Goal: Task Accomplishment & Management: Manage account settings

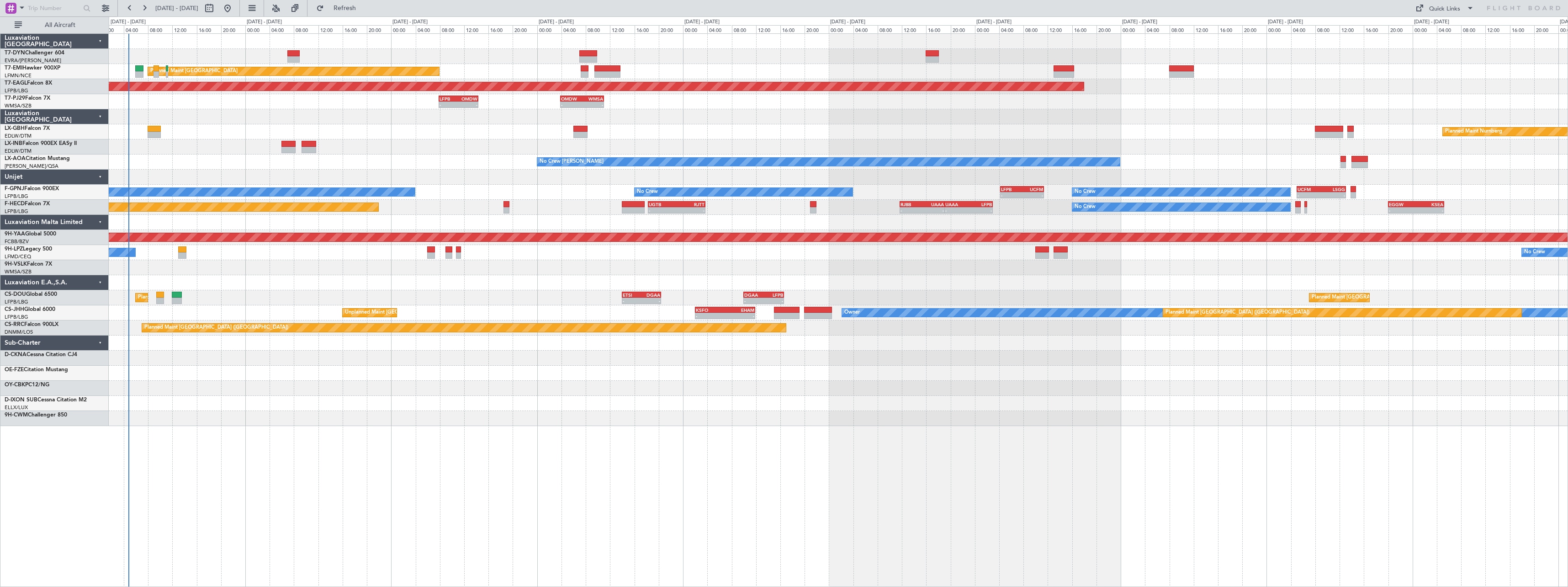
click at [376, 128] on div "Planned Maint Zurich Planned Maint Zurich Grounded New York (Teterboro) - - LFP…" at bounding box center [838, 230] width 1459 height 393
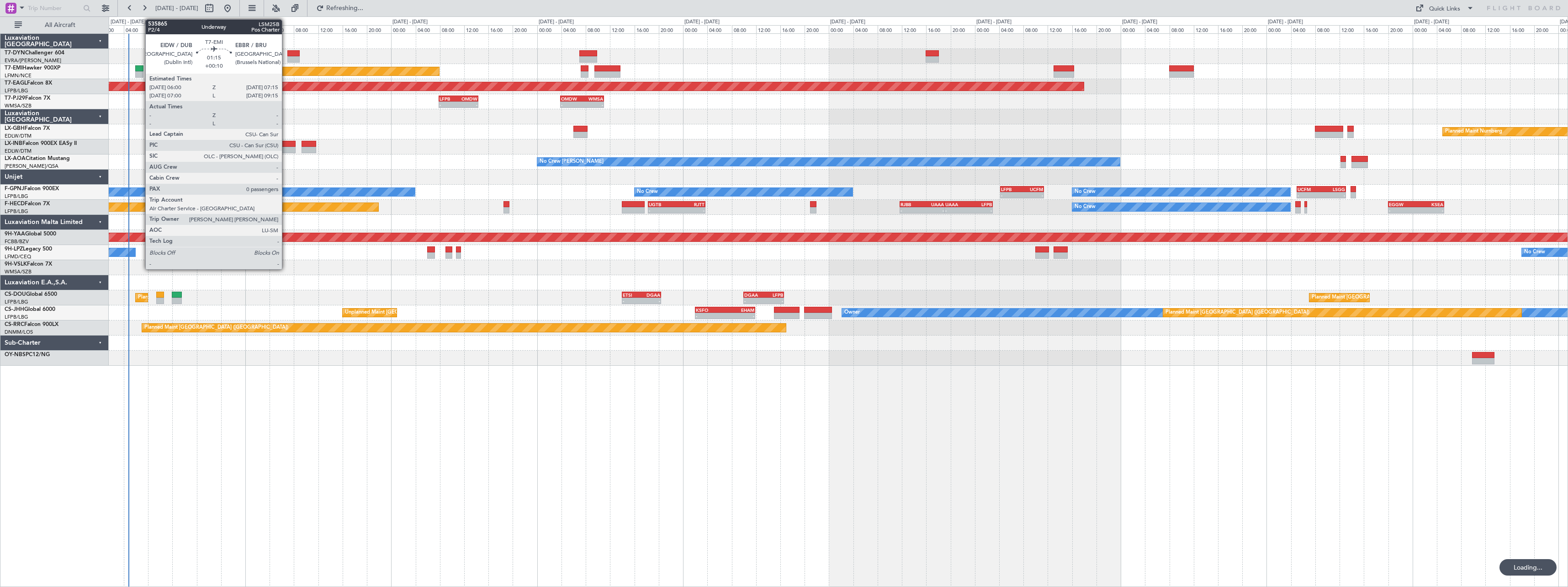
click at [138, 65] on div at bounding box center [139, 69] width 8 height 6
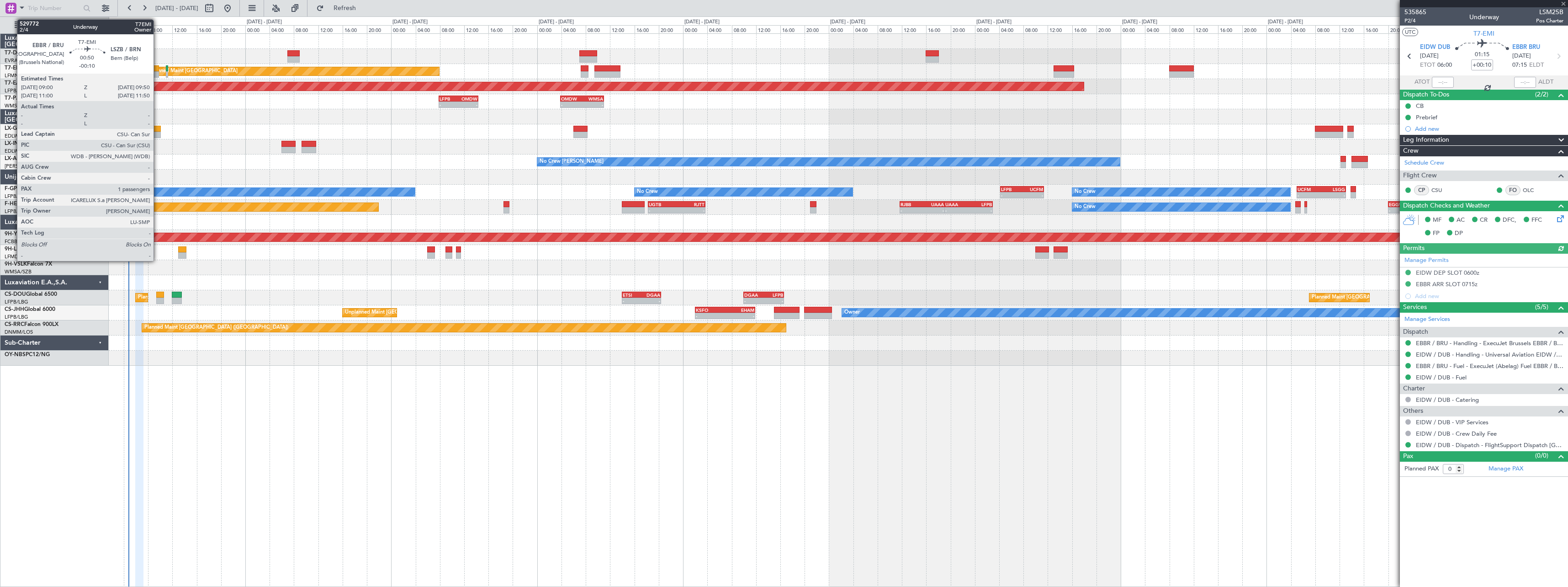
click at [157, 66] on div at bounding box center [156, 69] width 6 height 6
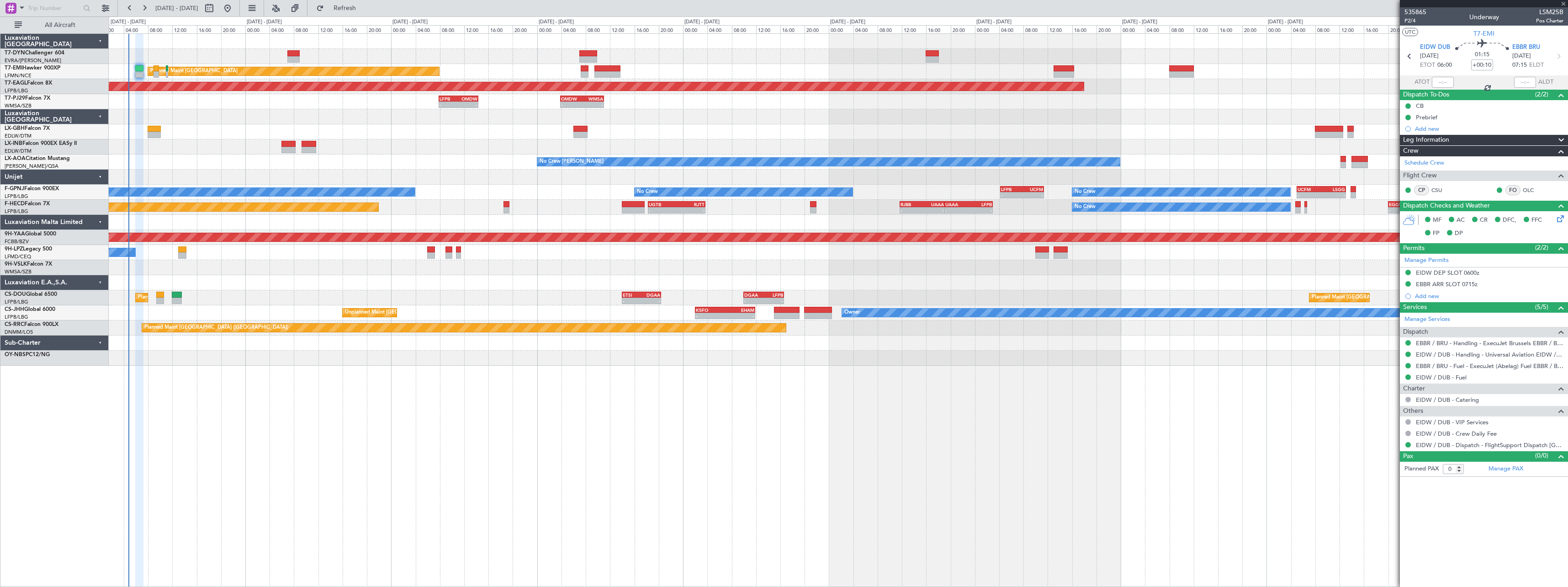
type input "-00:10"
type input "1"
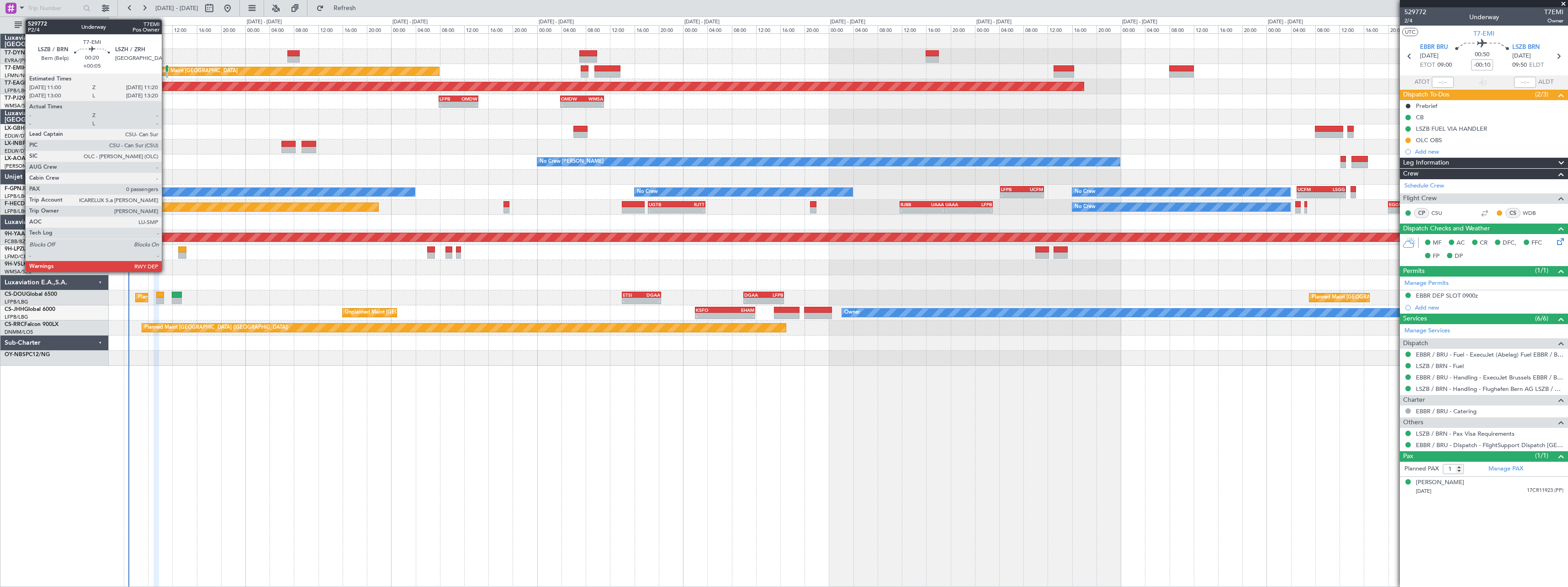
click at [166, 70] on div at bounding box center [167, 69] width 3 height 6
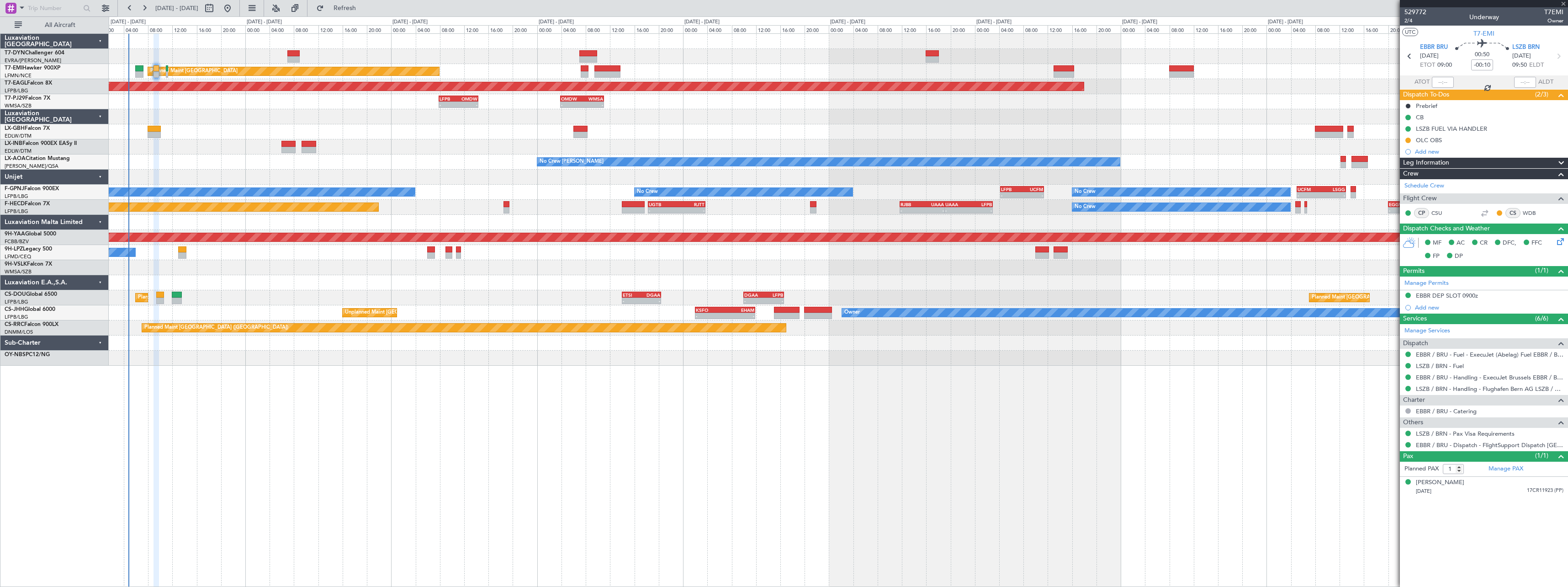
type input "+00:05"
type input "0"
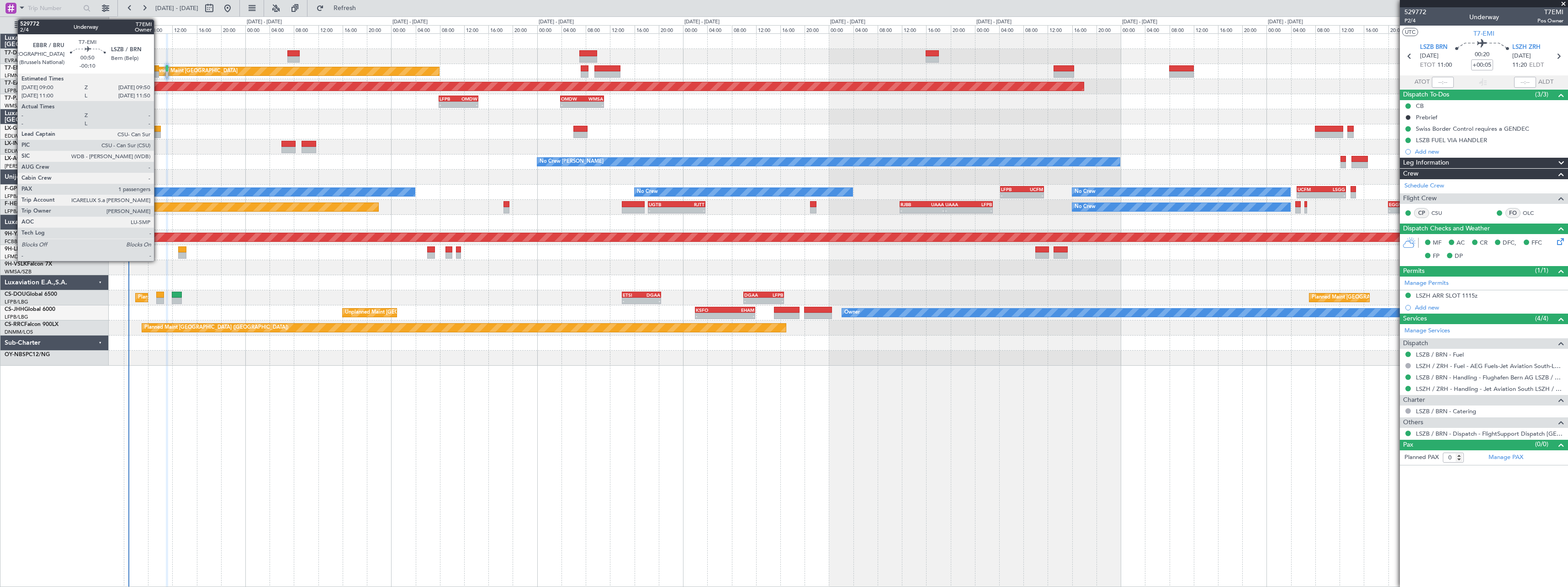
click at [158, 71] on div at bounding box center [156, 74] width 6 height 6
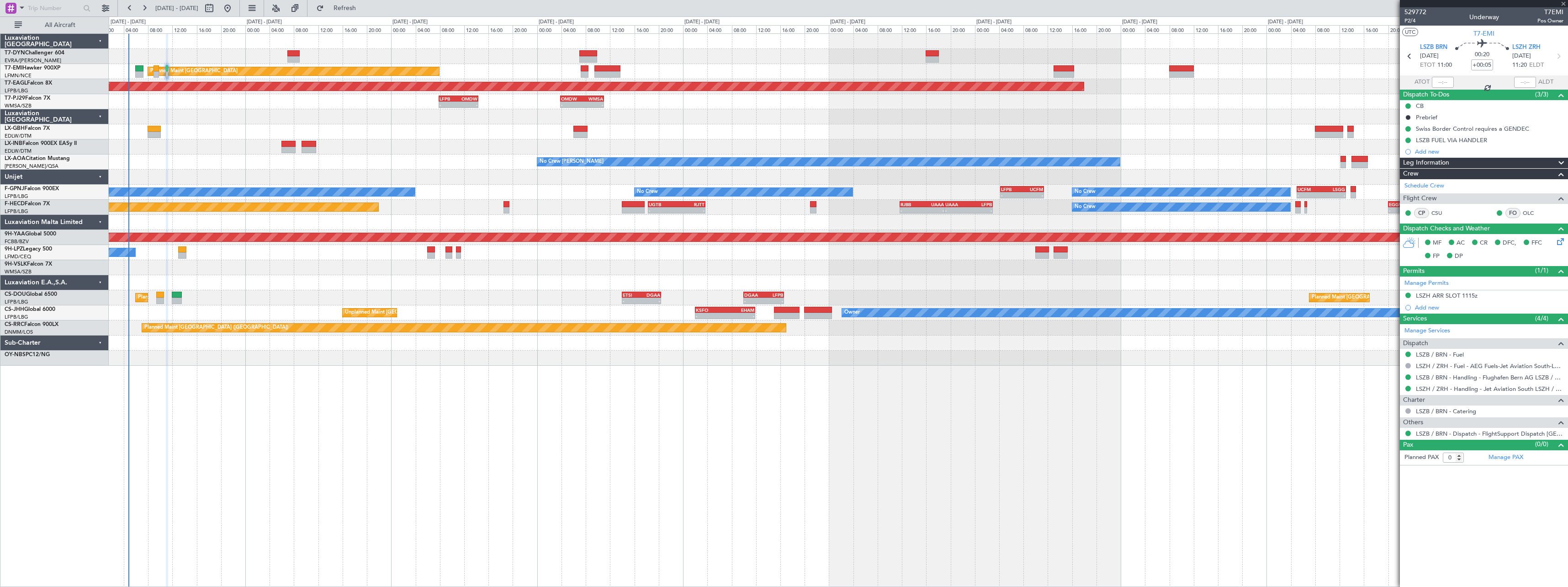
type input "-00:10"
type input "1"
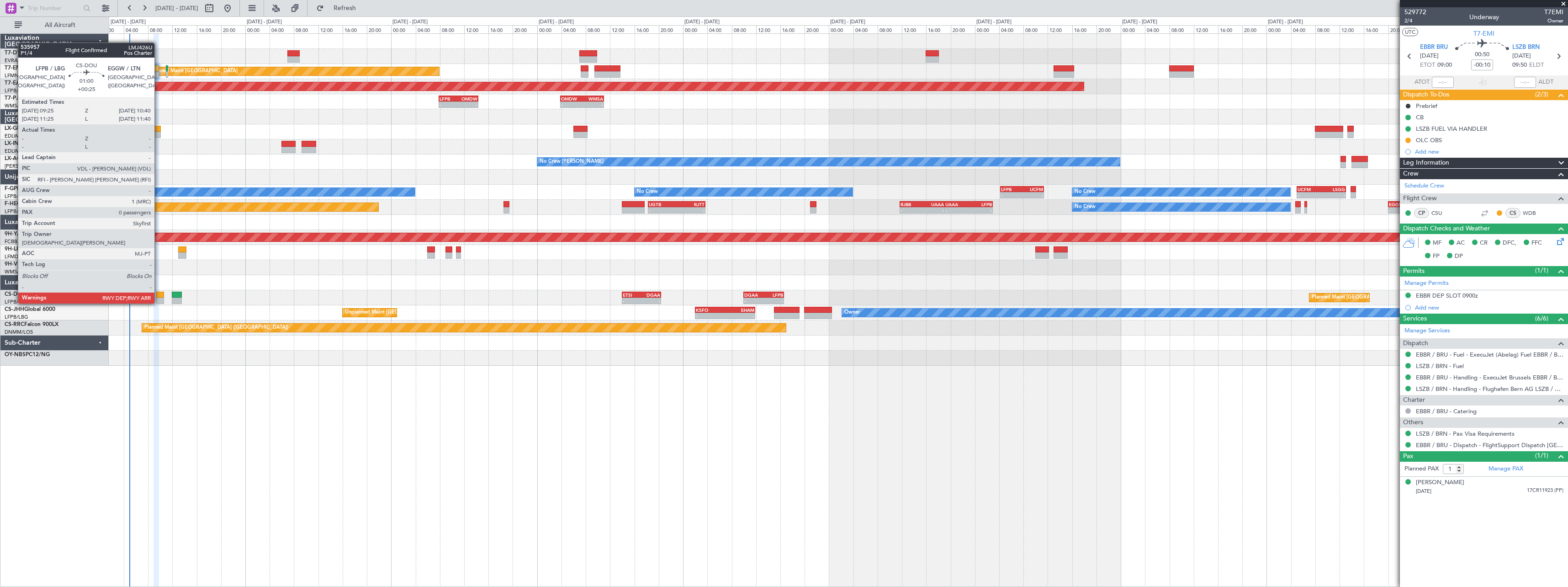
click at [159, 295] on div at bounding box center [160, 295] width 8 height 6
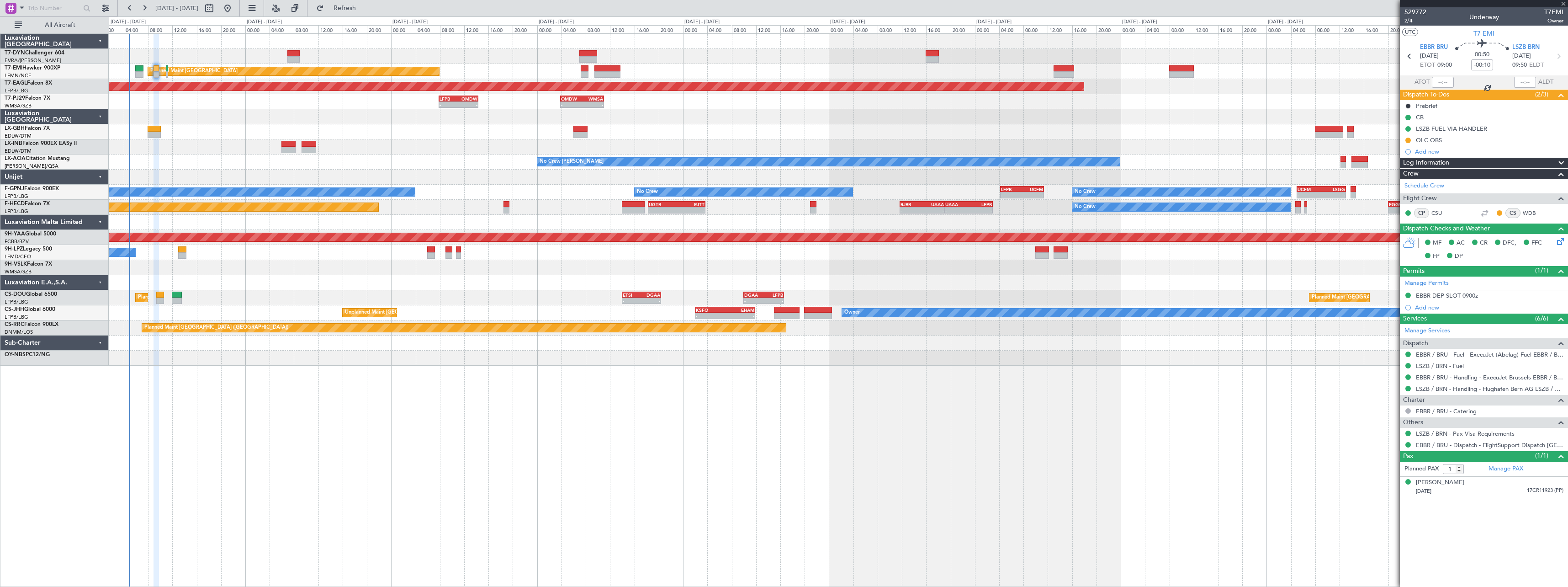
type input "+00:25"
type input "0"
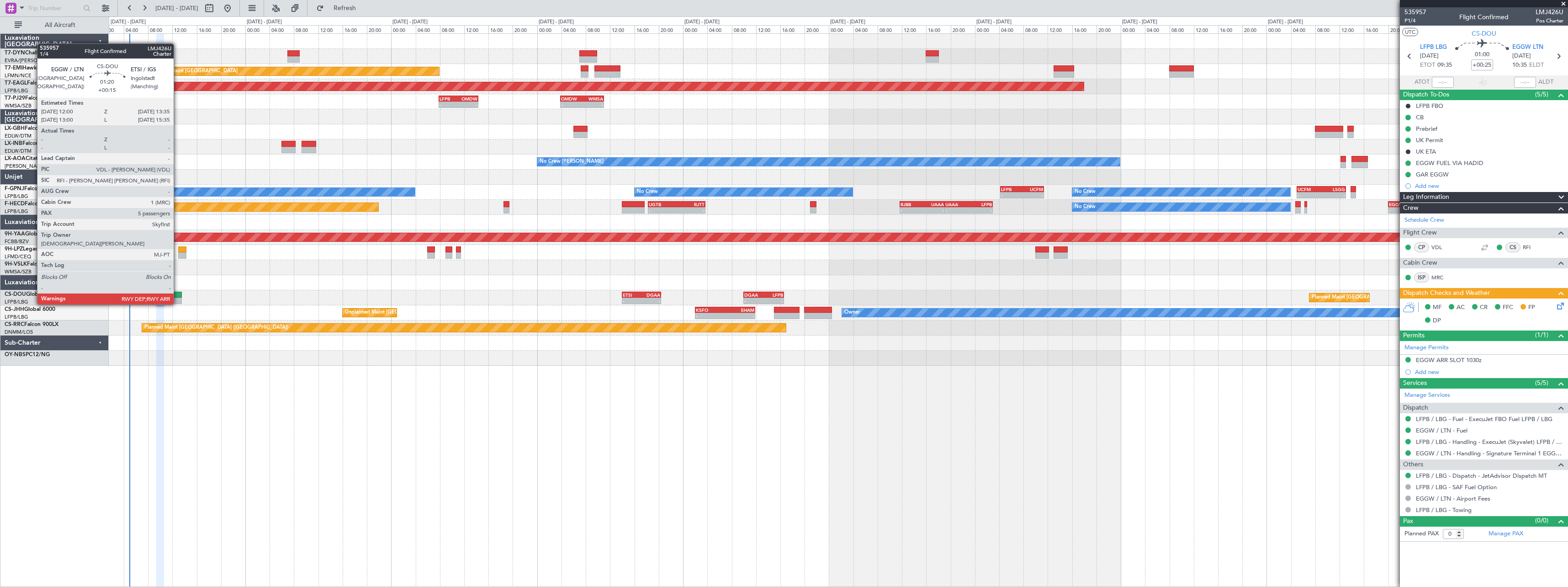
click at [178, 295] on div at bounding box center [177, 295] width 10 height 6
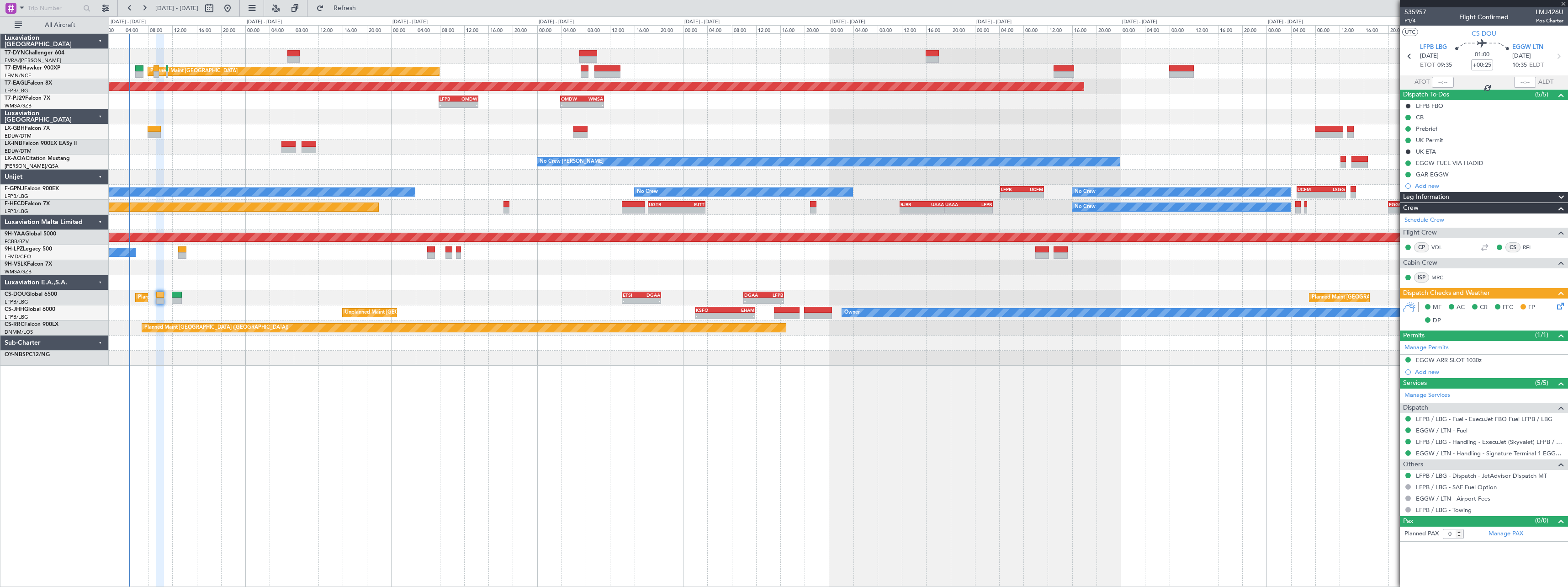
type input "+00:15"
type input "5"
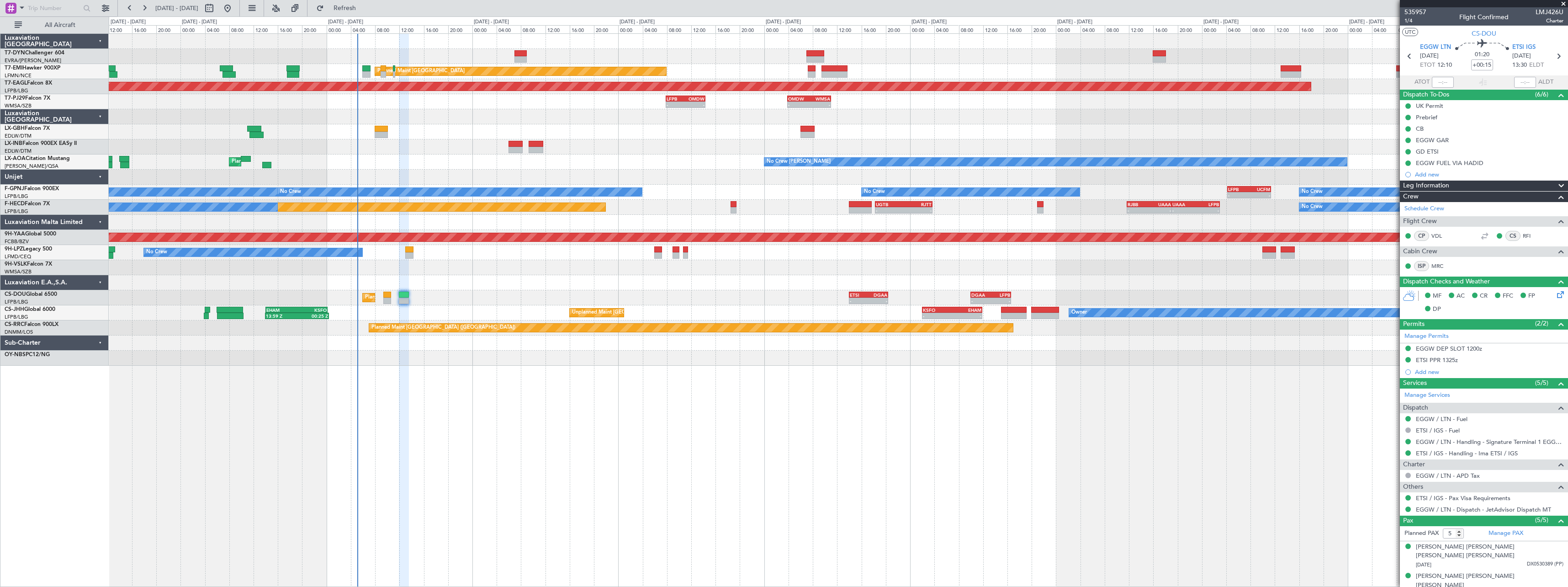
click at [580, 137] on div "Planned Maint Zurich Planned Maint Zurich Grounded New York (Teterboro) - - LFP…" at bounding box center [838, 199] width 1459 height 332
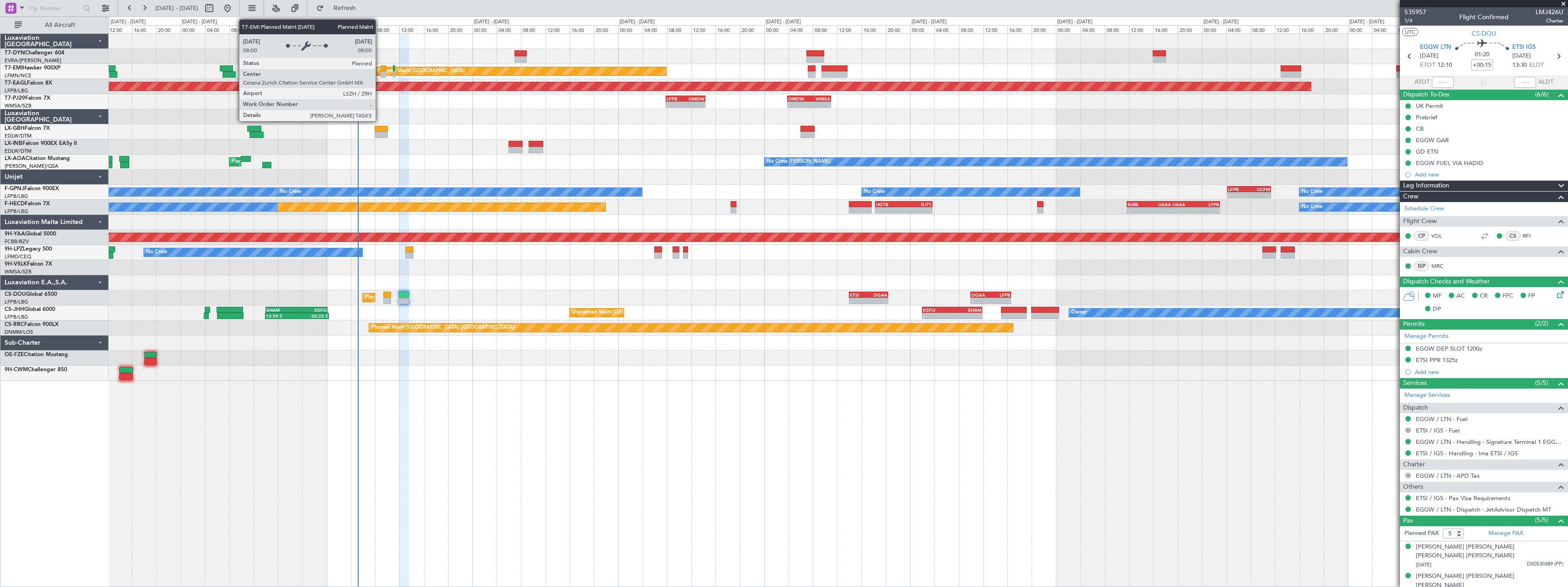
click at [380, 67] on div "Planned Maint [GEOGRAPHIC_DATA]" at bounding box center [521, 71] width 292 height 9
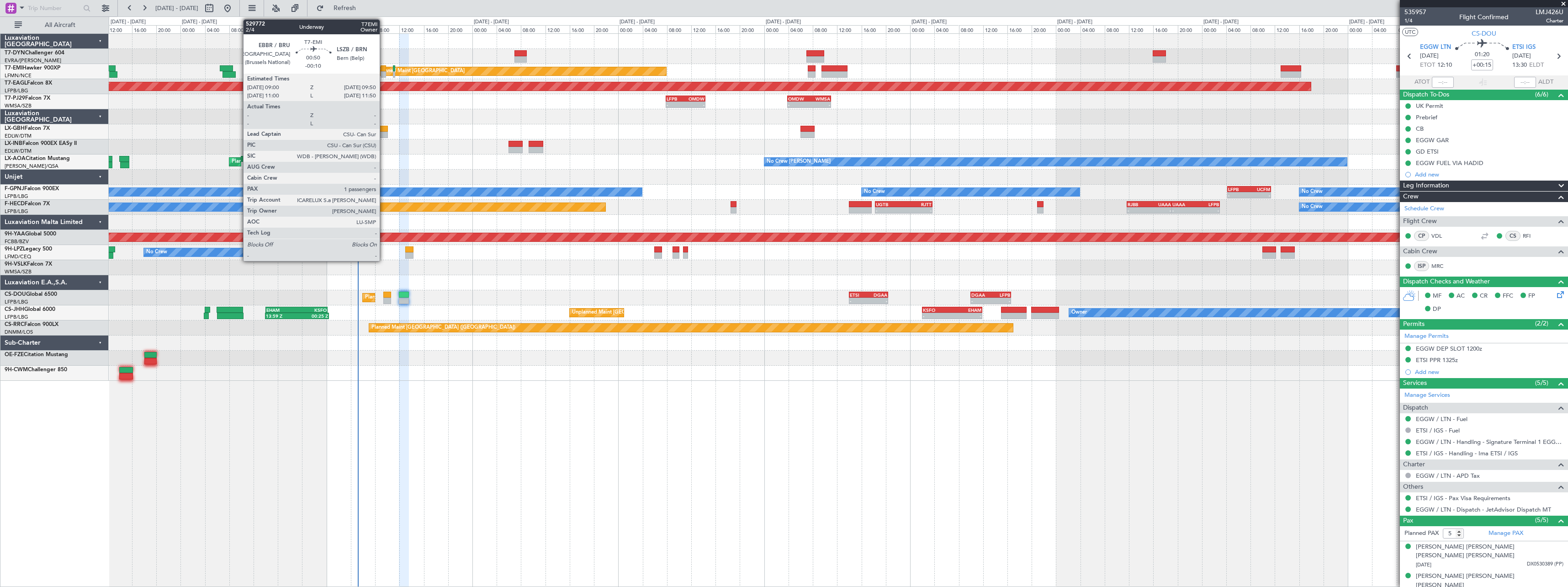
click at [384, 70] on div at bounding box center [383, 69] width 6 height 6
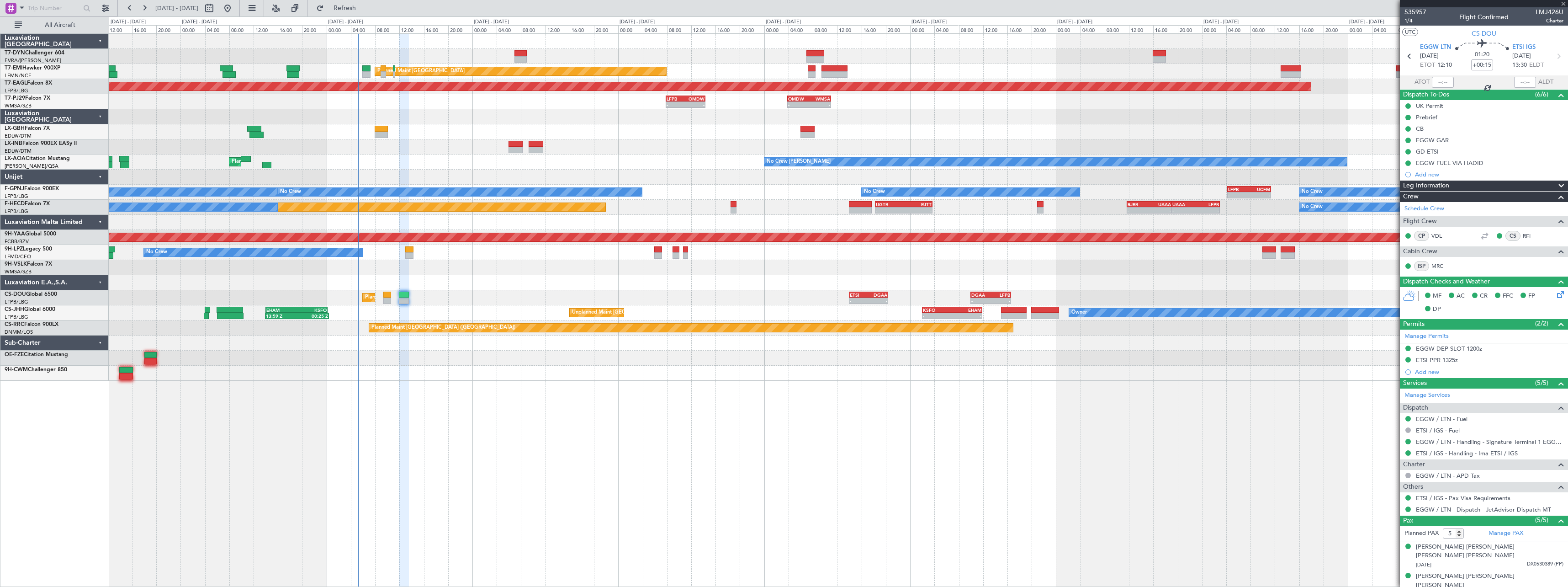
type input "-00:10"
type input "1"
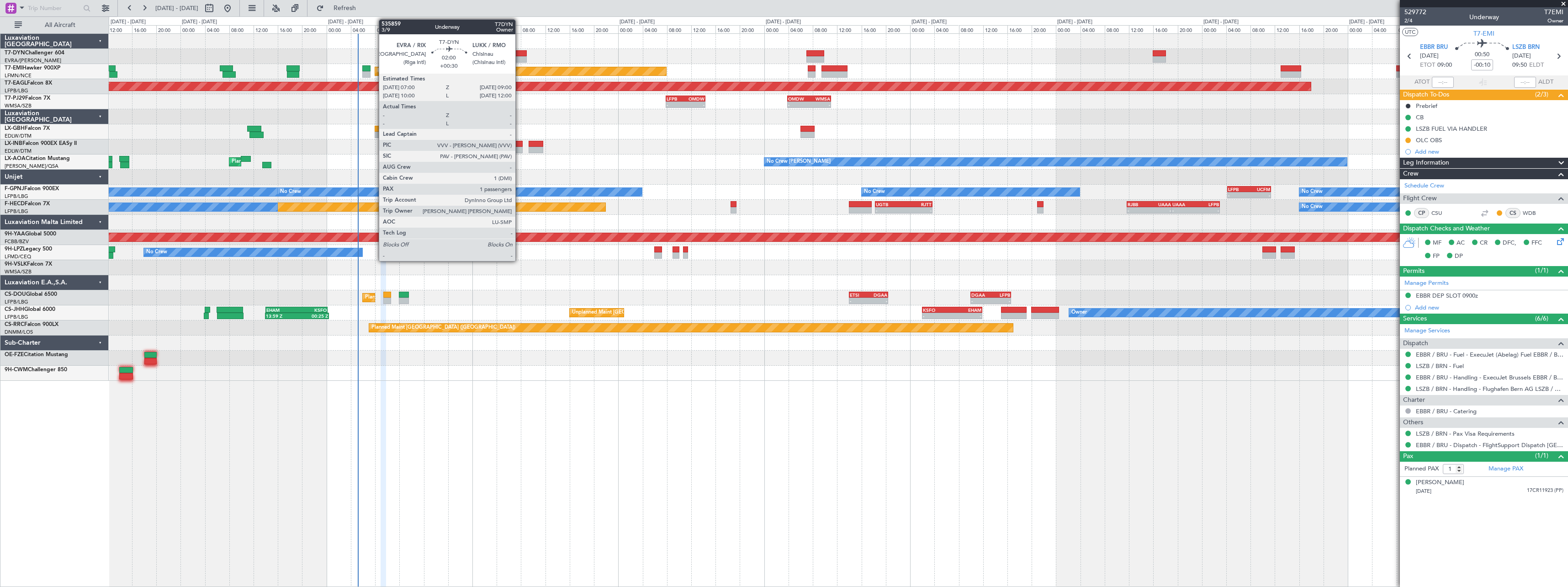
click at [519, 54] on div at bounding box center [521, 53] width 12 height 6
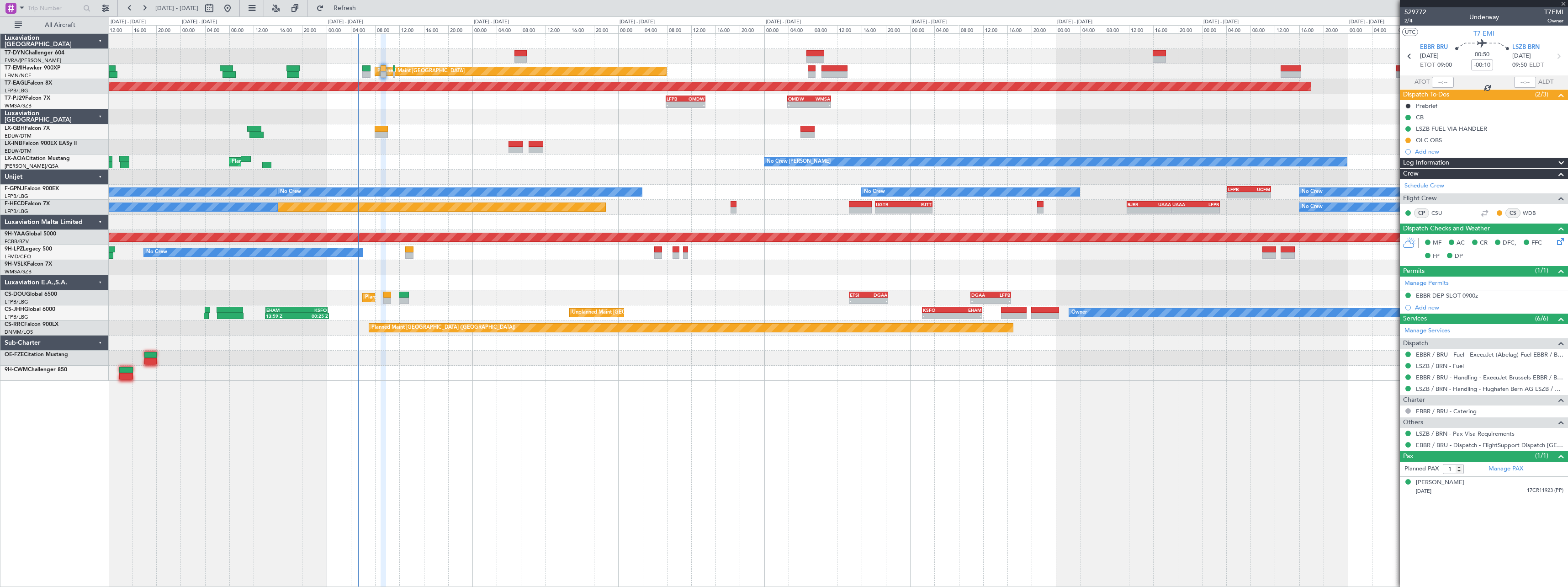
type input "+00:30"
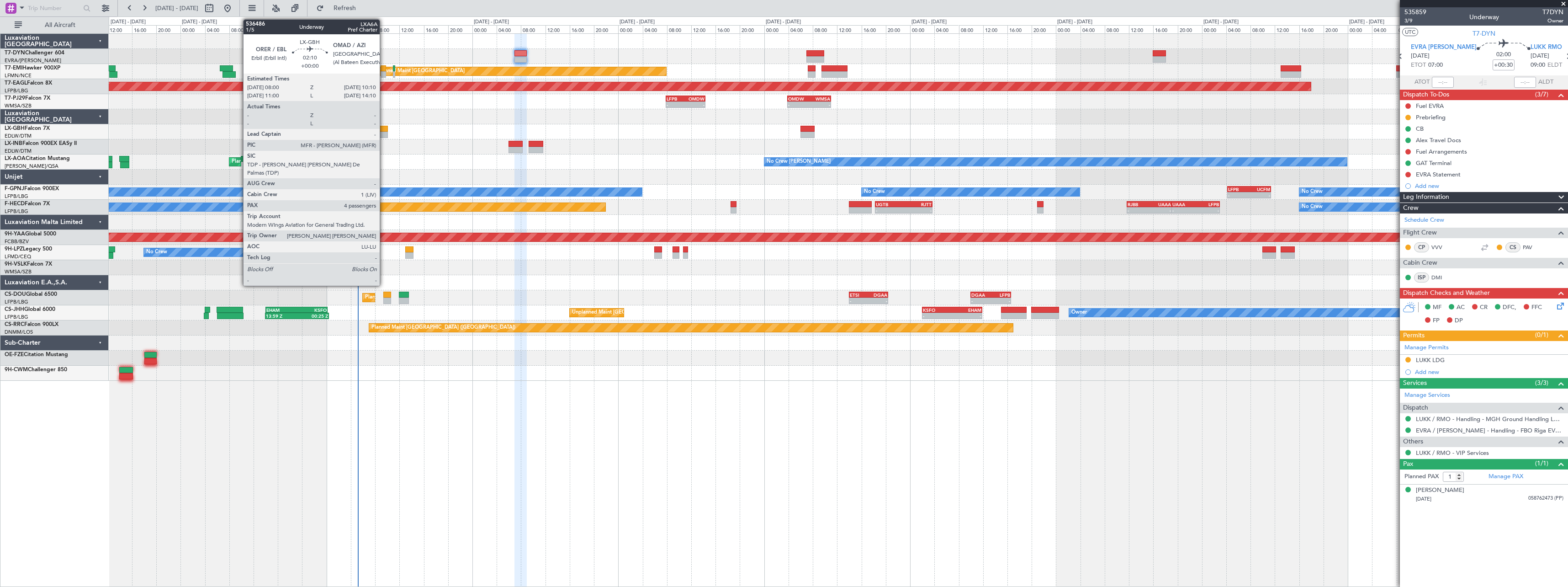
click at [384, 129] on div at bounding box center [381, 129] width 13 height 6
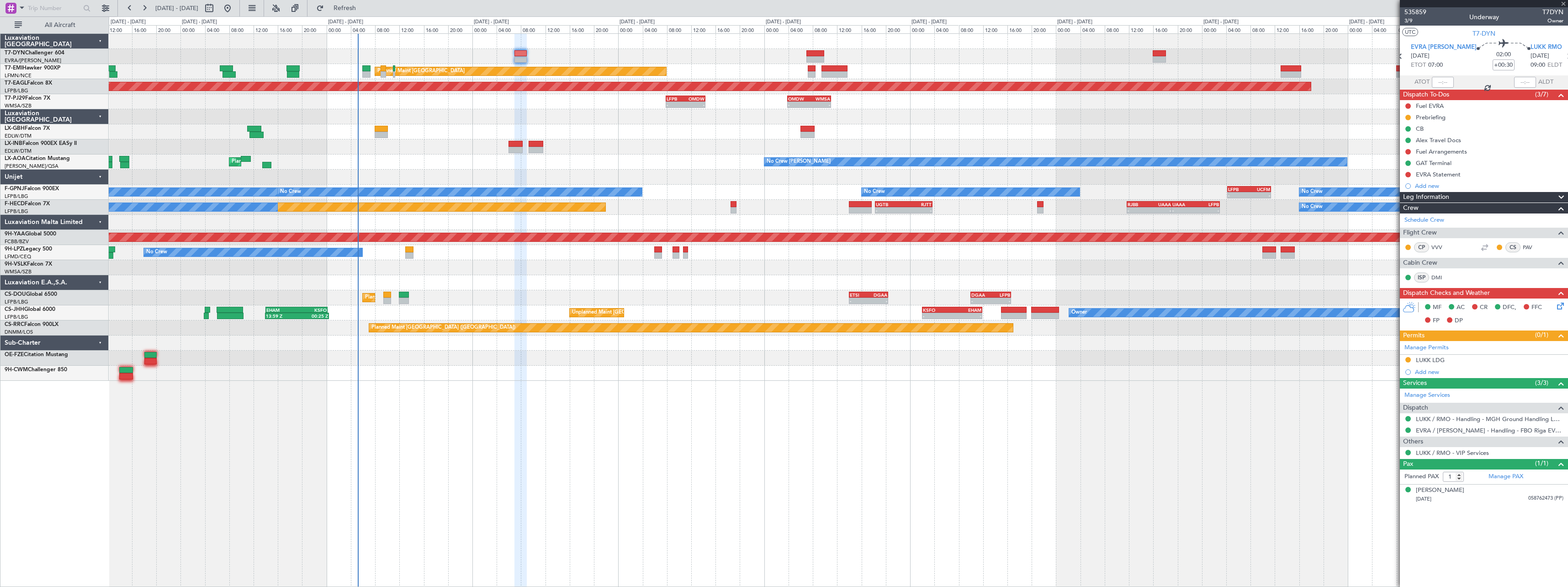
type input "4"
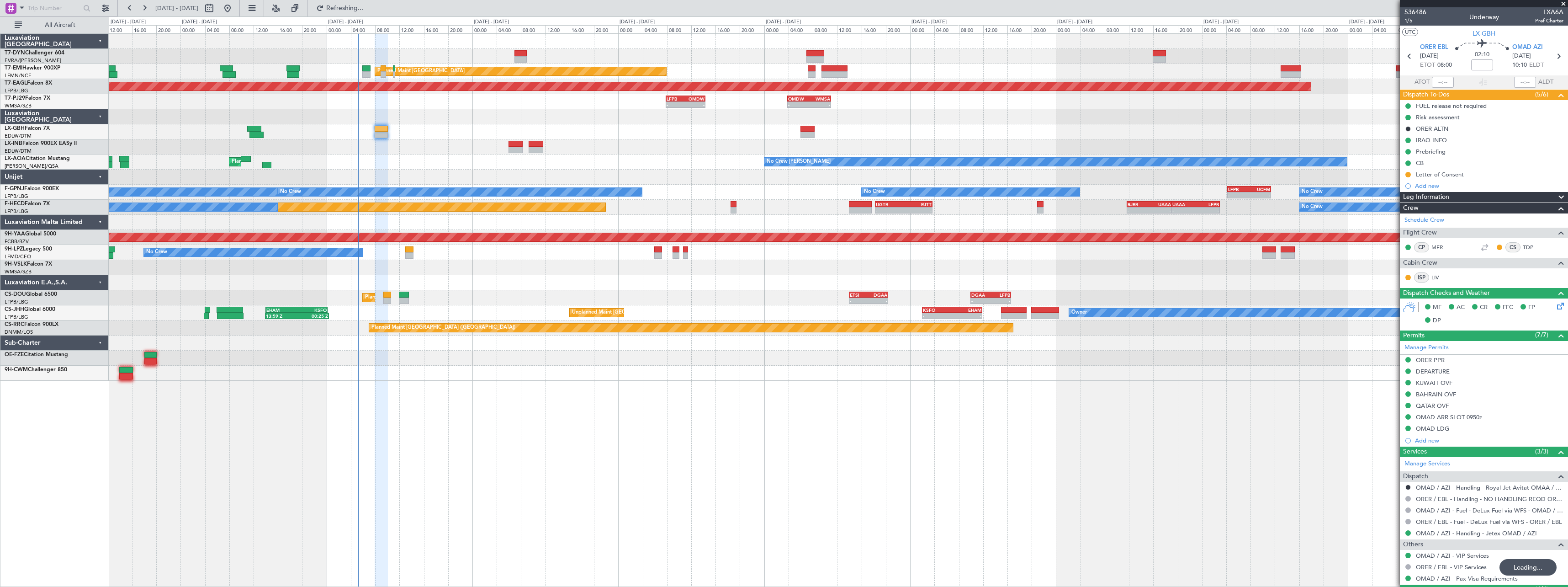
click at [1552, 174] on div "FUEL release not required Risk assessment ORER ALTN IRAQ INFO Prebriefing CB Le…" at bounding box center [1484, 146] width 168 height 91
click at [0, 0] on img at bounding box center [0, 0] width 0 height 0
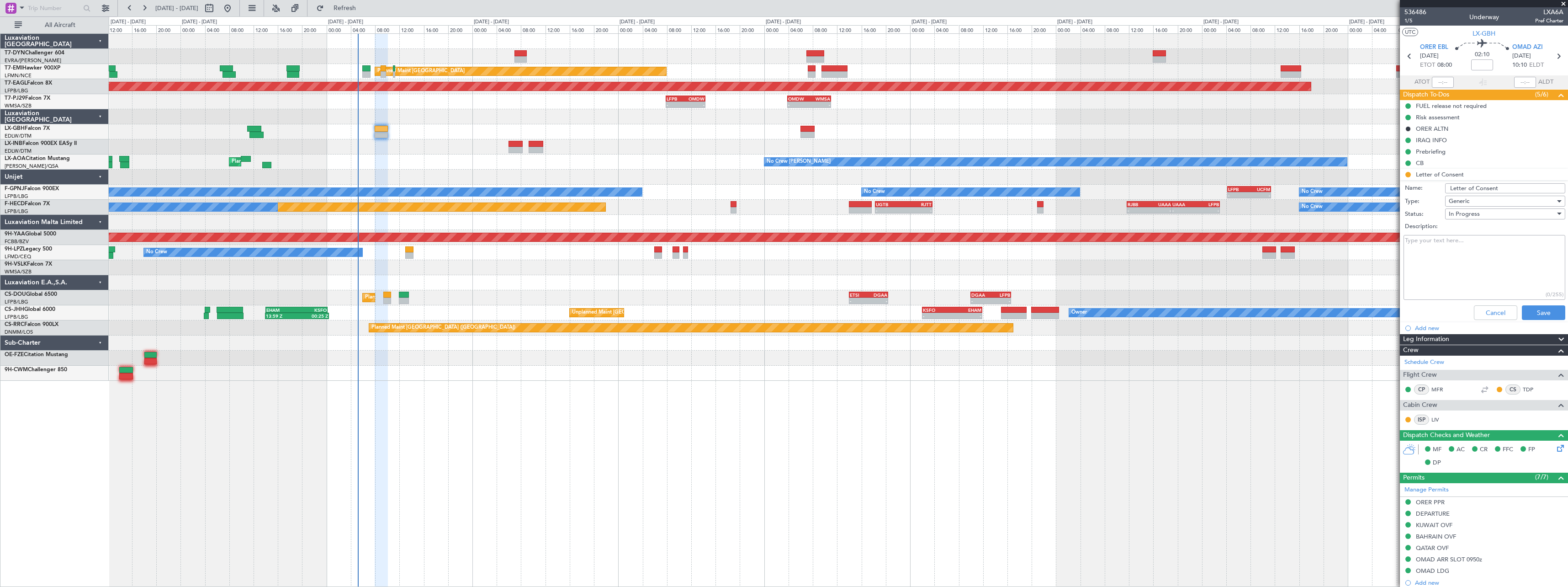
click at [1551, 208] on div "In Progress" at bounding box center [1505, 213] width 120 height 11
click at [1488, 270] on span "Cancelled" at bounding box center [1501, 274] width 107 height 14
click at [1529, 316] on button "Save" at bounding box center [1544, 313] width 43 height 15
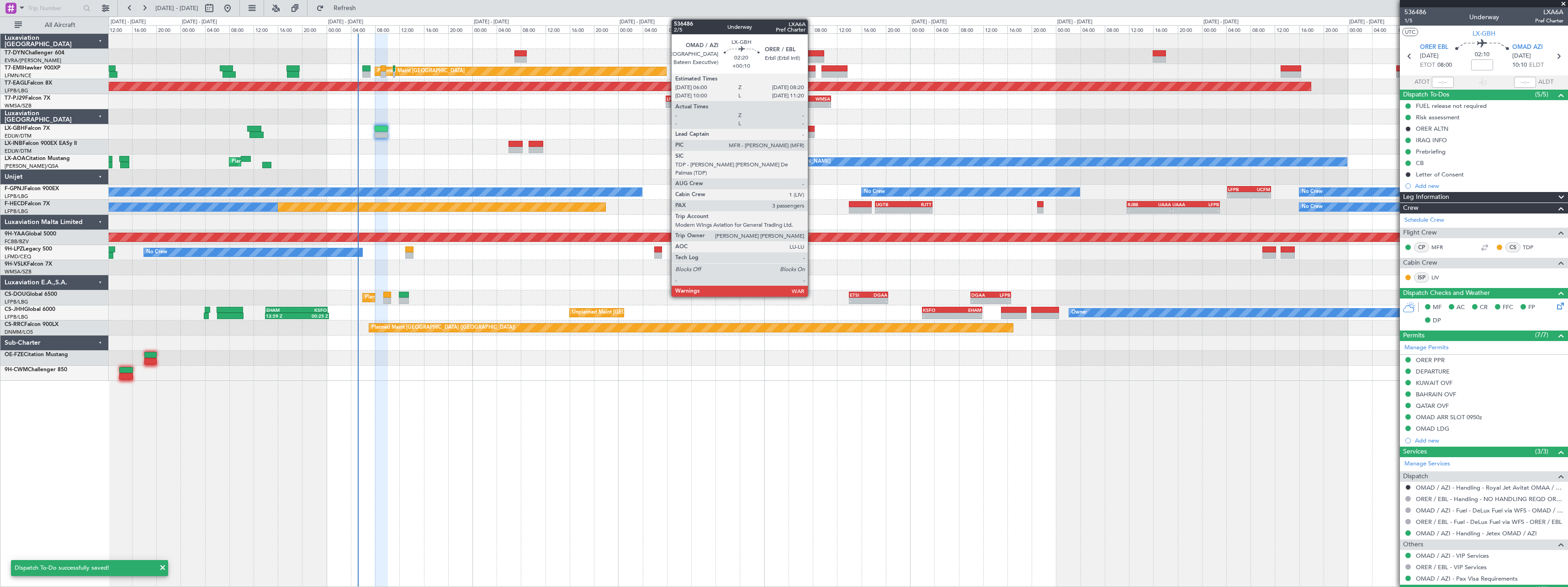
click at [812, 129] on div at bounding box center [807, 129] width 15 height 6
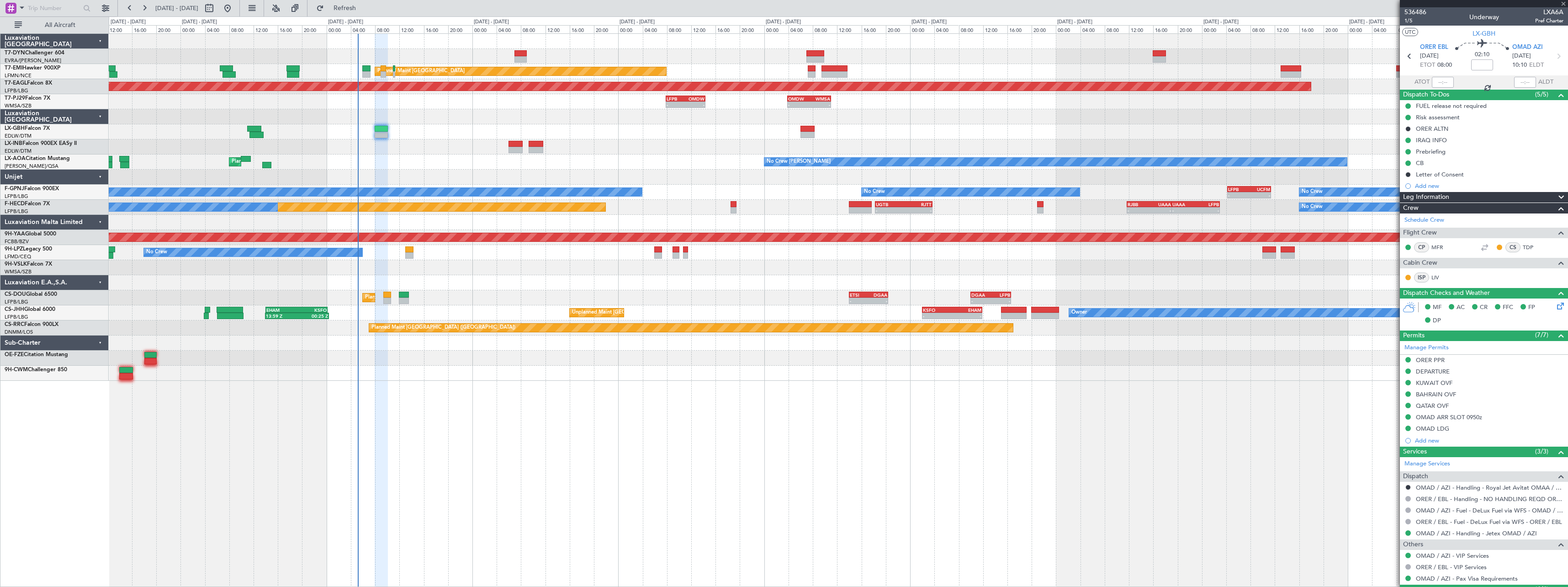
type input "+00:10"
type input "3"
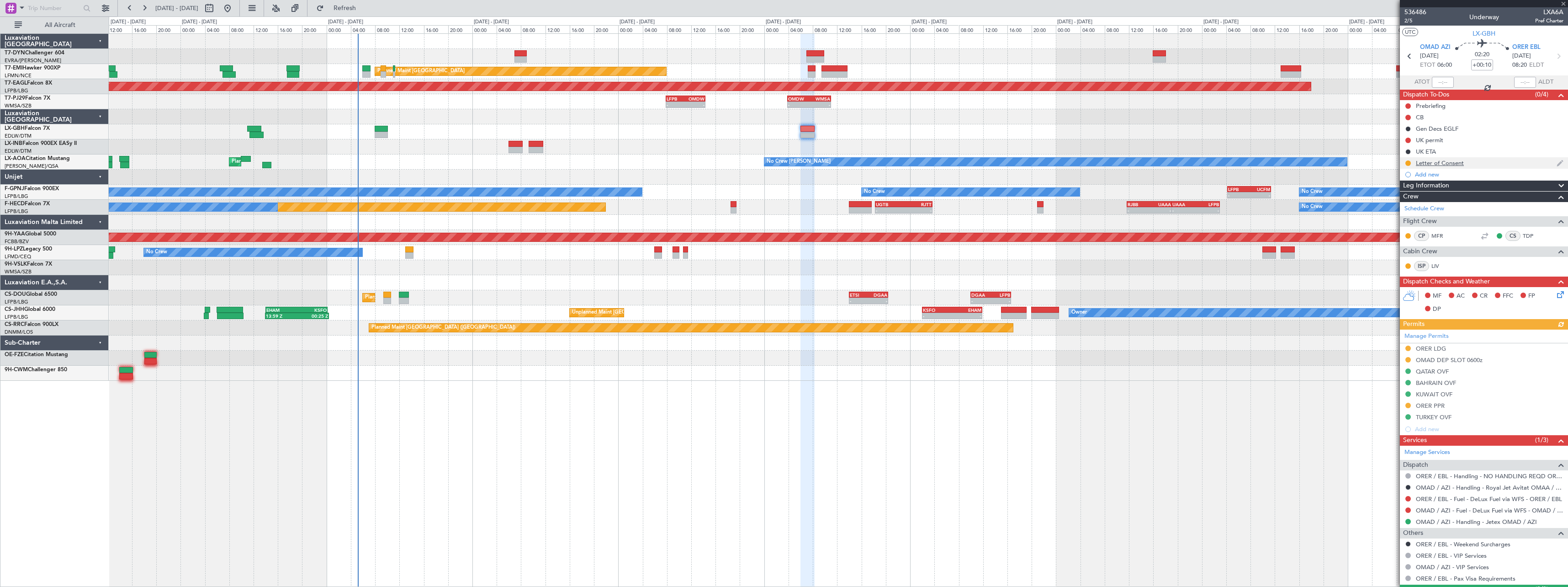
click at [1501, 160] on div "Letter of Consent" at bounding box center [1484, 163] width 168 height 11
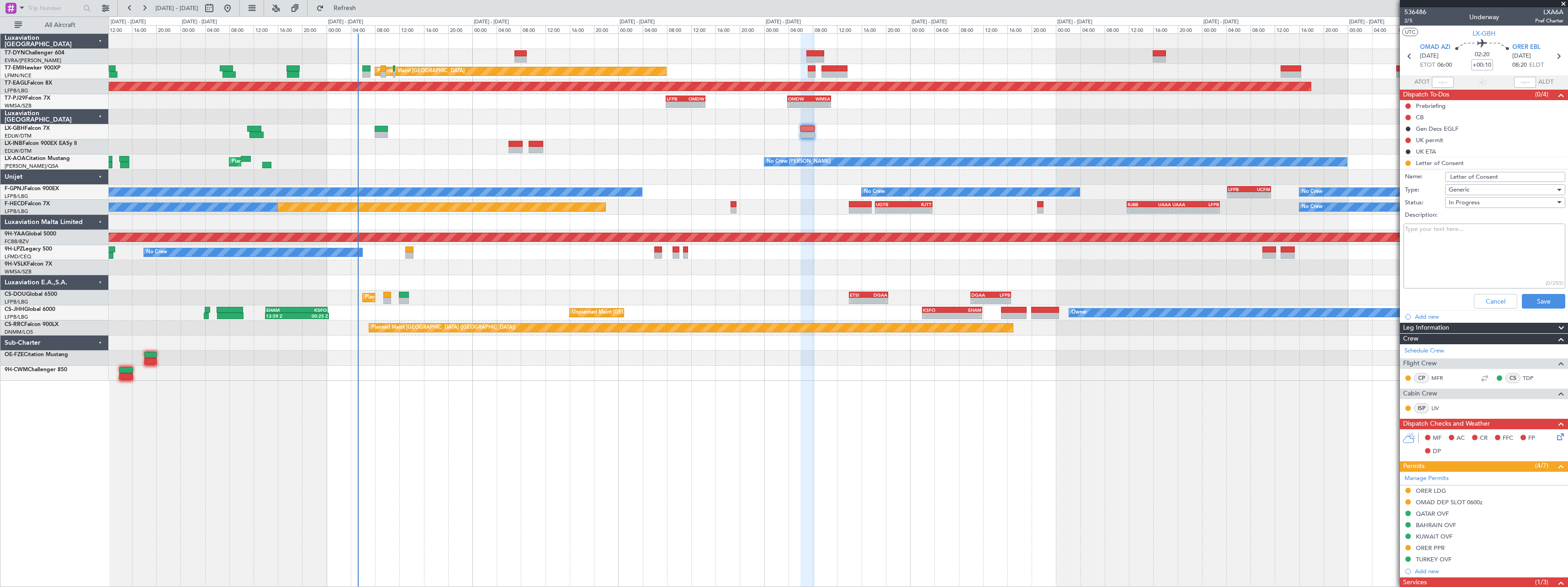
click at [1550, 198] on div "In Progress" at bounding box center [1505, 202] width 120 height 11
click at [1494, 259] on span "Cancelled" at bounding box center [1501, 262] width 107 height 14
click at [1539, 297] on button "Save" at bounding box center [1544, 301] width 43 height 15
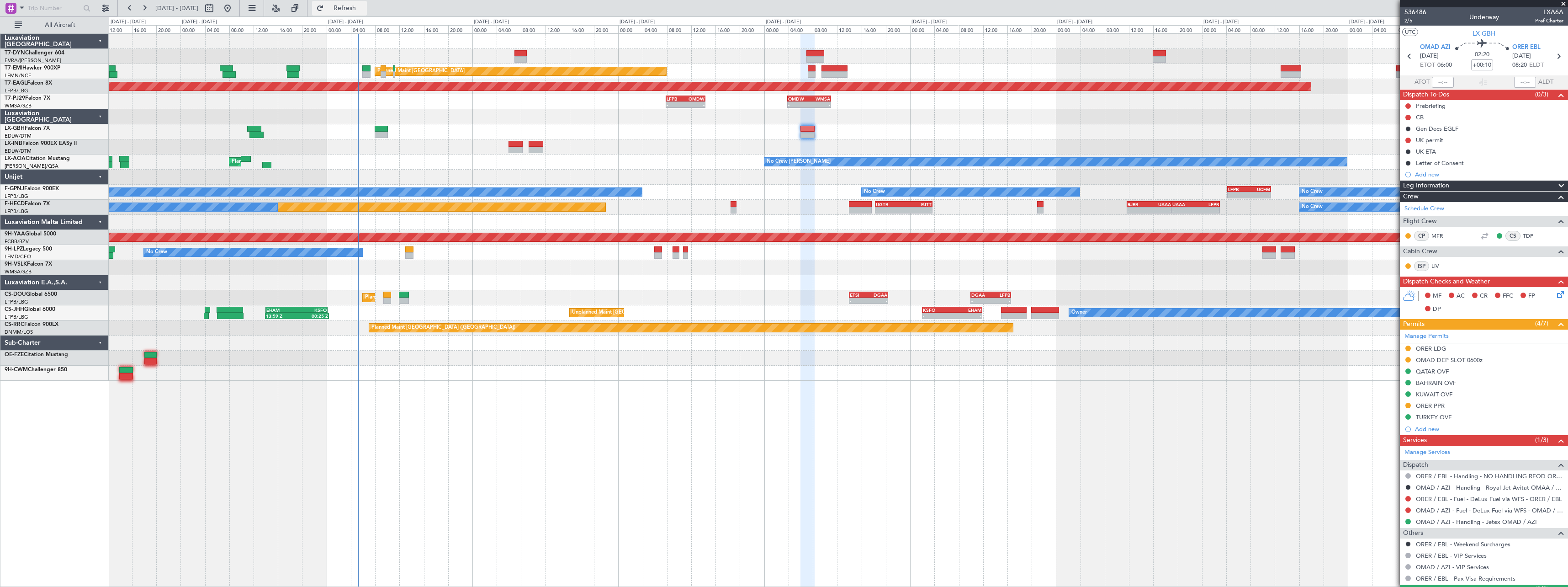
click at [363, 6] on span "Refresh" at bounding box center [345, 8] width 38 height 6
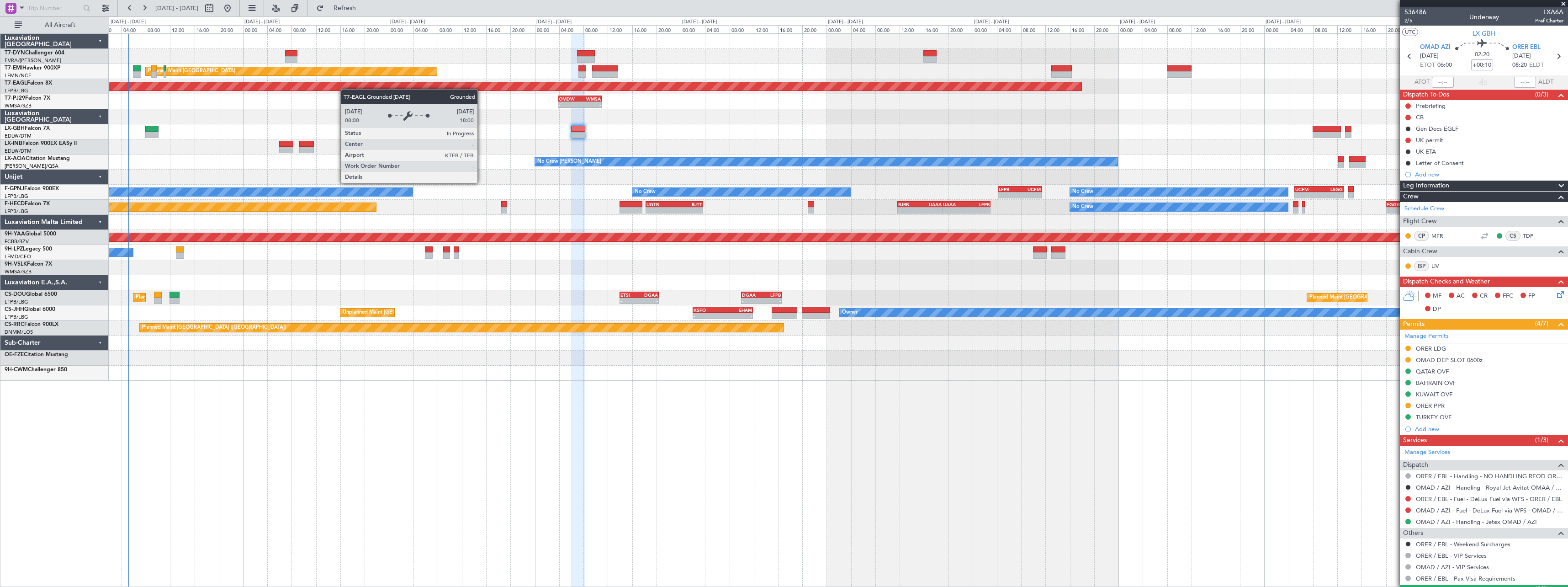
click at [346, 88] on div "Planned Maint Zurich Planned Maint Zurich Grounded New York (Teterboro) - - LFP…" at bounding box center [838, 207] width 1459 height 347
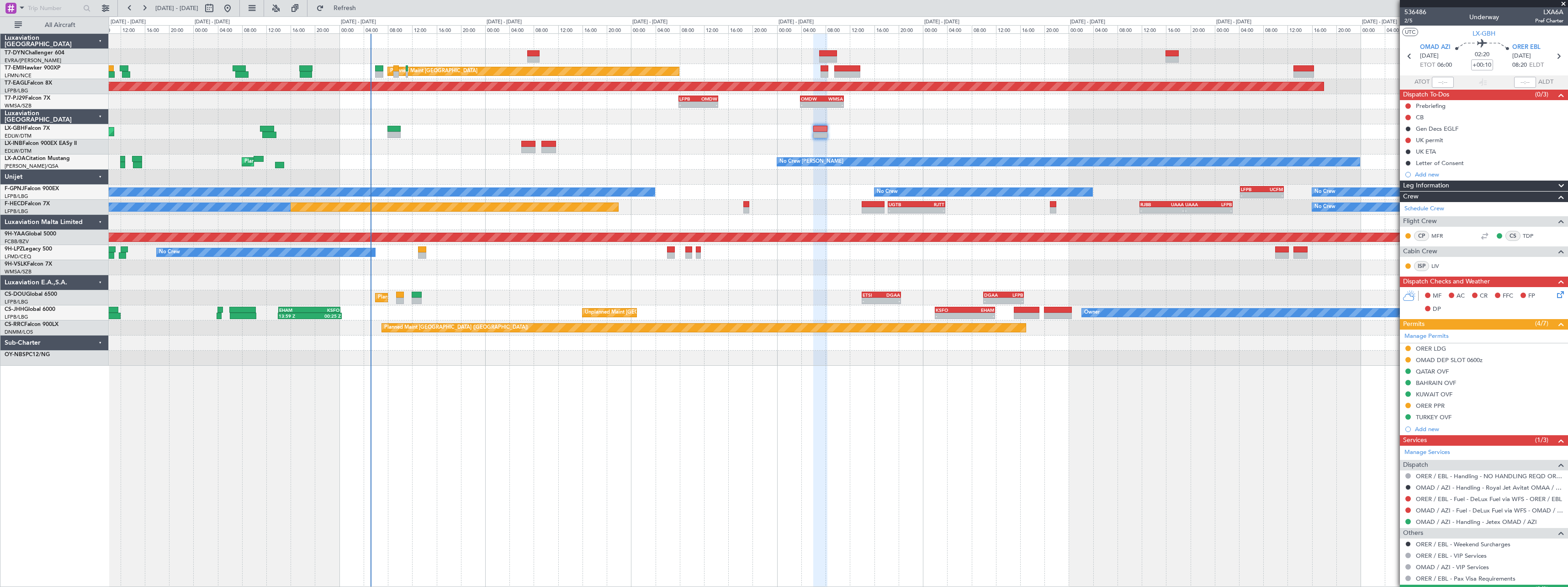
click at [483, 146] on div at bounding box center [838, 147] width 1459 height 15
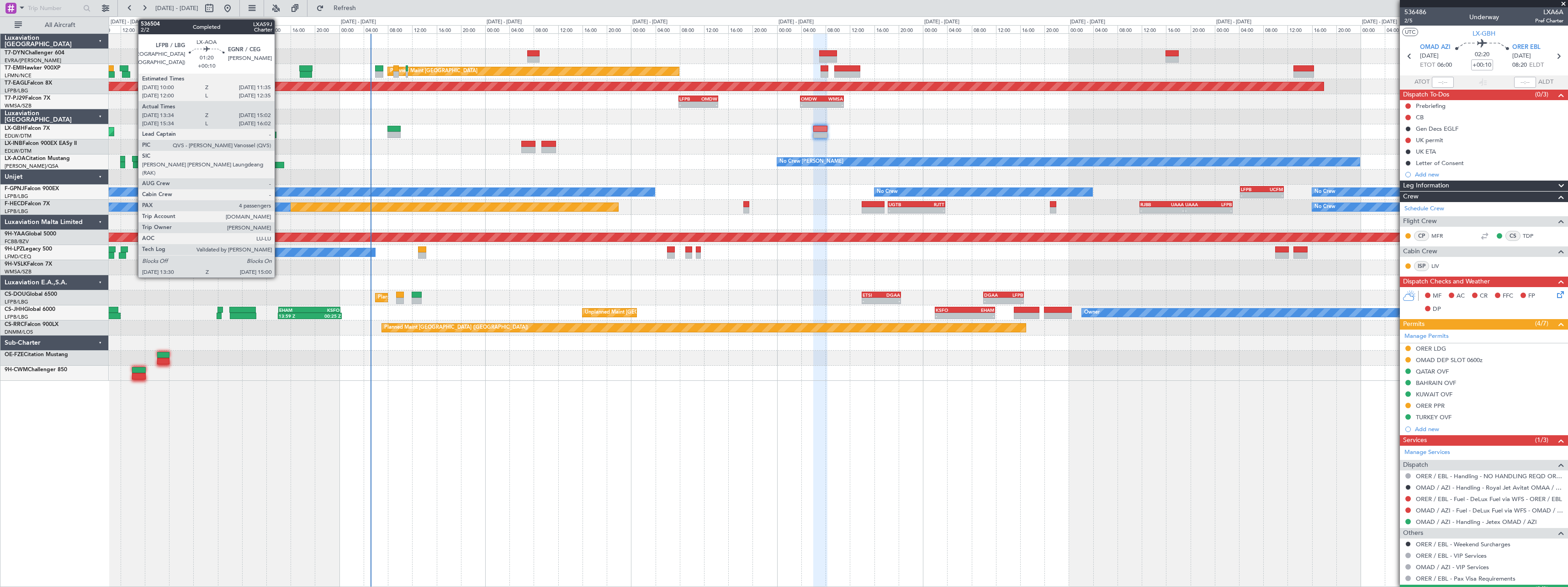
click at [279, 164] on div at bounding box center [279, 165] width 9 height 6
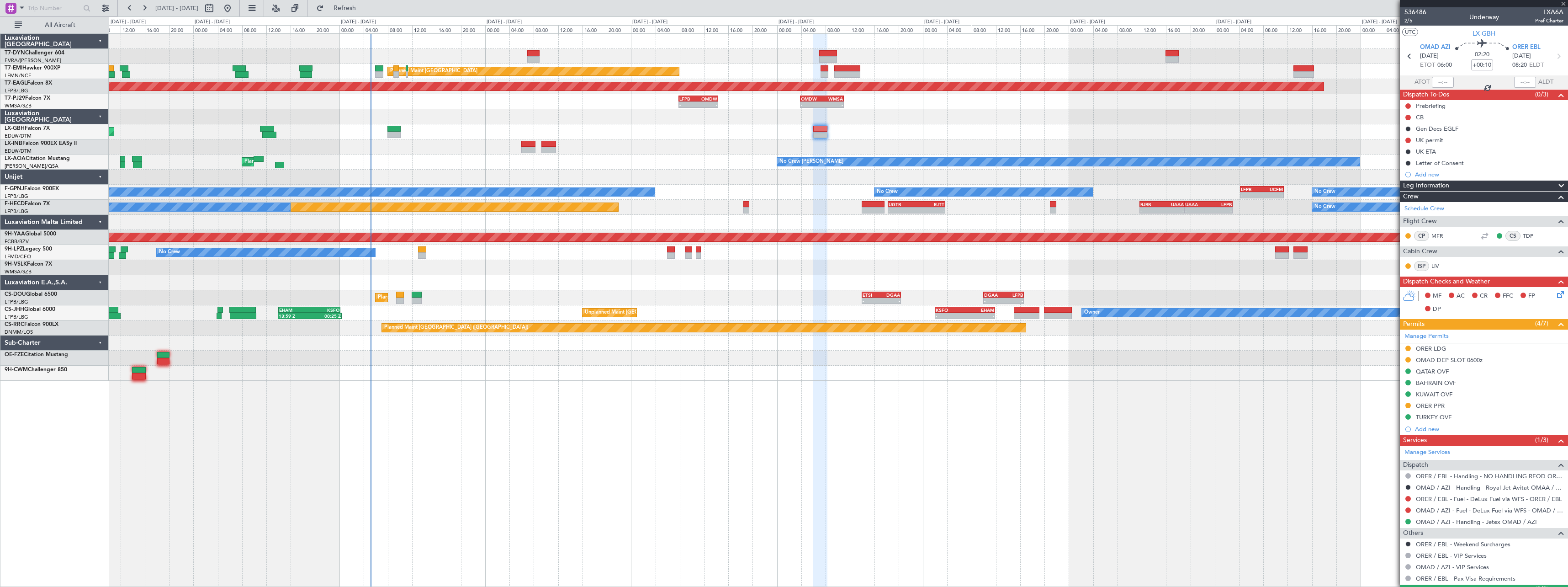
type input "13:44"
type input "14:57"
type input "4"
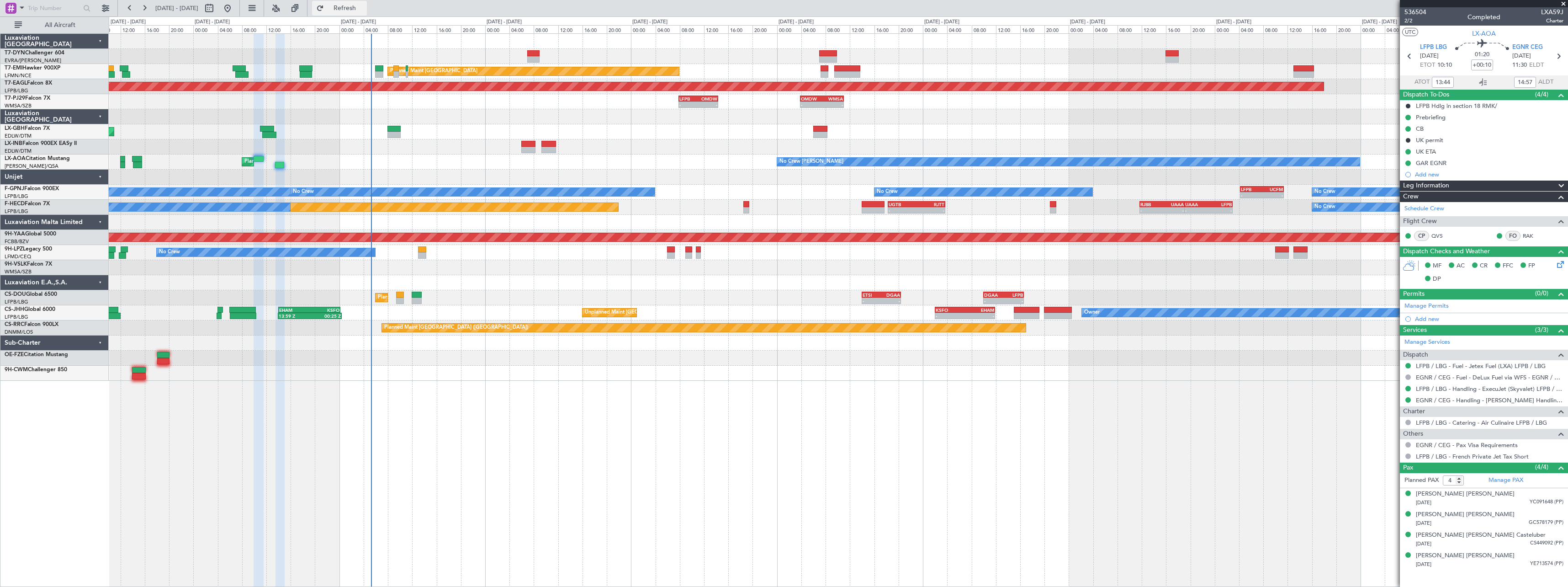
click at [364, 5] on span "Refresh" at bounding box center [345, 8] width 38 height 6
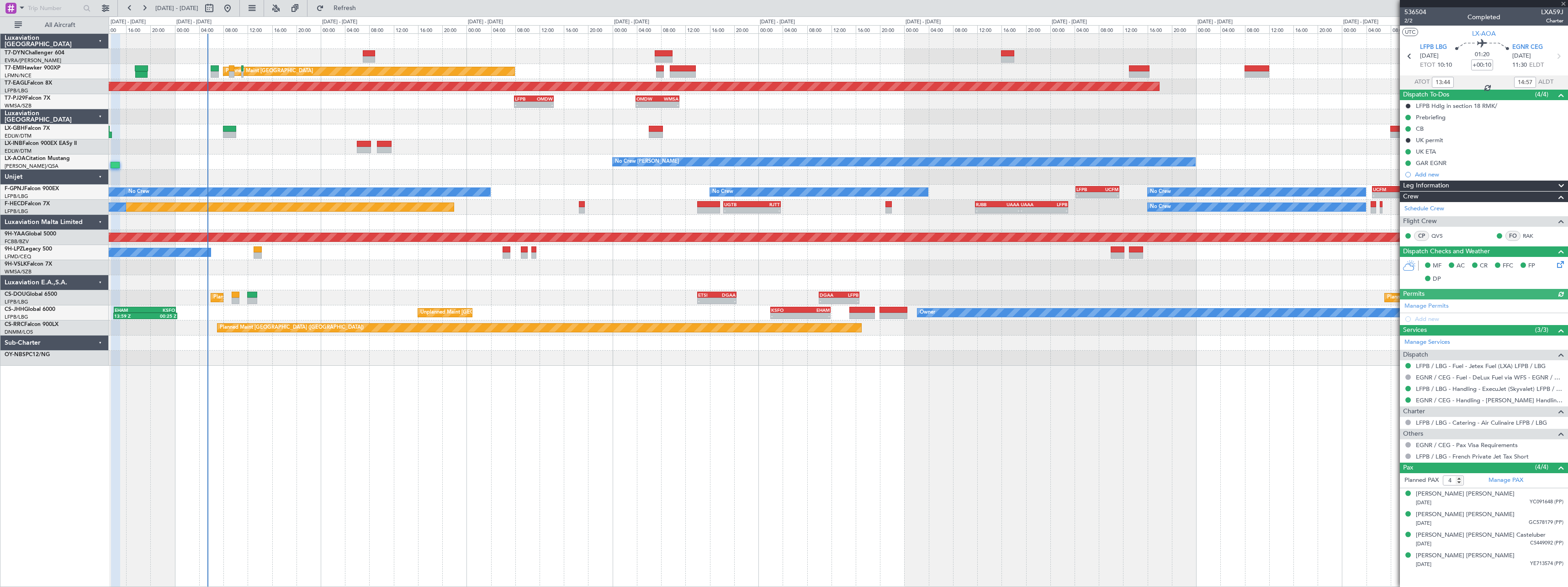
click at [362, 0] on fb-refresh-button "Refresh" at bounding box center [339, 8] width 64 height 17
click at [366, 2] on button "Refresh" at bounding box center [340, 8] width 55 height 15
click at [364, 8] on span "Refresh" at bounding box center [345, 8] width 38 height 6
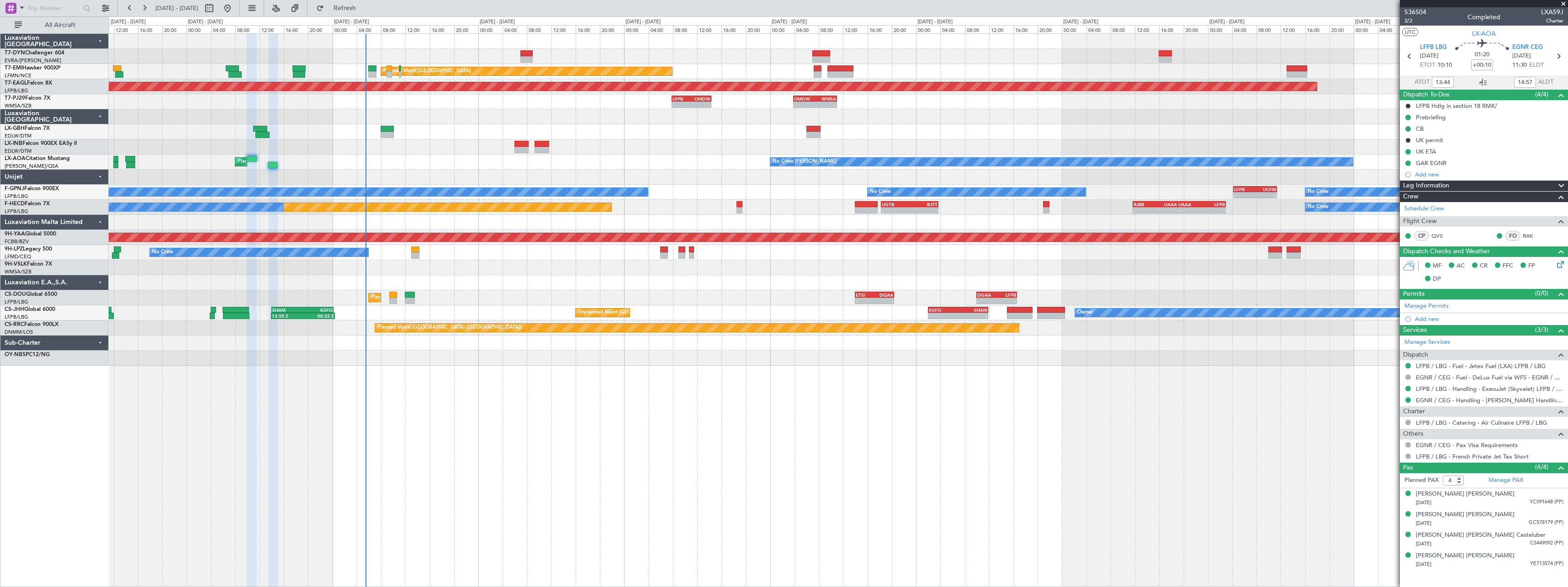
click at [358, 167] on div "No Crew [PERSON_NAME] Planned Maint [GEOGRAPHIC_DATA] ([GEOGRAPHIC_DATA]) No Cr…" at bounding box center [838, 162] width 1459 height 15
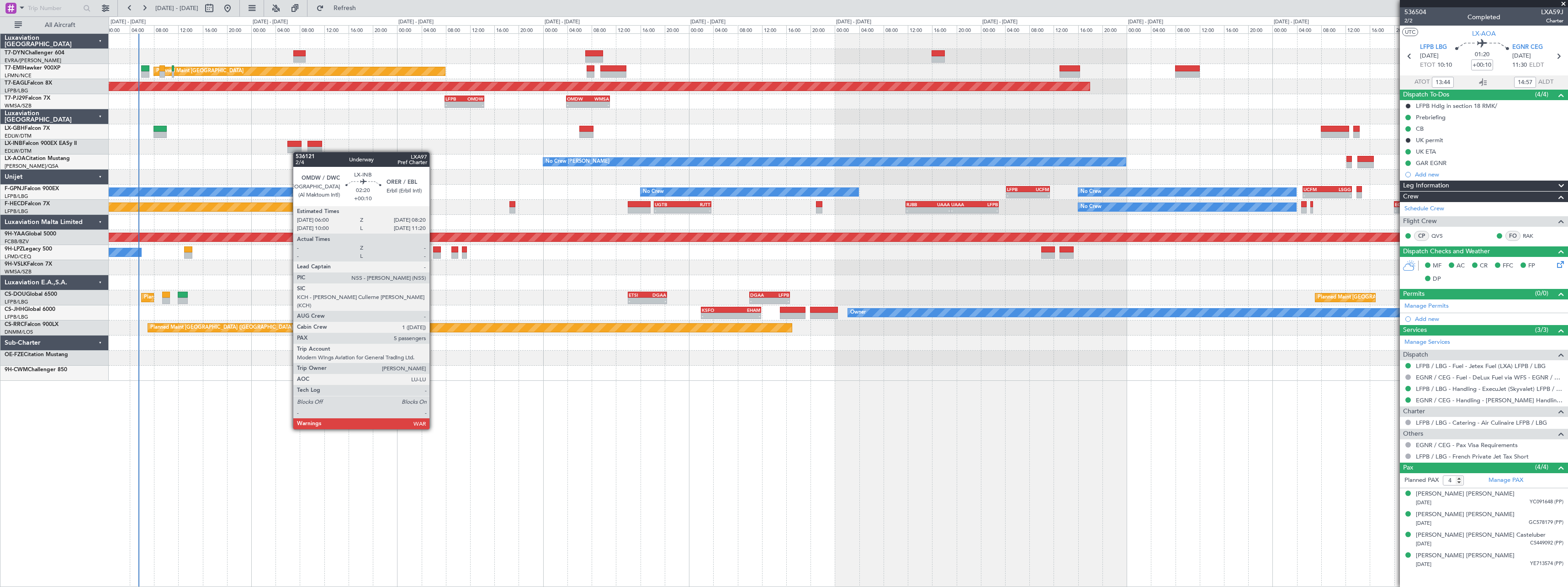
click at [298, 151] on div "Planned Maint Zurich Planned Maint Zurich Grounded New York (Teterboro) - - LFP…" at bounding box center [838, 207] width 1459 height 347
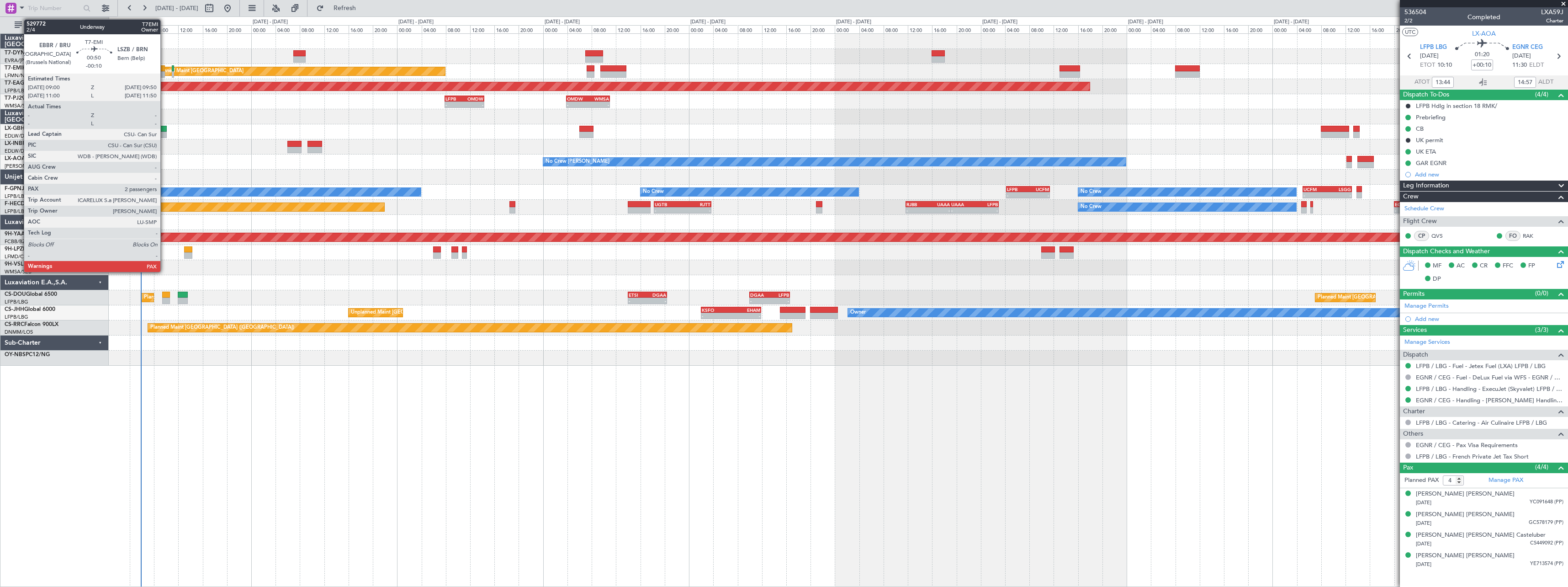
click at [164, 65] on div at bounding box center [162, 69] width 6 height 6
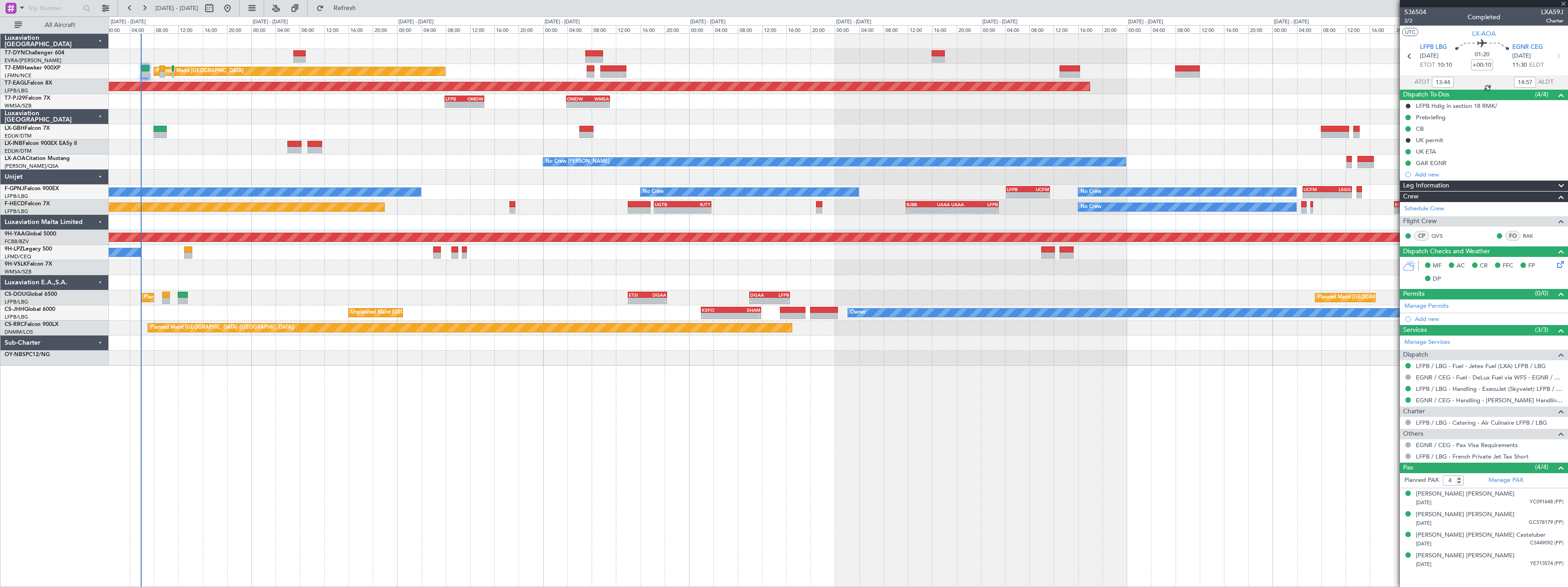
type input "-00:10"
type input "2"
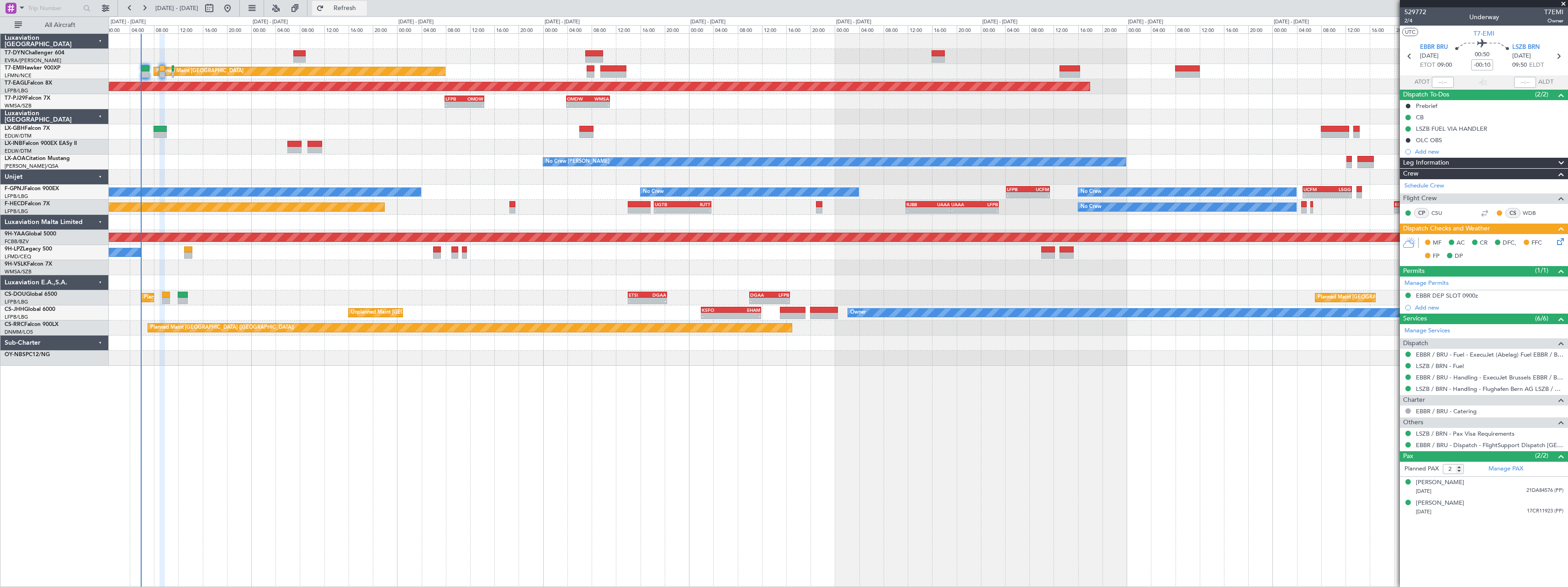
click at [367, 14] on button "Refresh" at bounding box center [340, 8] width 55 height 15
click at [1412, 23] on span "2/4" at bounding box center [1416, 21] width 22 height 8
click at [1526, 379] on link "EBBR / BRU - Handling - ExecuJet Brussels EBBR / BRU" at bounding box center [1490, 377] width 148 height 8
click at [1496, 389] on link "LSZB / BRN - Handling - Flughafen Bern AG LSZB / BRN" at bounding box center [1490, 389] width 148 height 8
click at [1563, 243] on icon at bounding box center [1559, 240] width 8 height 8
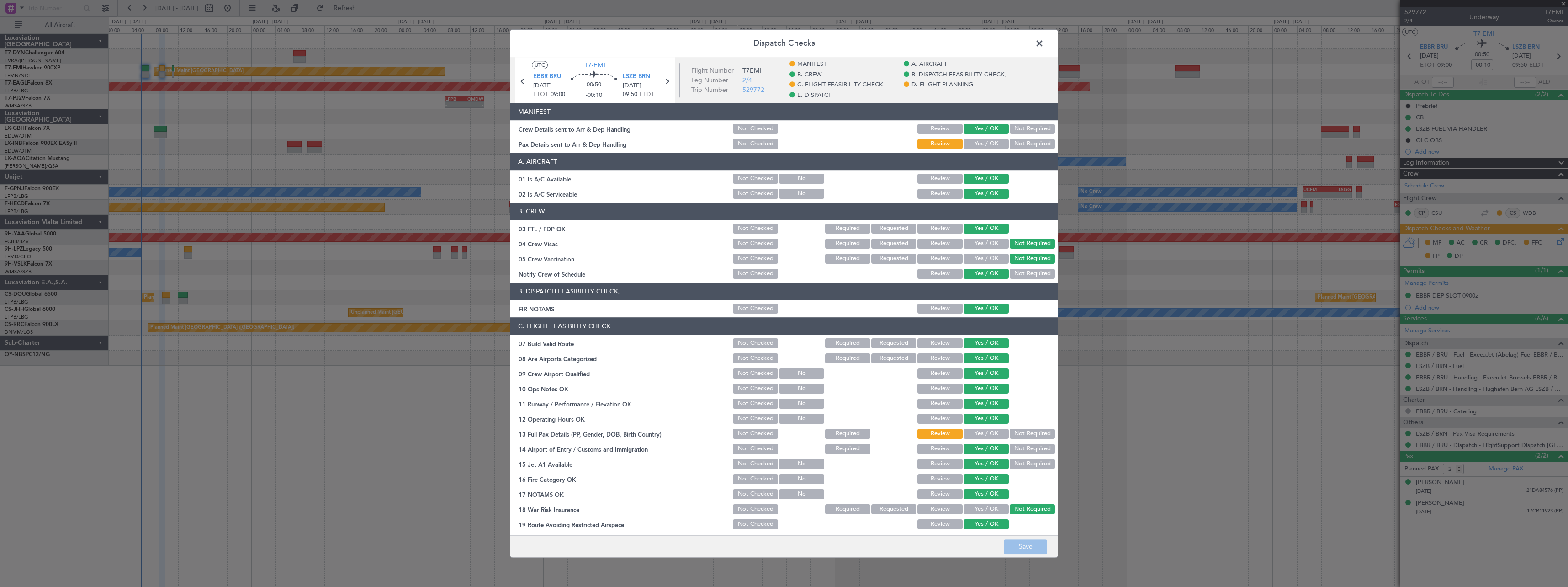
click at [975, 148] on button "Yes / OK" at bounding box center [986, 144] width 45 height 10
click at [1032, 550] on button "Save" at bounding box center [1025, 546] width 43 height 15
click at [1044, 44] on span at bounding box center [1044, 46] width 0 height 18
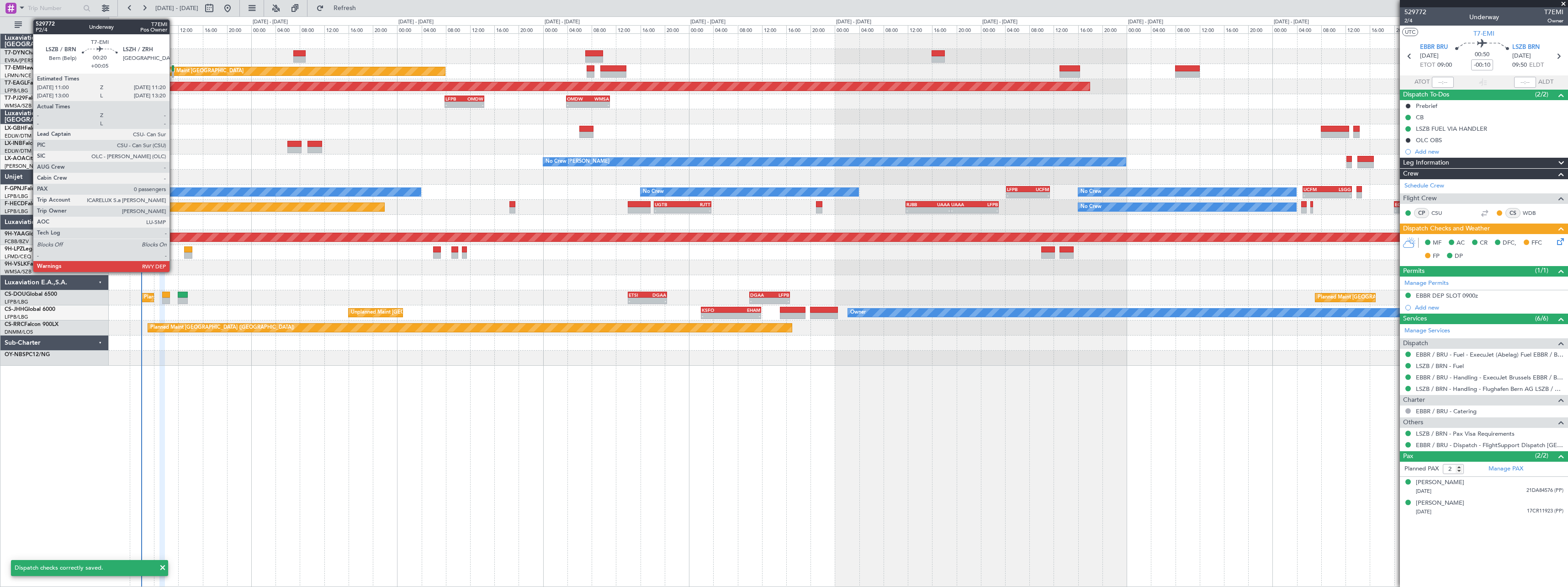
click at [174, 68] on div at bounding box center [173, 69] width 3 height 6
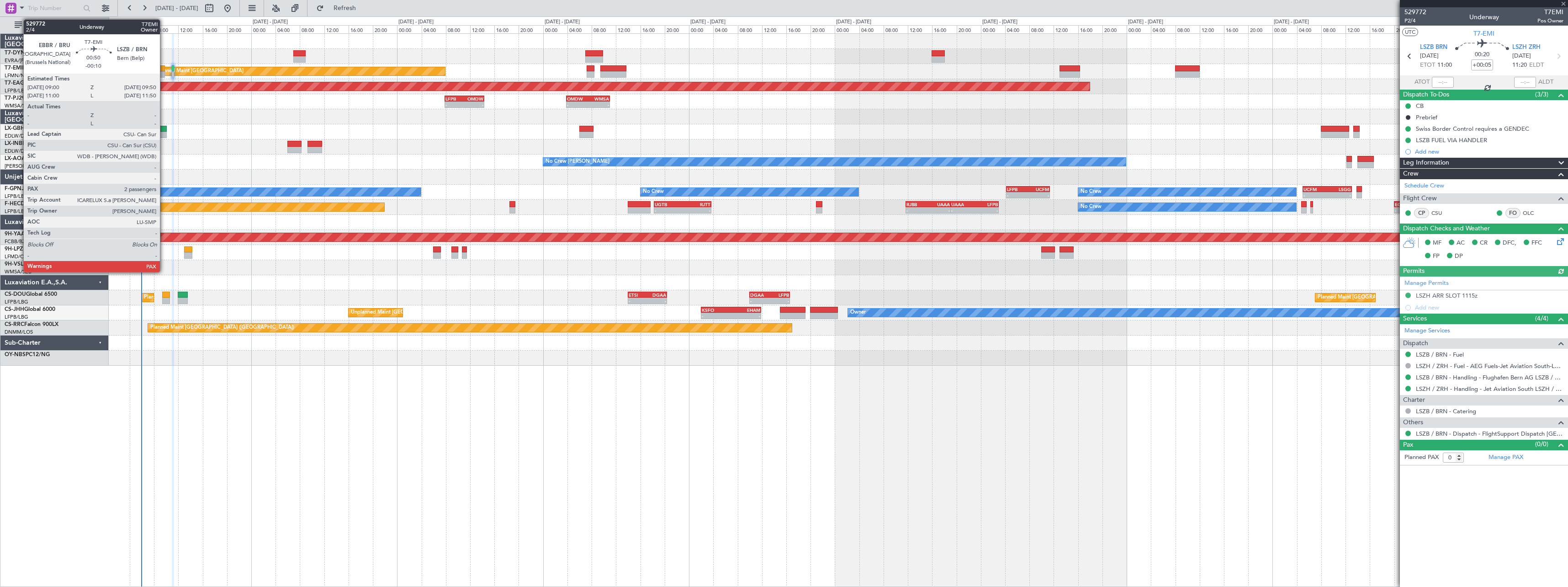
click at [164, 66] on div at bounding box center [162, 69] width 6 height 6
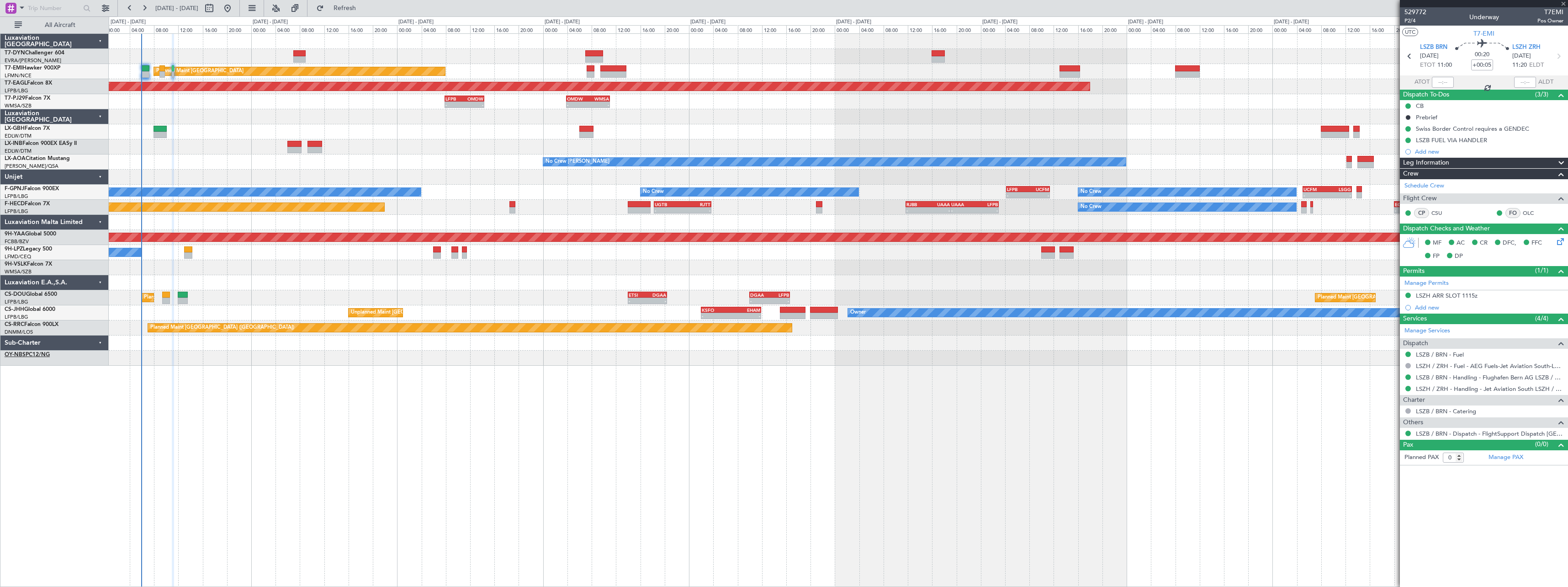
type input "-00:10"
type input "2"
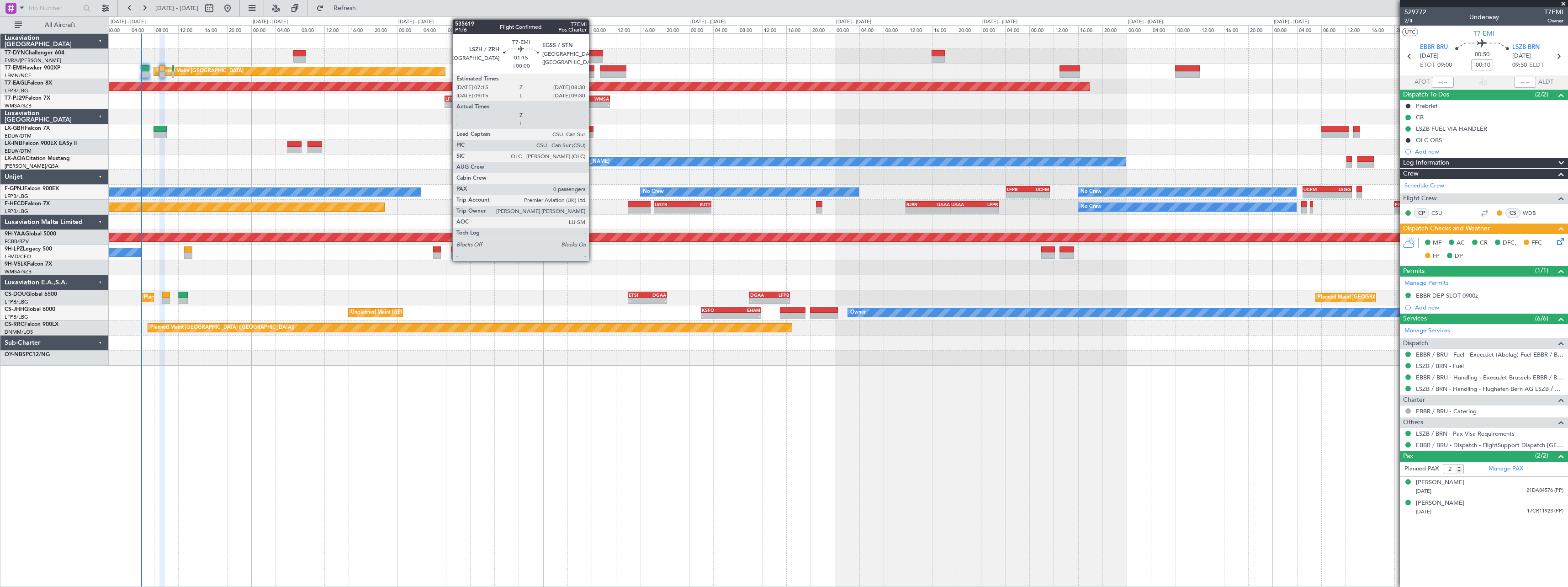
click at [593, 68] on div at bounding box center [590, 69] width 8 height 6
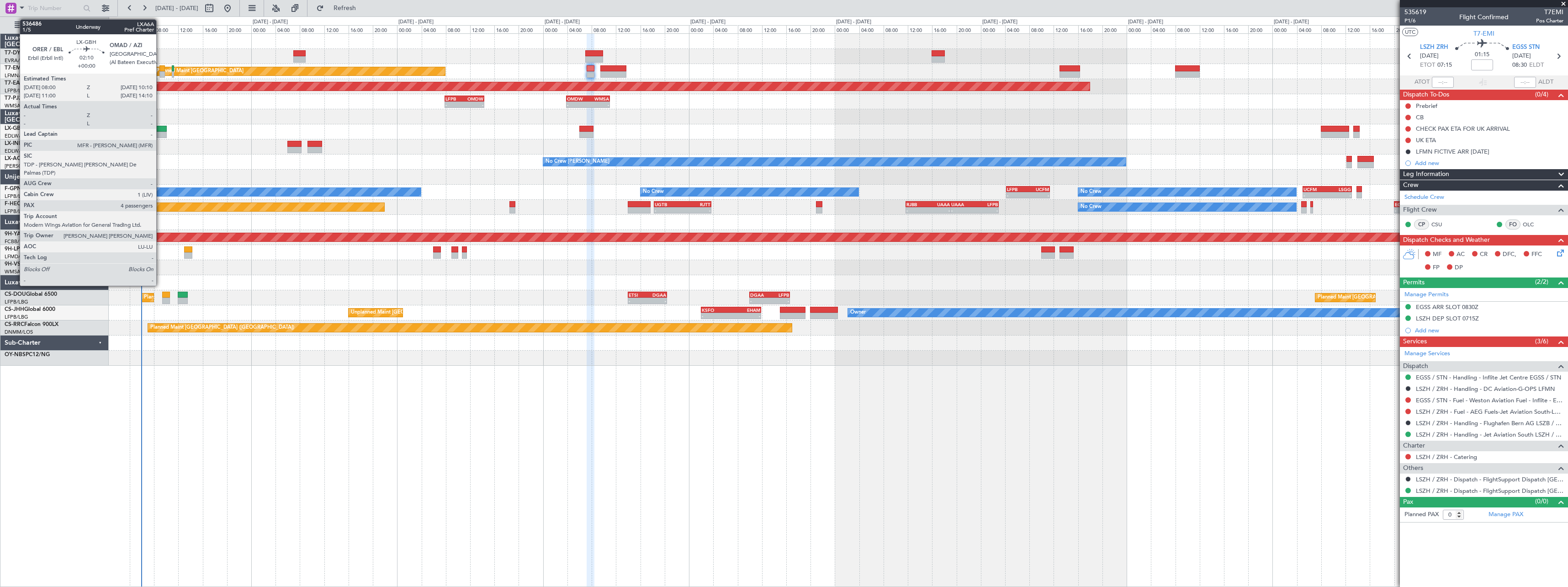
click at [161, 128] on div at bounding box center [160, 129] width 13 height 6
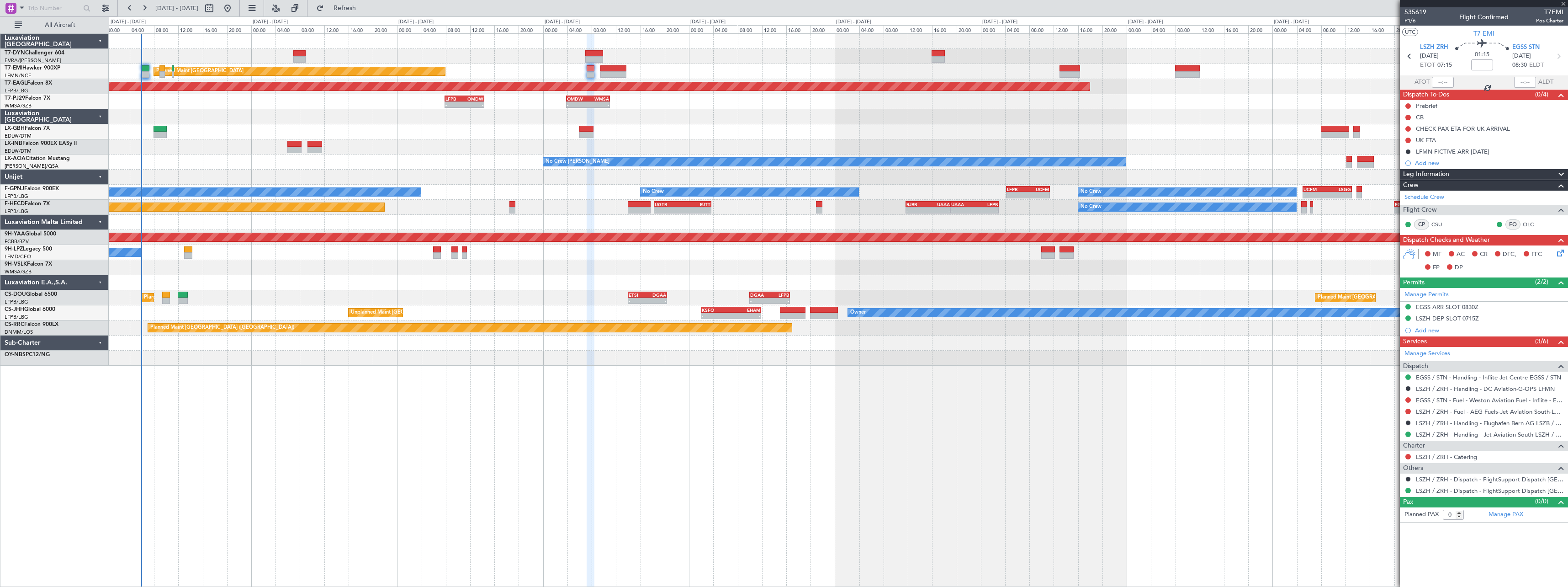
type input "4"
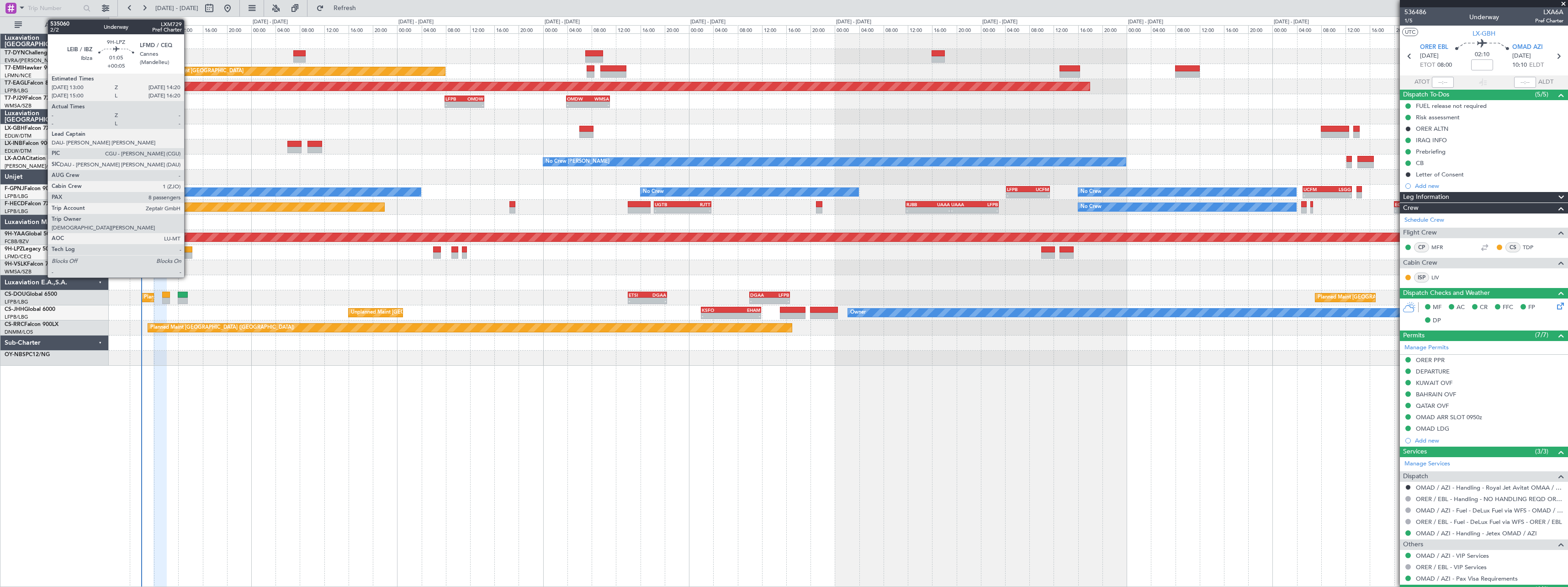
click at [189, 249] on div at bounding box center [188, 250] width 8 height 6
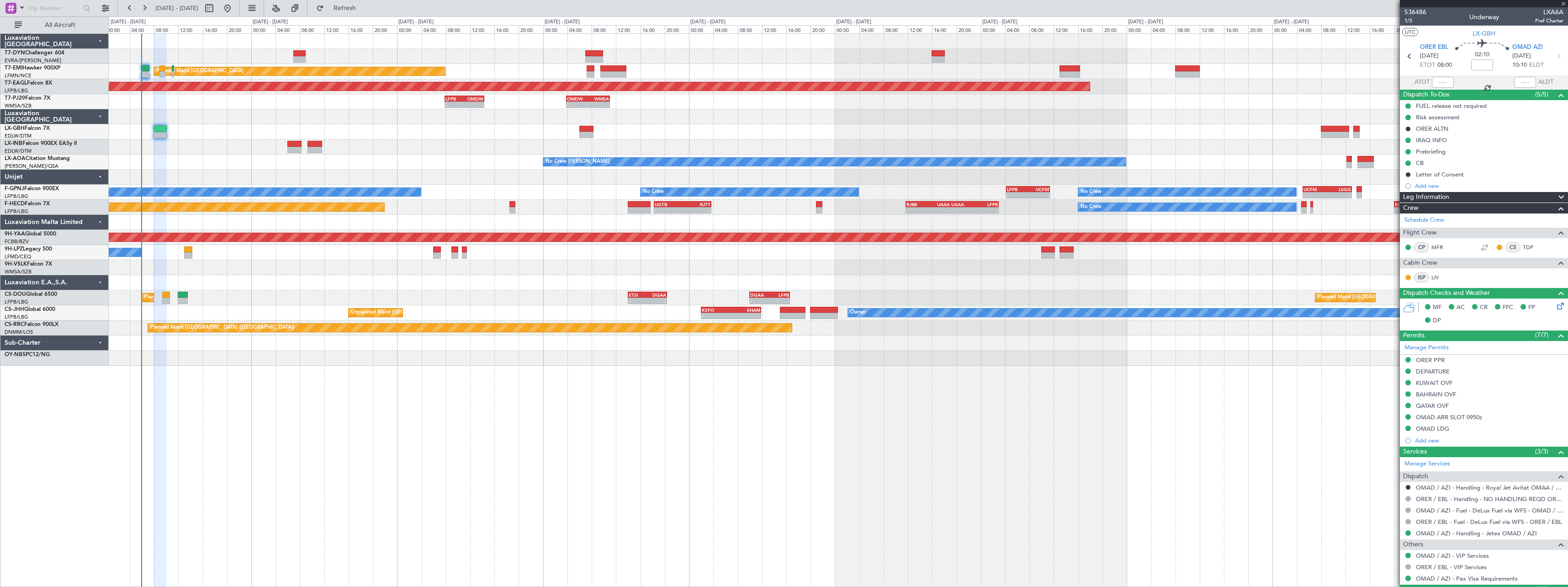
type input "+00:05"
type input "8"
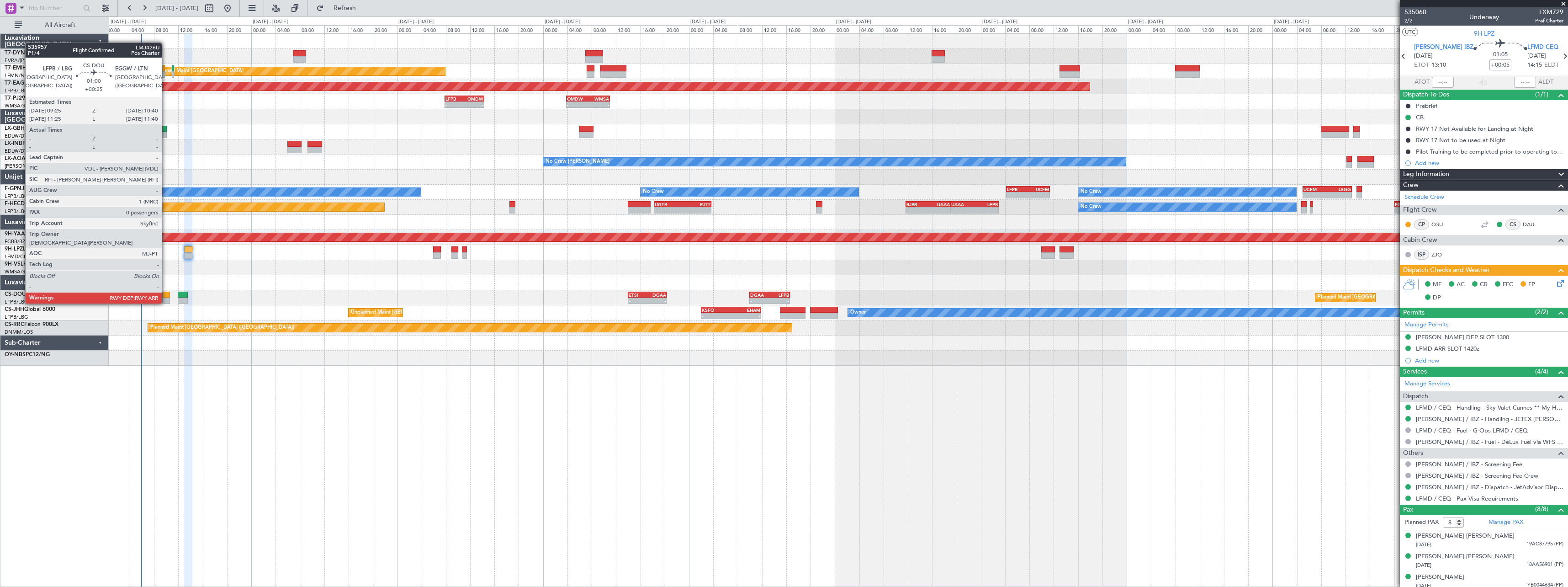
click at [166, 295] on div at bounding box center [166, 295] width 8 height 6
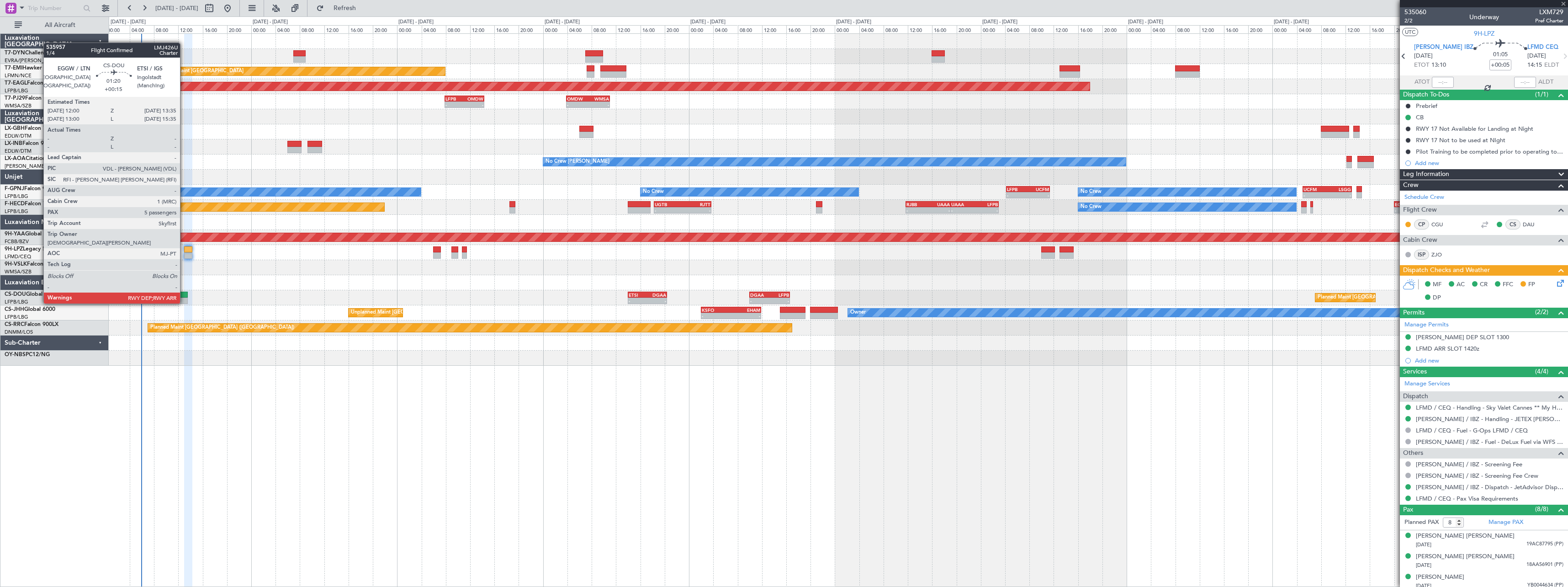
type input "+00:25"
type input "0"
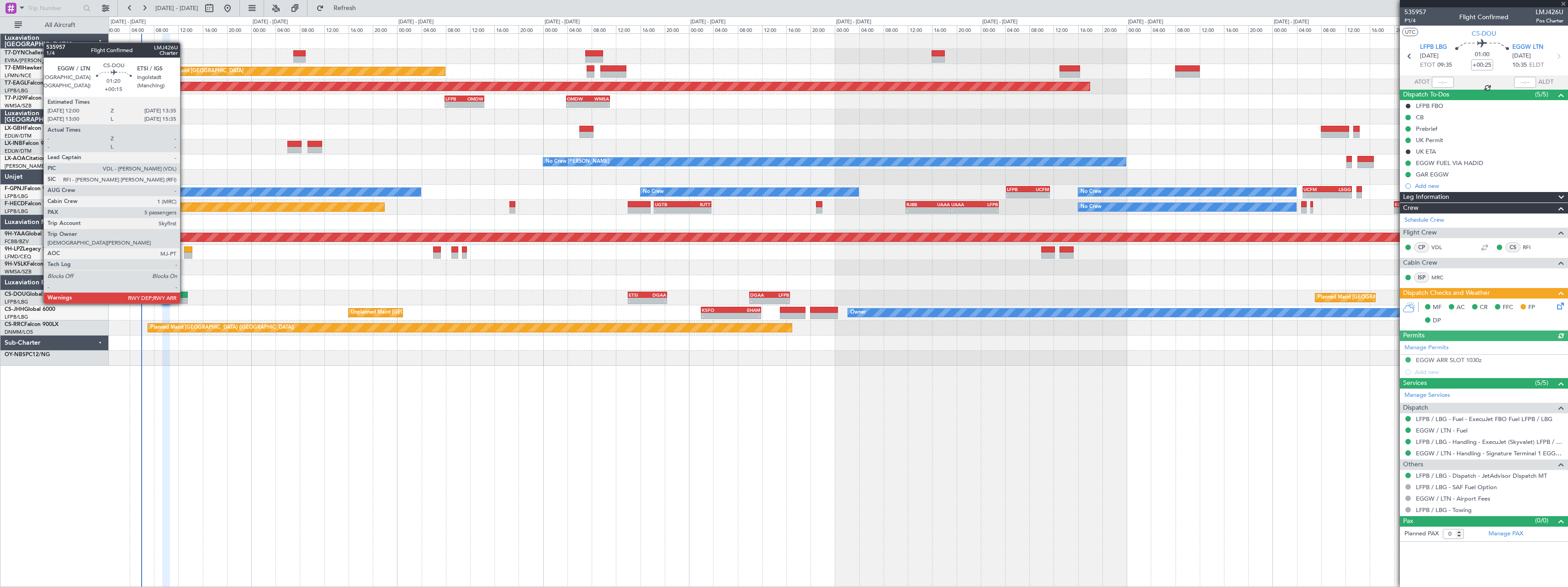
click at [184, 295] on div at bounding box center [183, 295] width 10 height 6
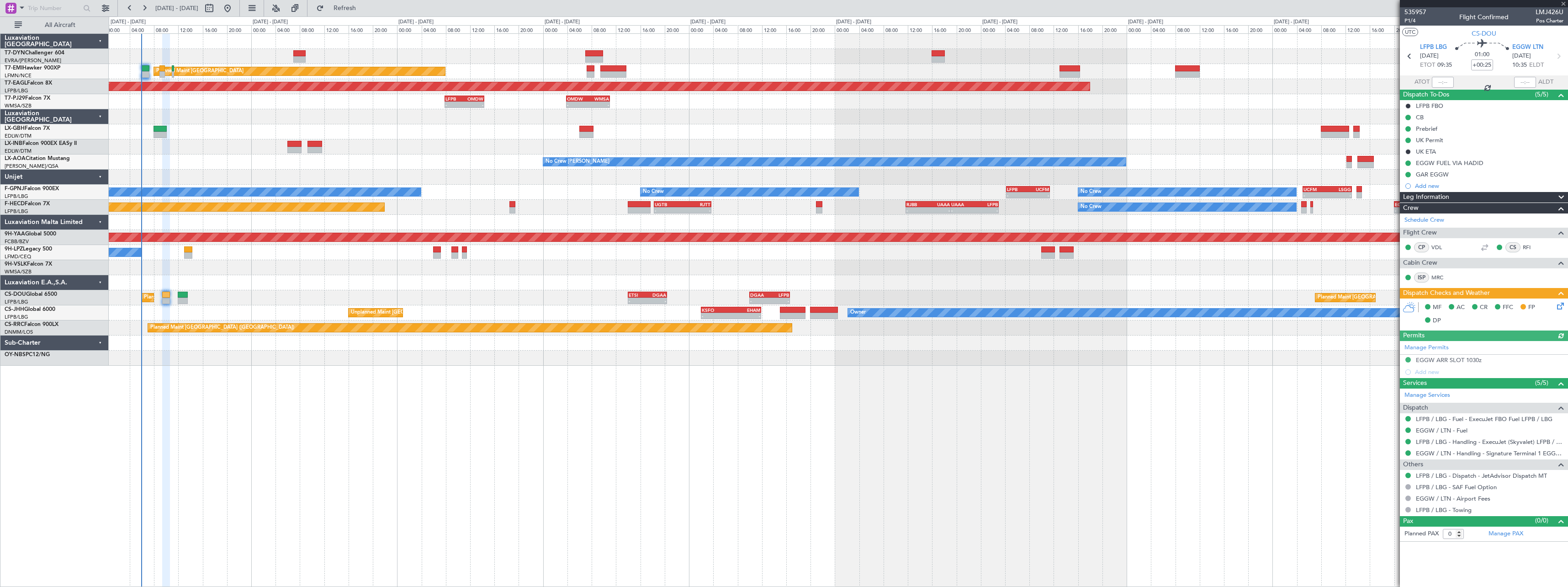
type input "+00:15"
type input "5"
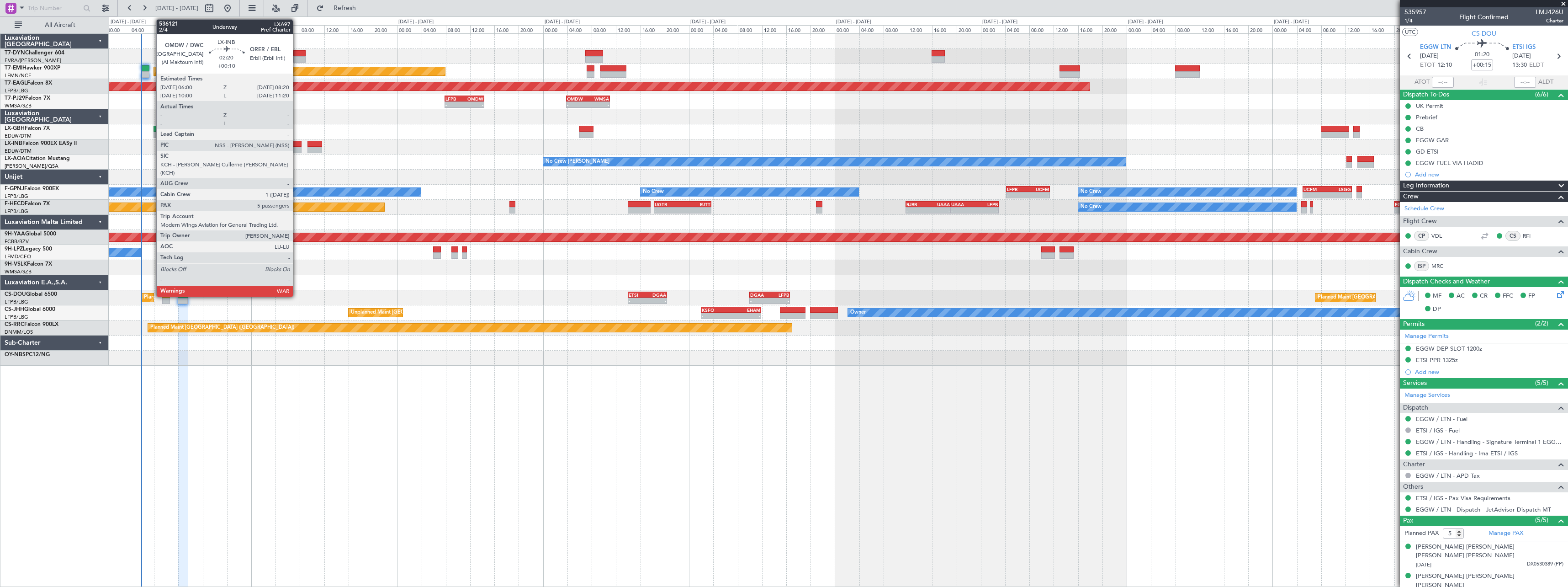
click at [297, 145] on div at bounding box center [295, 144] width 15 height 6
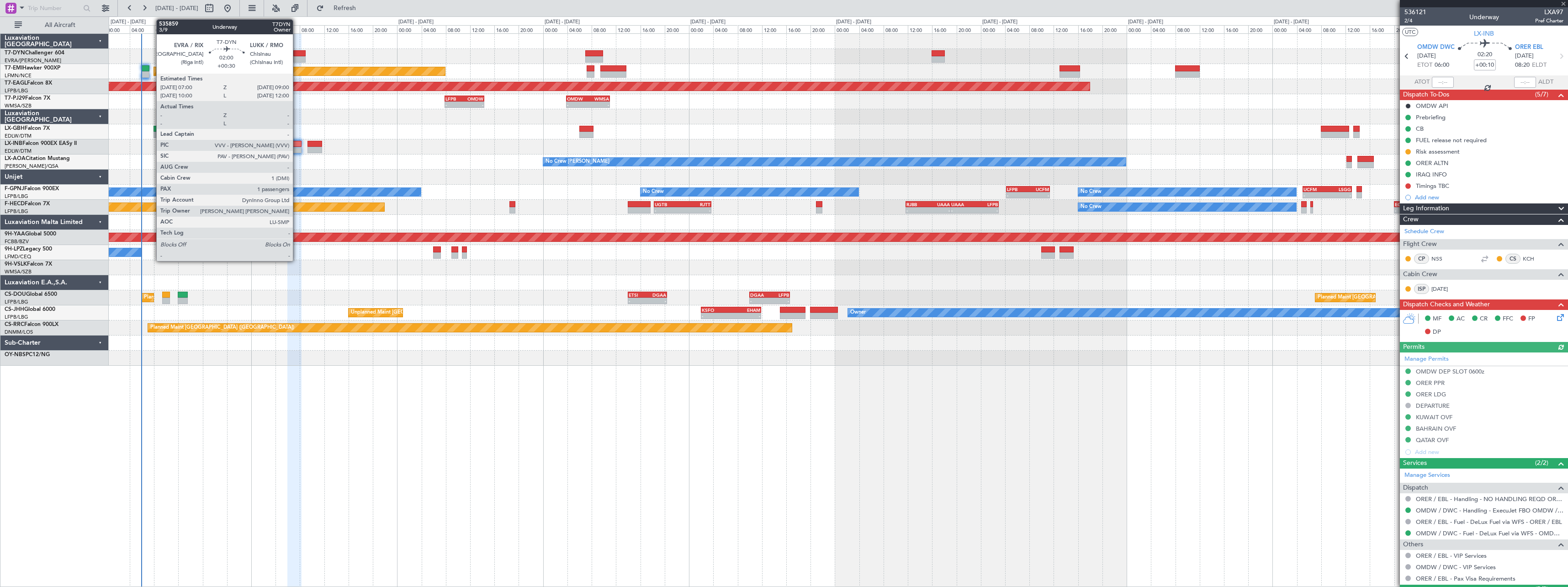
click at [297, 51] on div at bounding box center [299, 53] width 12 height 6
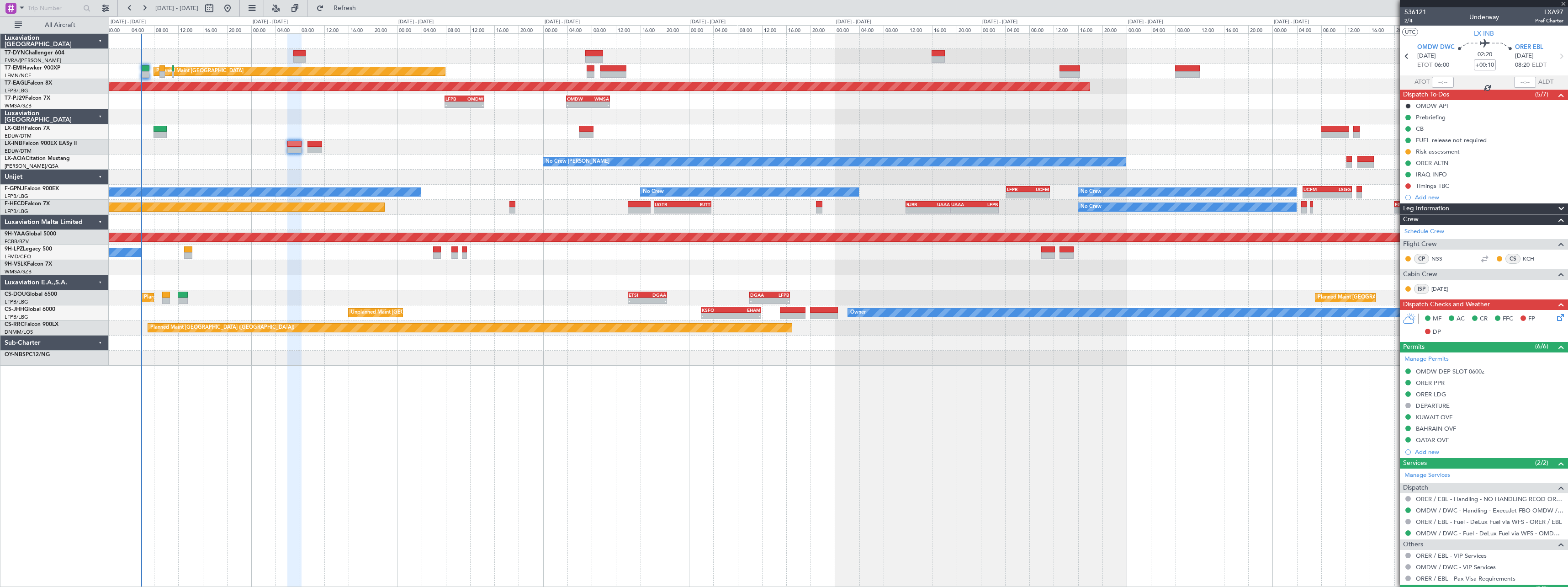
type input "+00:30"
type input "1"
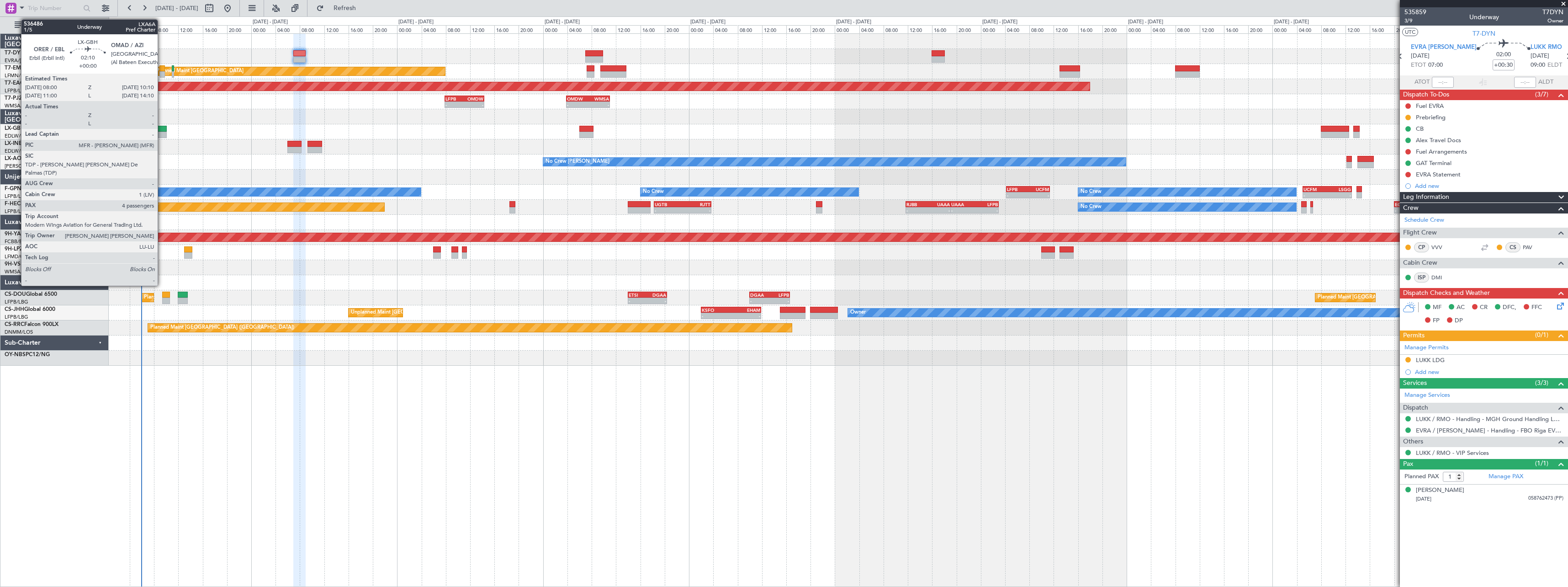
click at [162, 131] on div at bounding box center [160, 129] width 13 height 6
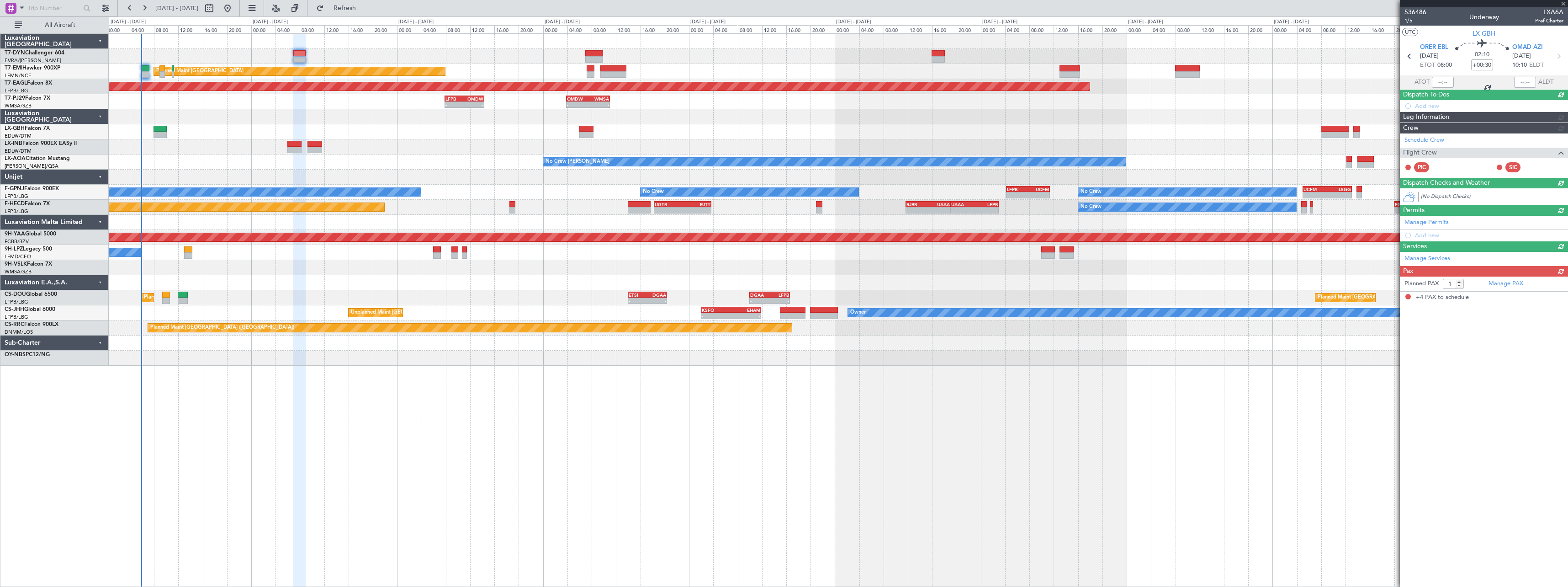
type input "4"
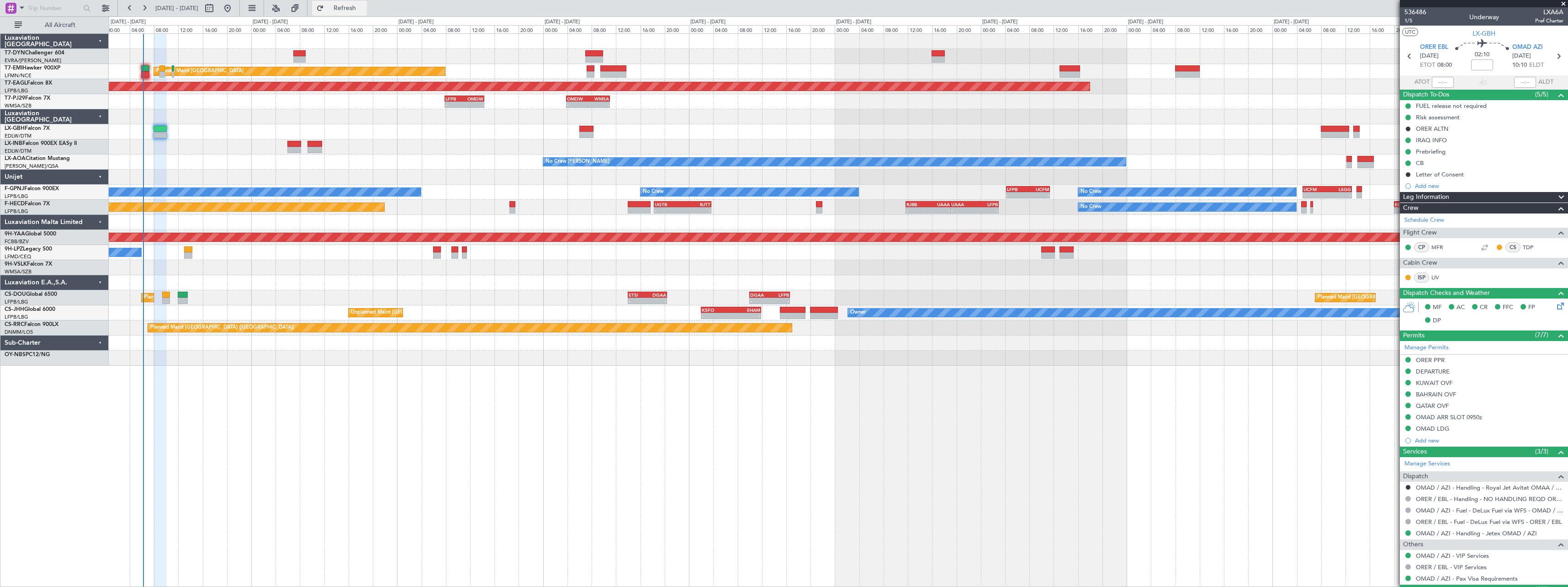
click at [346, 13] on button "Refresh" at bounding box center [340, 8] width 55 height 15
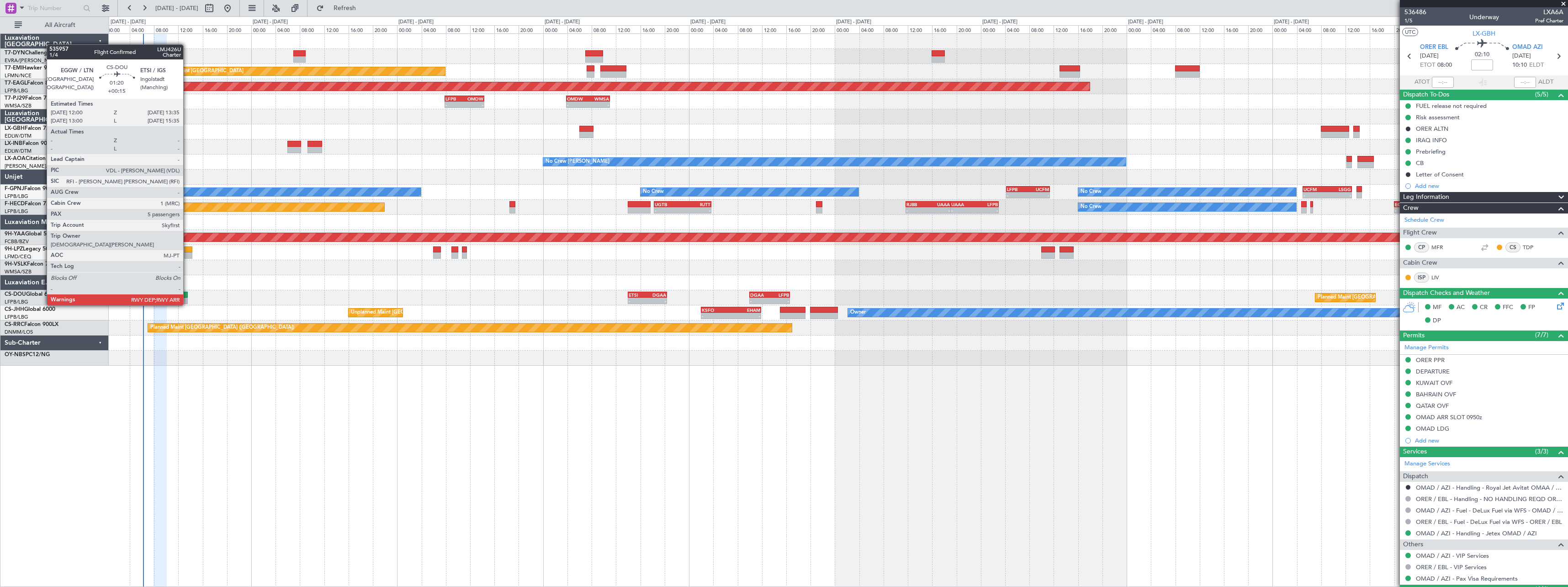
click at [187, 296] on div at bounding box center [183, 295] width 10 height 6
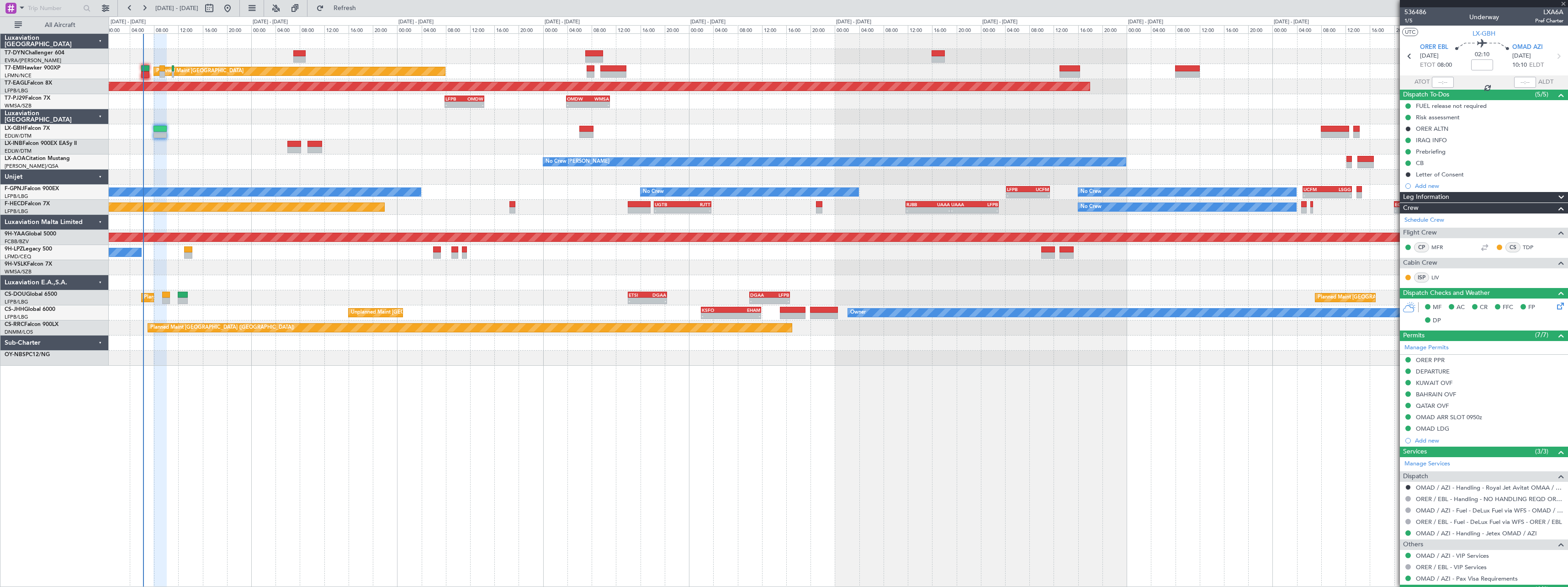
type input "+00:15"
type input "5"
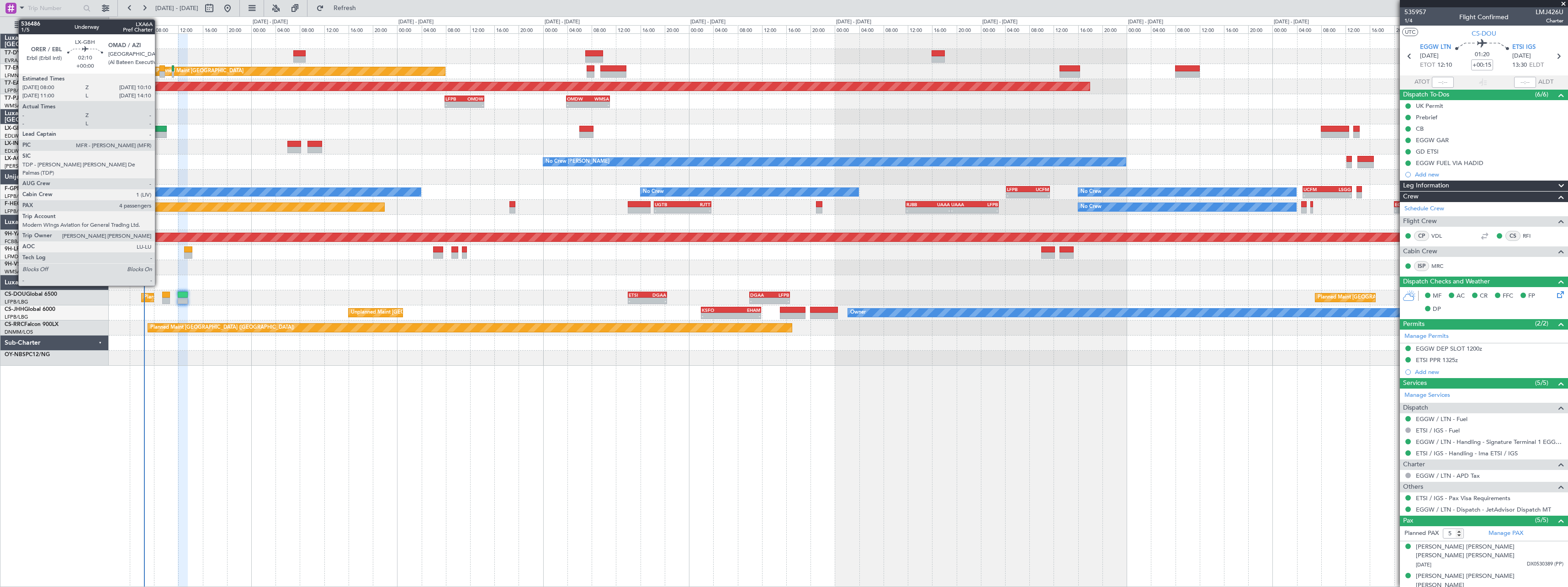
click at [159, 126] on div at bounding box center [160, 129] width 13 height 6
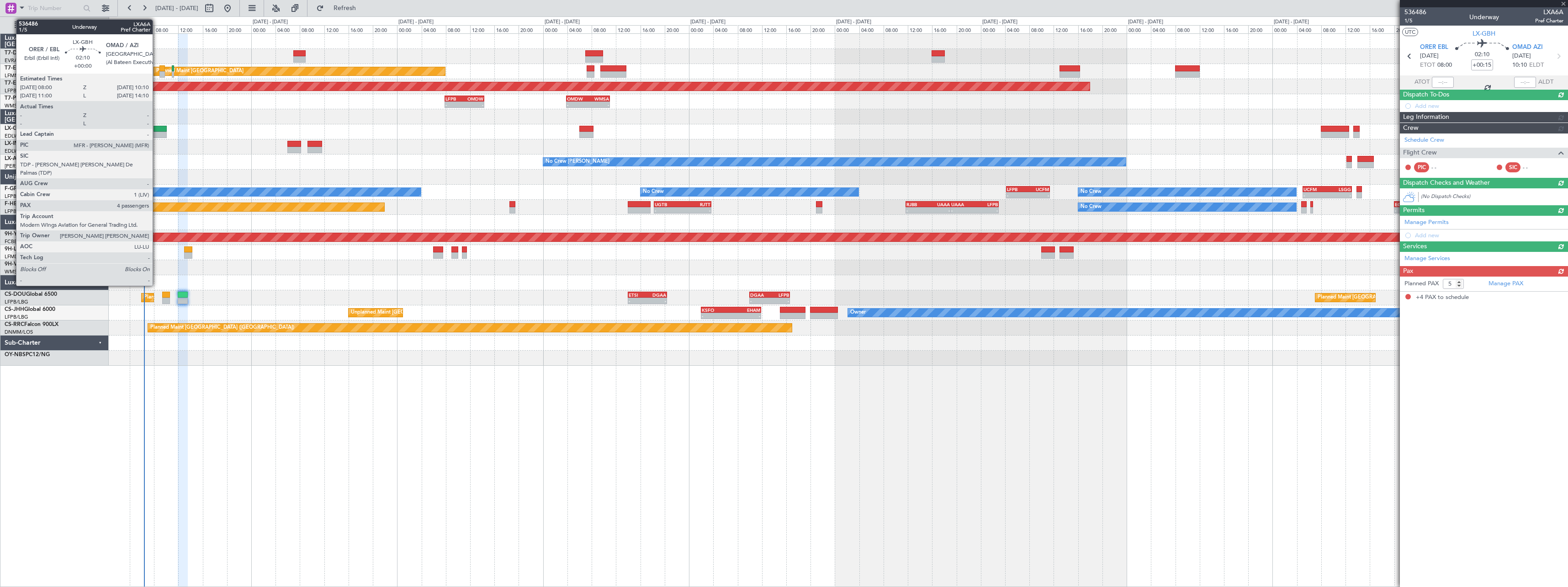
type input "4"
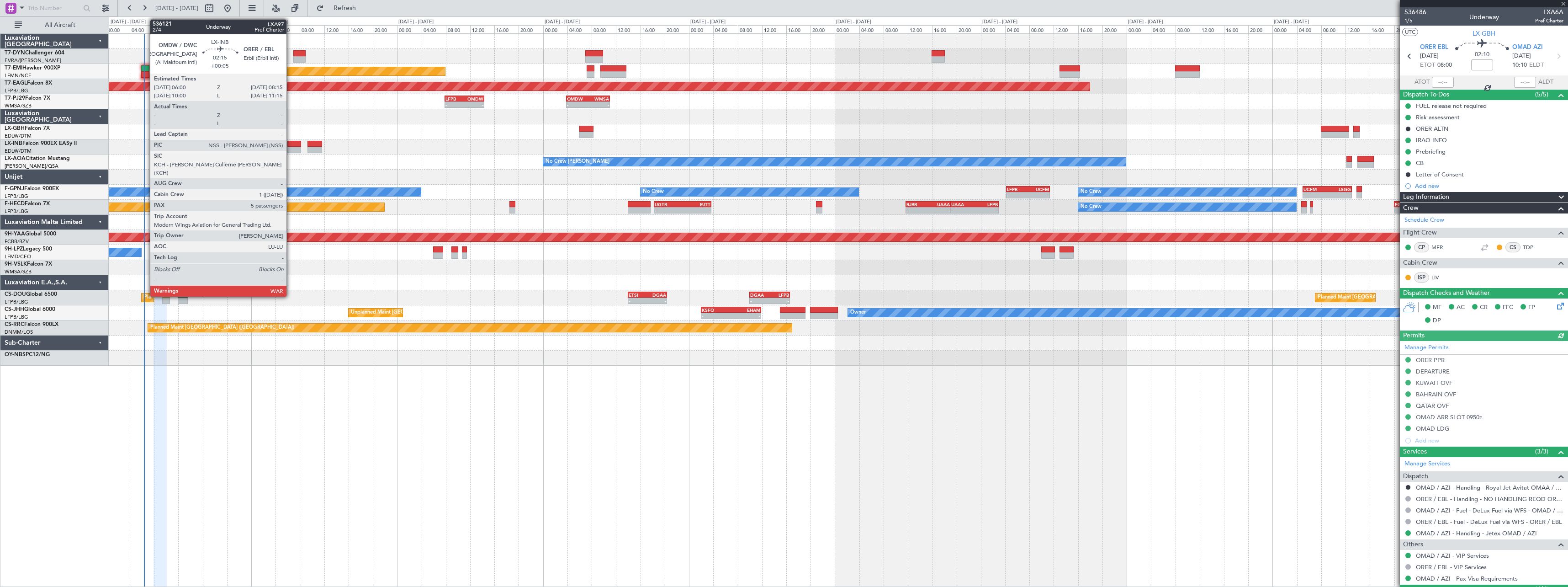
click at [291, 143] on div at bounding box center [295, 144] width 14 height 6
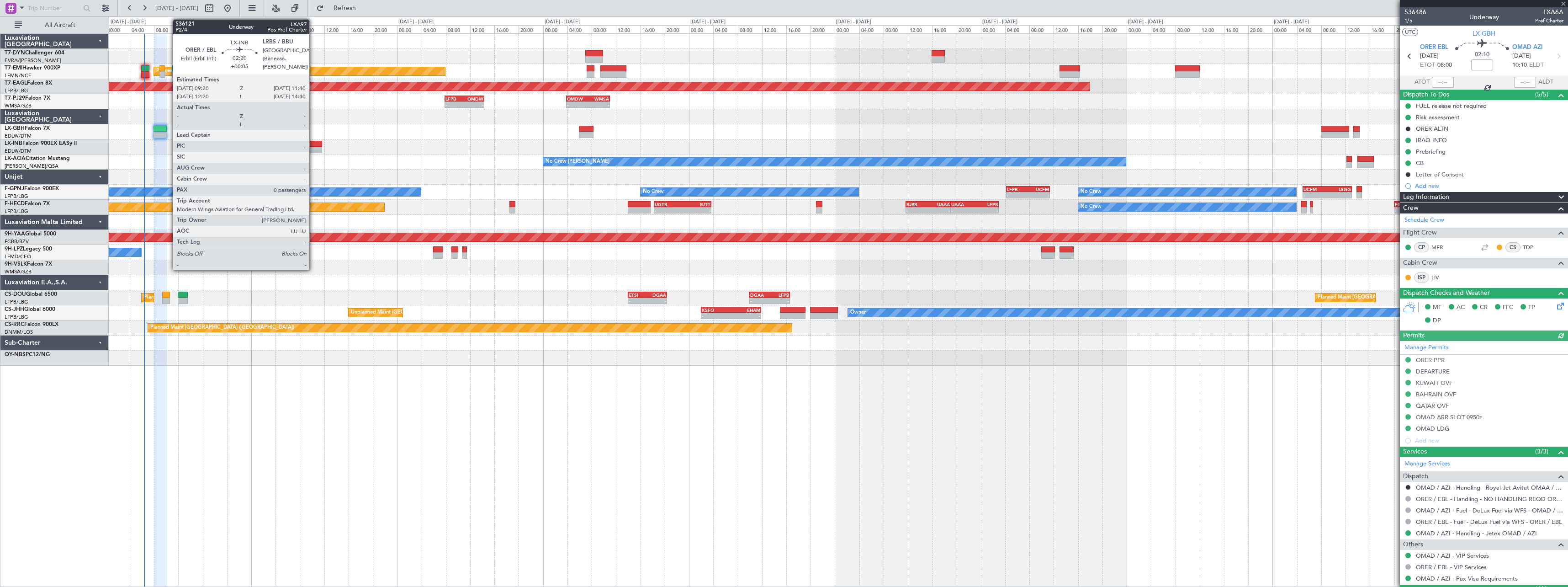
type input "+00:05"
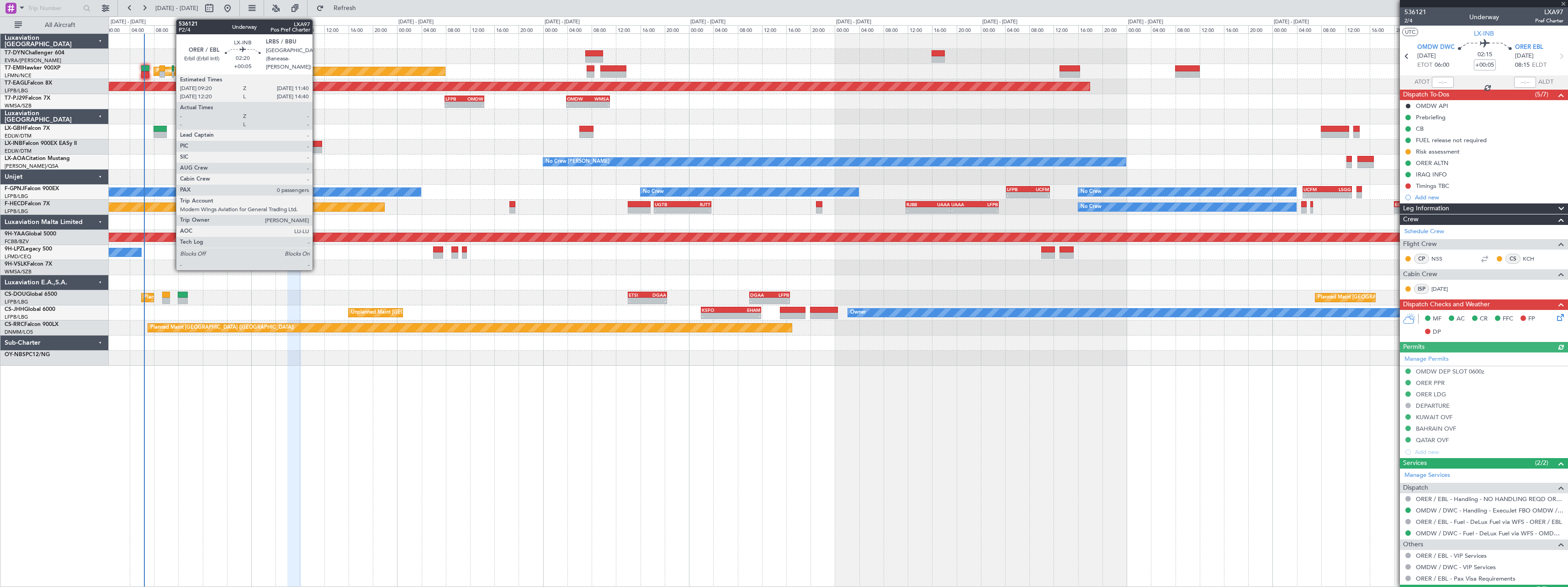
click at [317, 145] on div at bounding box center [314, 144] width 15 height 6
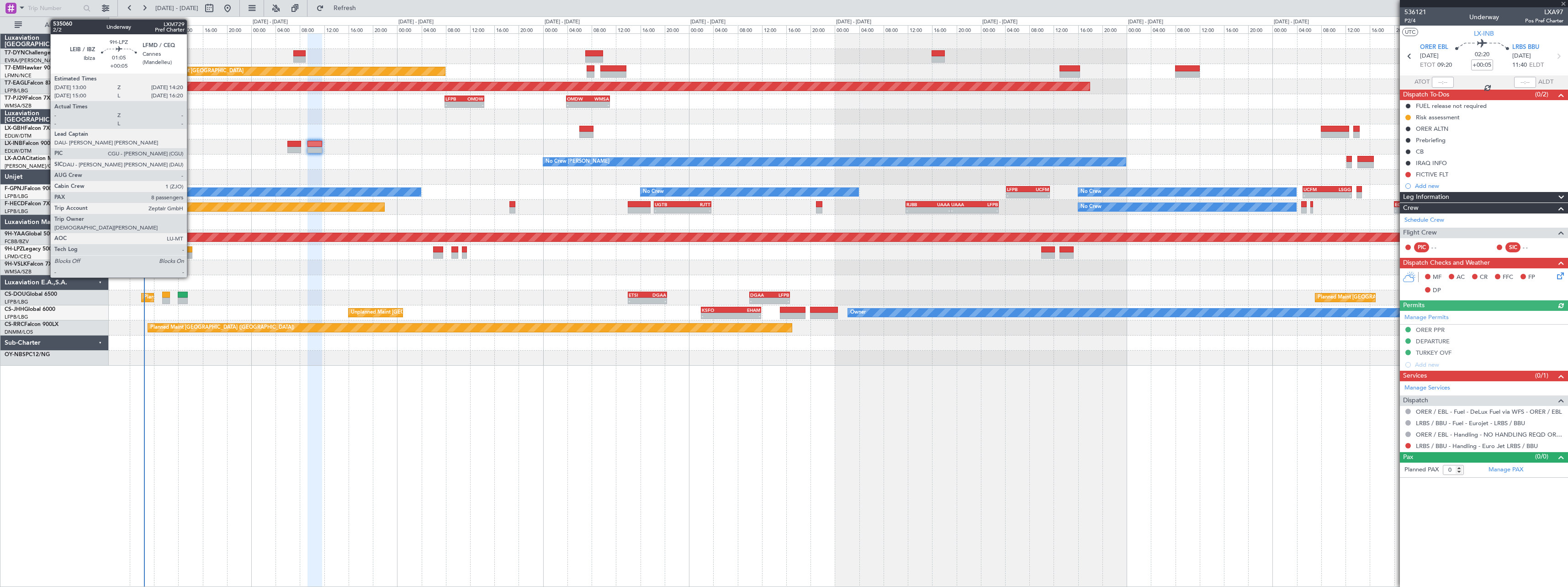
click at [191, 251] on div at bounding box center [188, 250] width 8 height 6
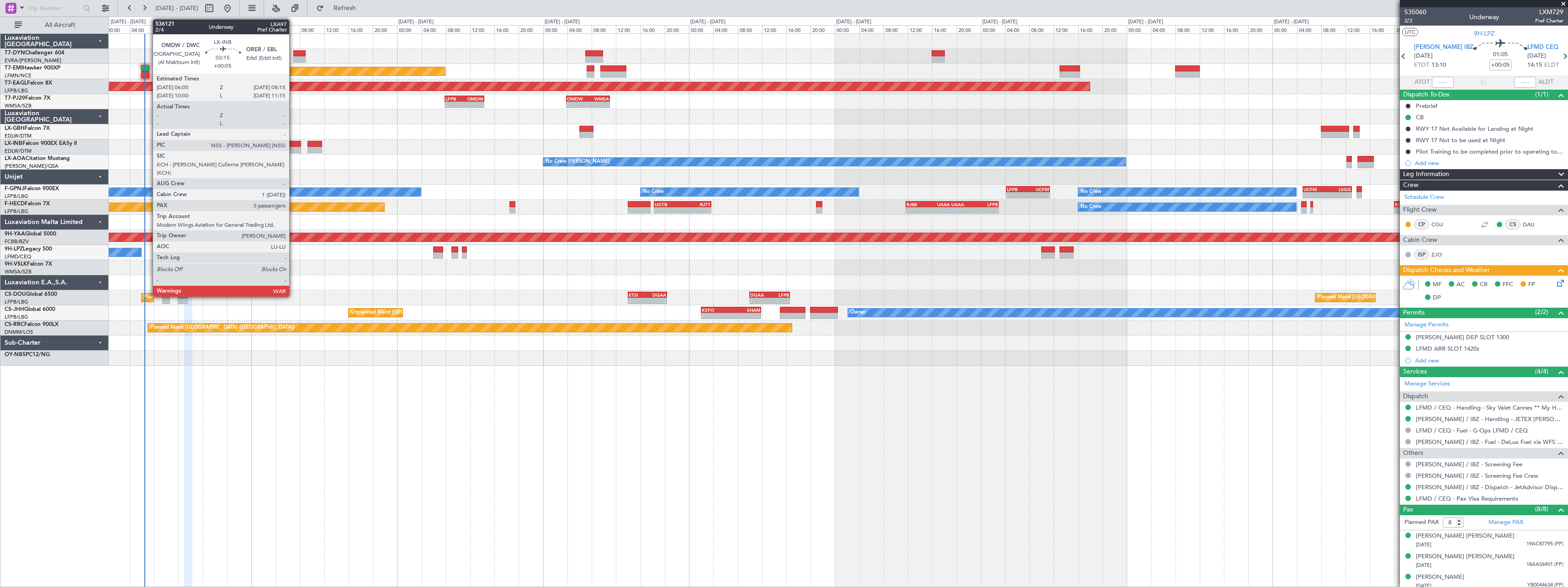
click at [293, 145] on div at bounding box center [295, 144] width 14 height 6
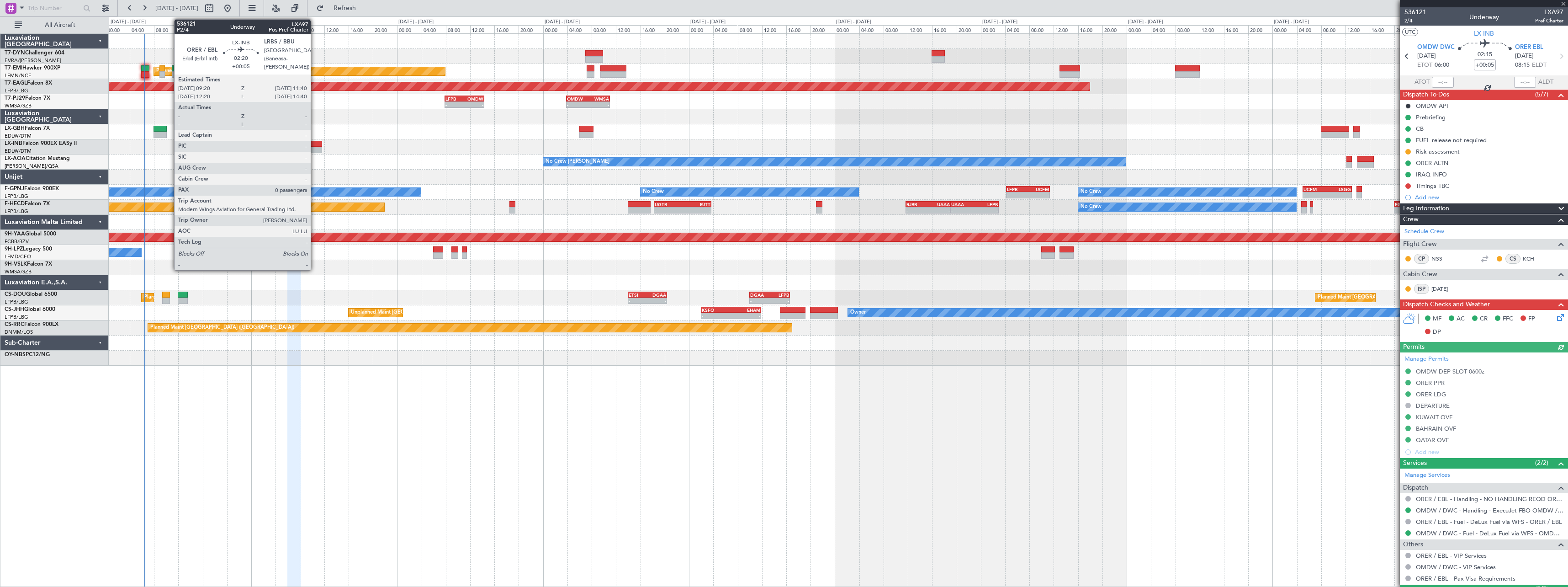
click at [315, 144] on div at bounding box center [314, 144] width 15 height 6
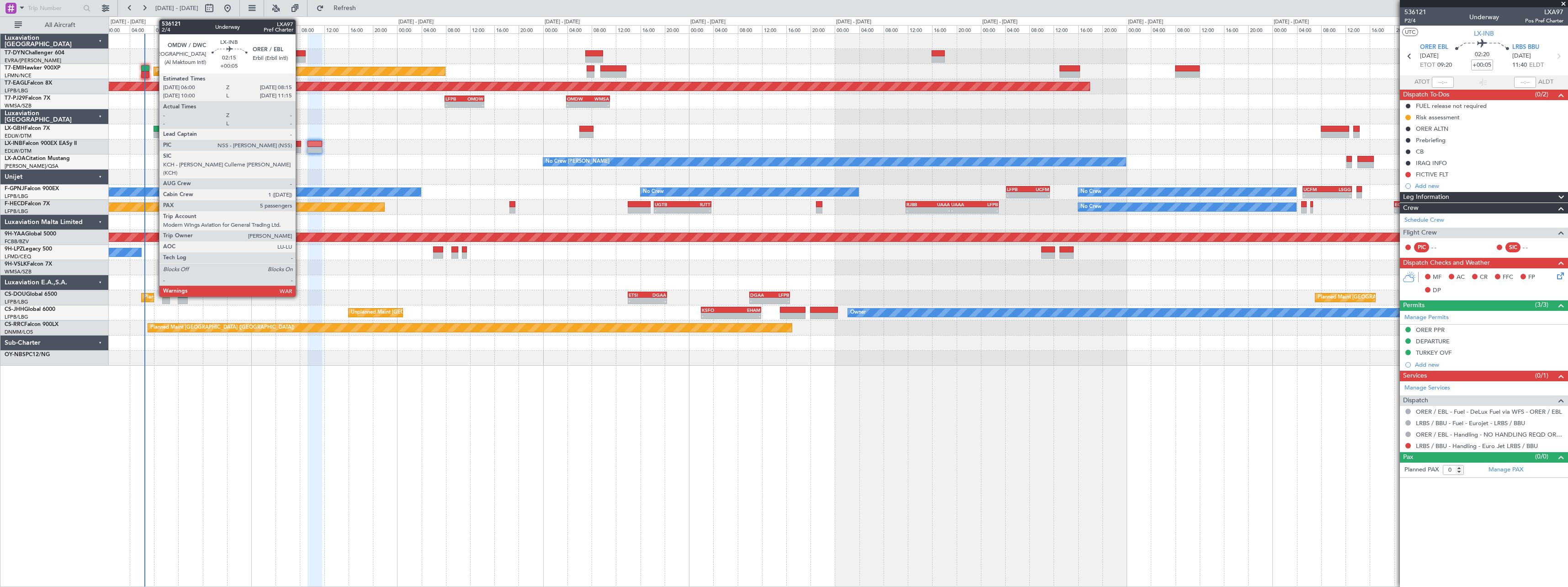
click at [300, 146] on div at bounding box center [295, 144] width 14 height 6
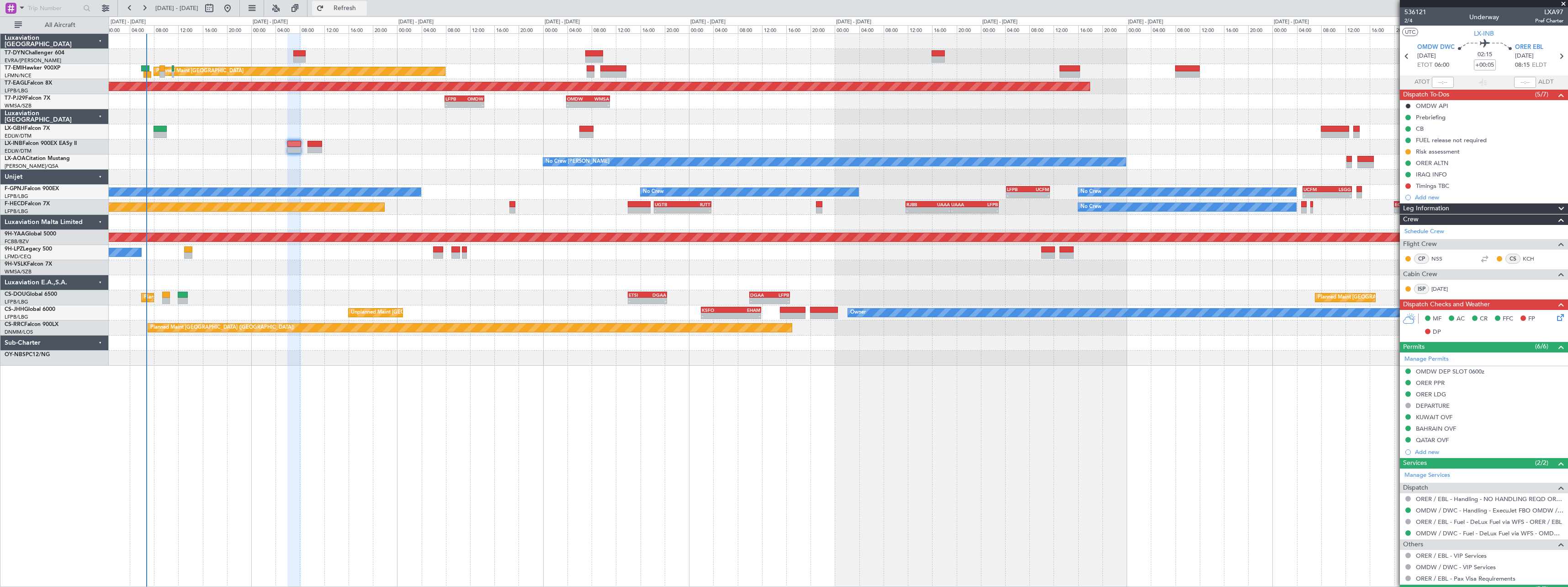
click at [364, 10] on span "Refresh" at bounding box center [345, 8] width 38 height 6
click at [364, 6] on span "Refresh" at bounding box center [345, 8] width 38 height 6
click at [347, 3] on button "Refresh" at bounding box center [340, 8] width 55 height 15
click at [346, 3] on button "Refresh" at bounding box center [340, 8] width 55 height 15
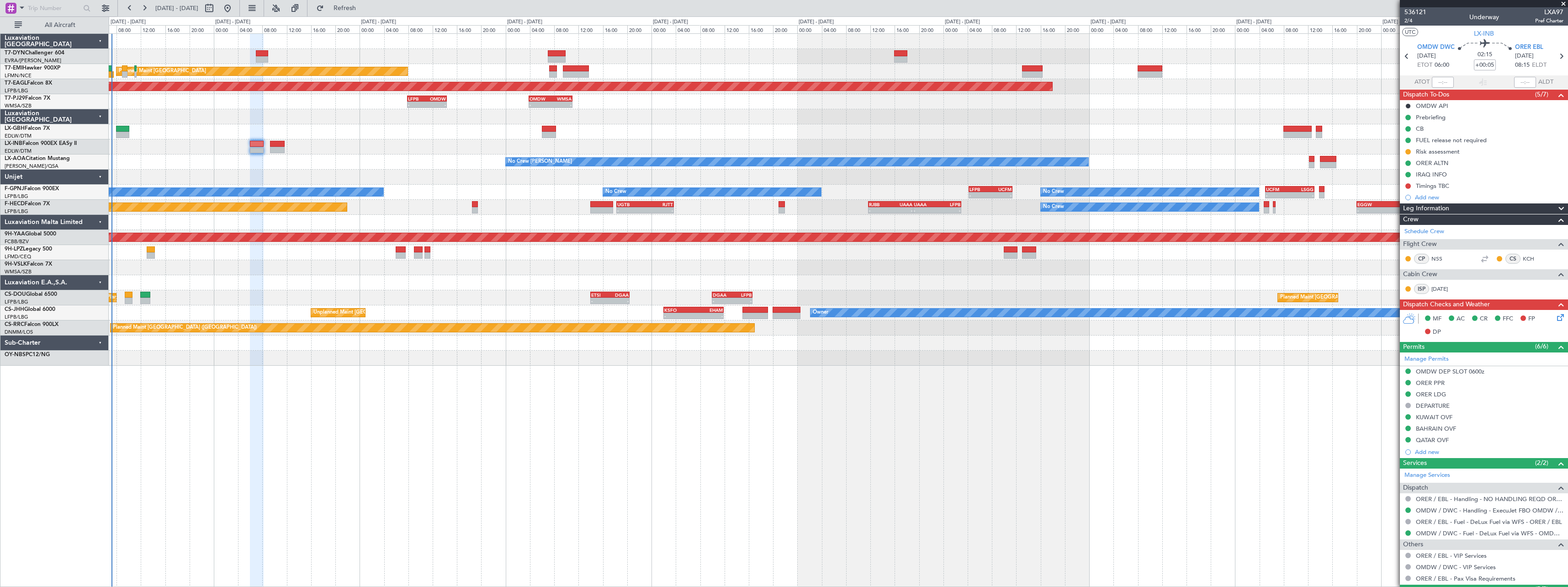
click at [370, 119] on div at bounding box center [838, 117] width 1459 height 15
click at [364, 8] on span "Refresh" at bounding box center [345, 8] width 38 height 6
click at [363, 5] on span "Refresh" at bounding box center [345, 8] width 38 height 6
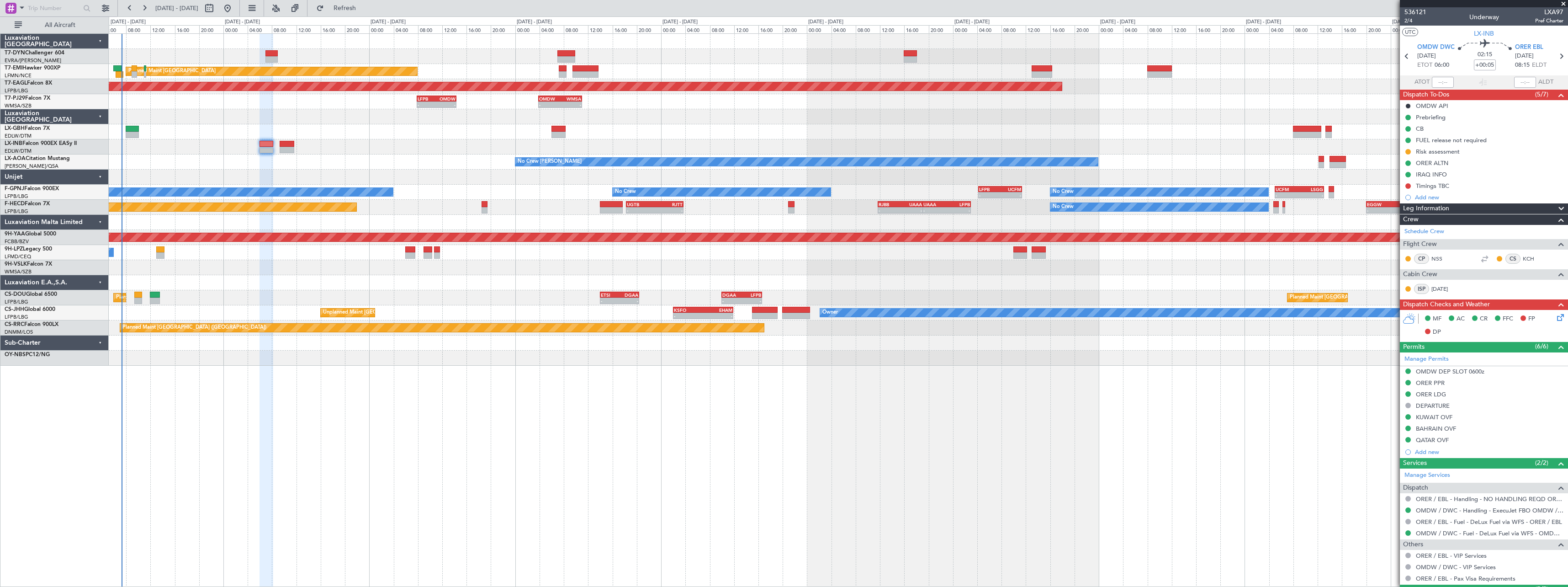
click at [184, 109] on div "Planned Maint [GEOGRAPHIC_DATA] Grounded [US_STATE] ([GEOGRAPHIC_DATA]) - - LFP…" at bounding box center [838, 199] width 1459 height 332
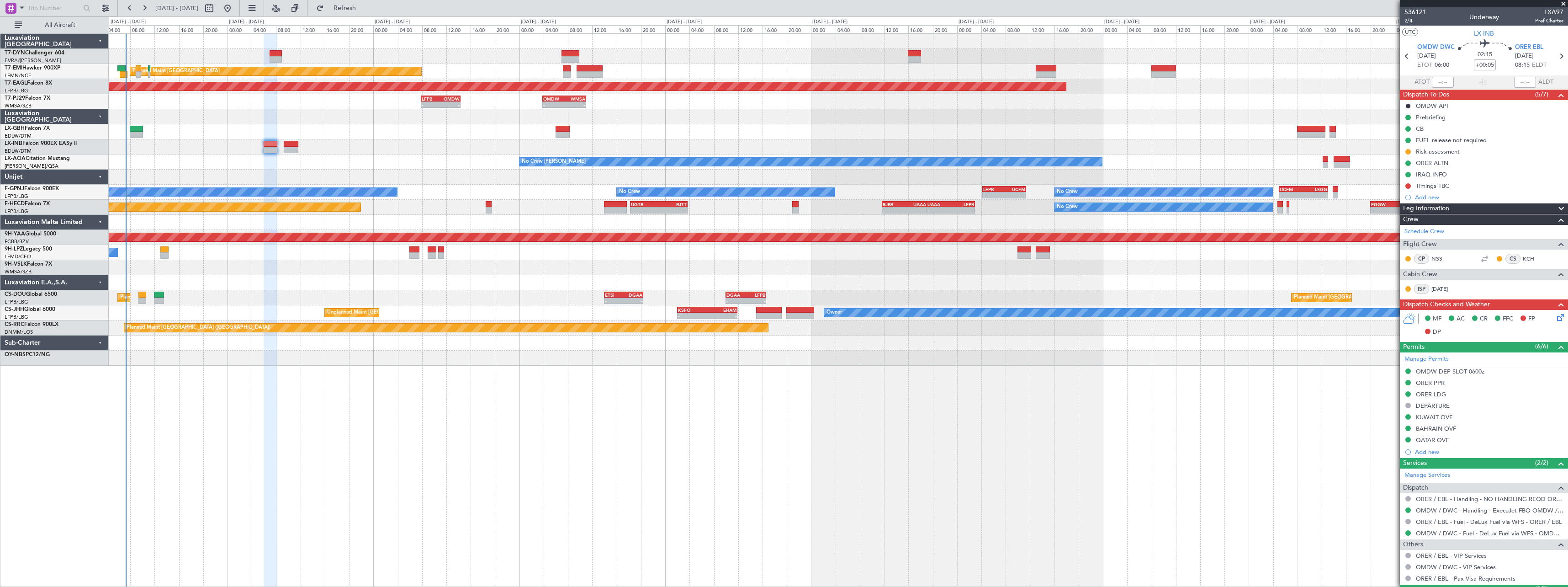
click at [154, 169] on div "No Crew [PERSON_NAME] Planned Maint [GEOGRAPHIC_DATA] ([GEOGRAPHIC_DATA]) No Cr…" at bounding box center [838, 162] width 1459 height 15
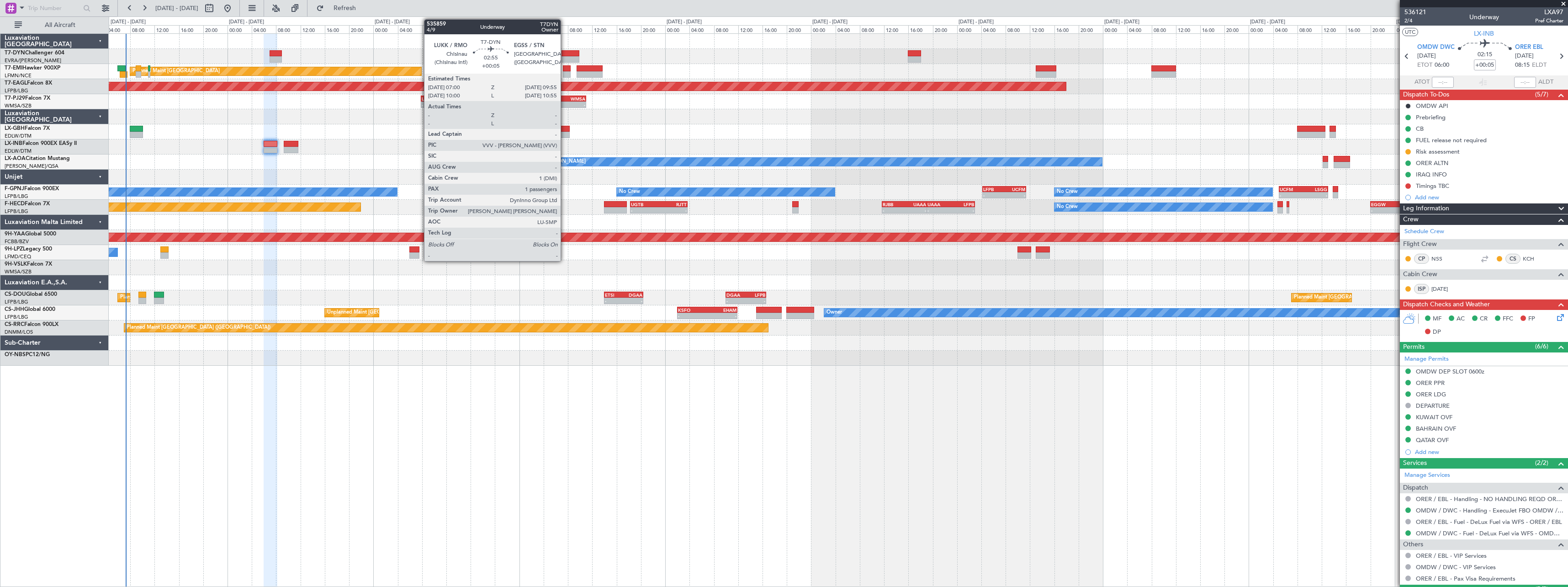
click at [565, 57] on div at bounding box center [571, 60] width 18 height 6
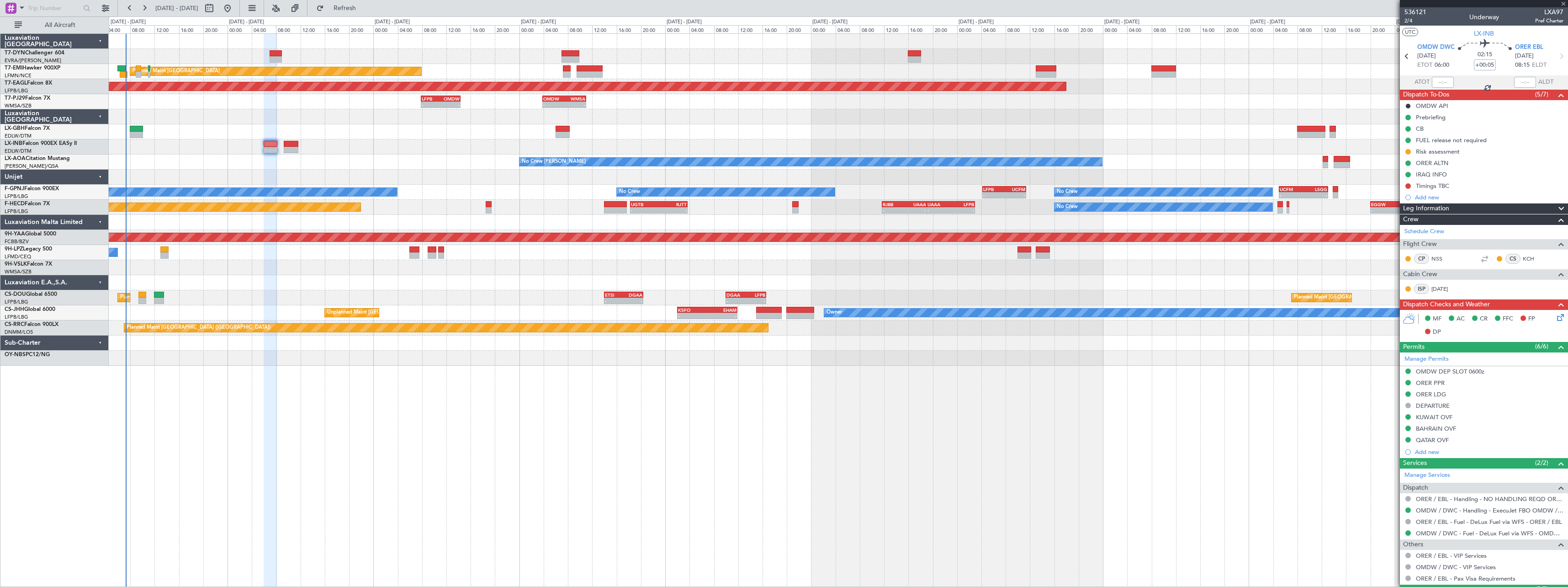
type input "1"
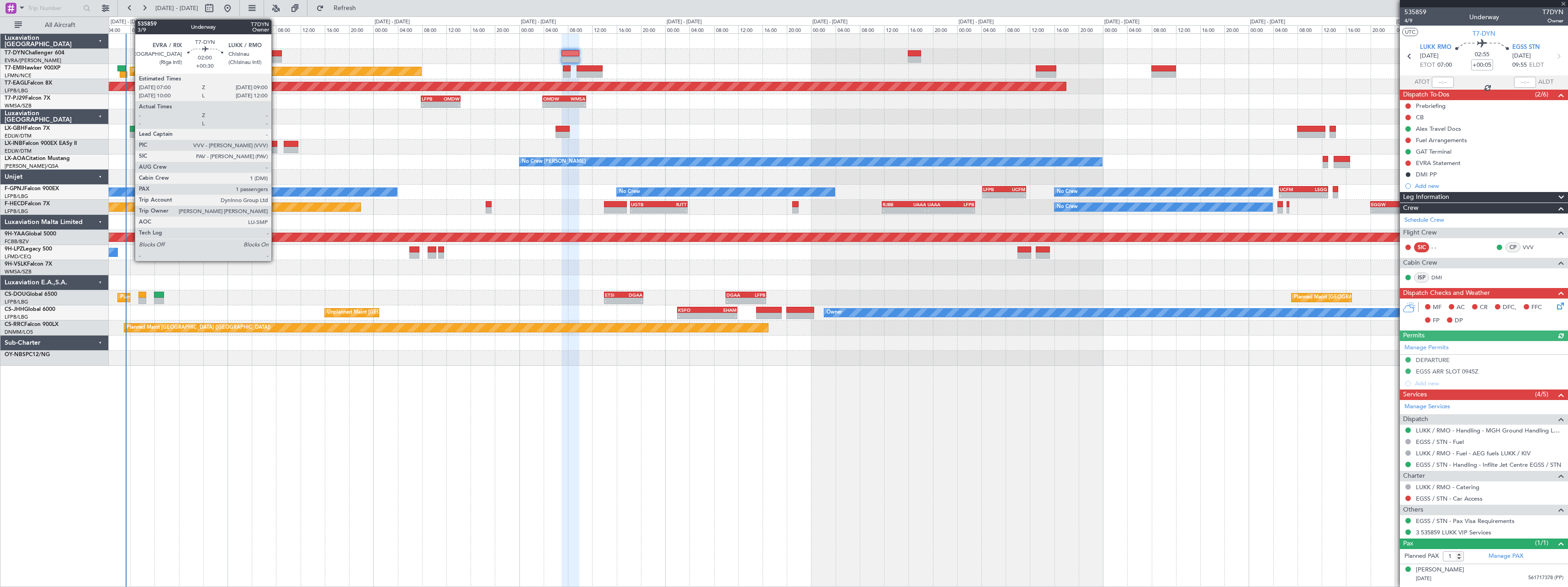
click at [276, 52] on div at bounding box center [276, 53] width 12 height 6
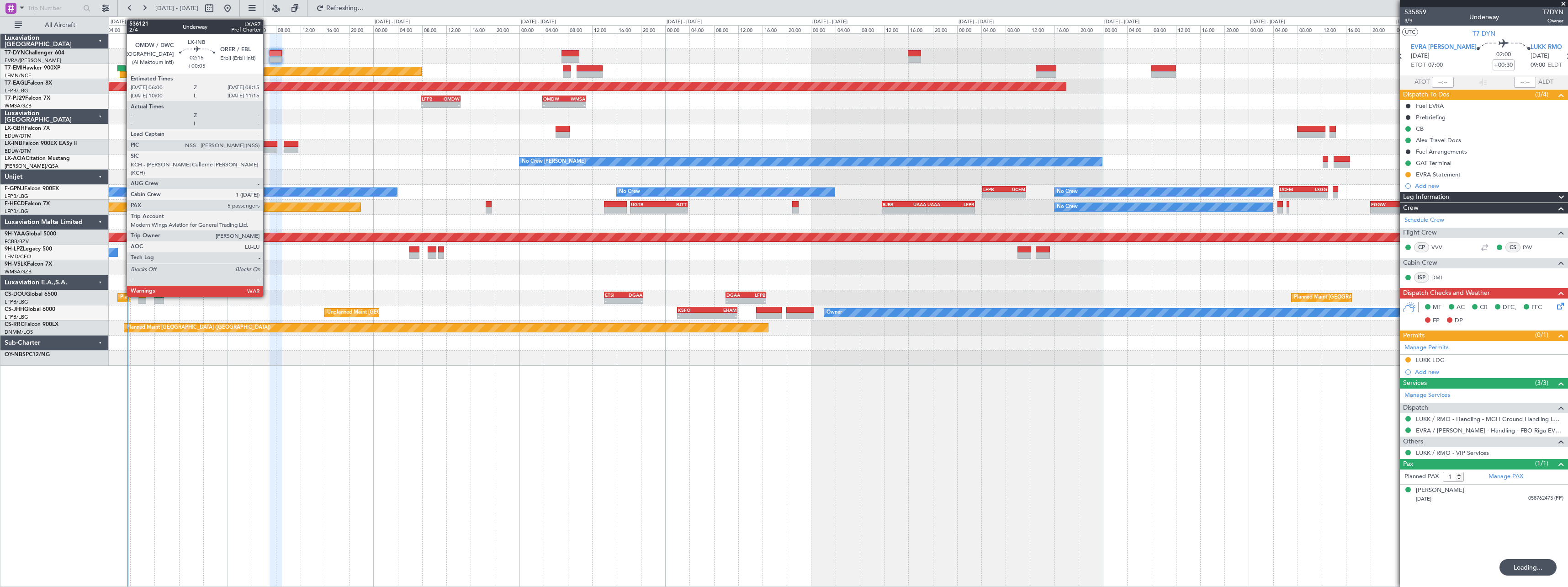
click at [267, 143] on div at bounding box center [270, 144] width 14 height 6
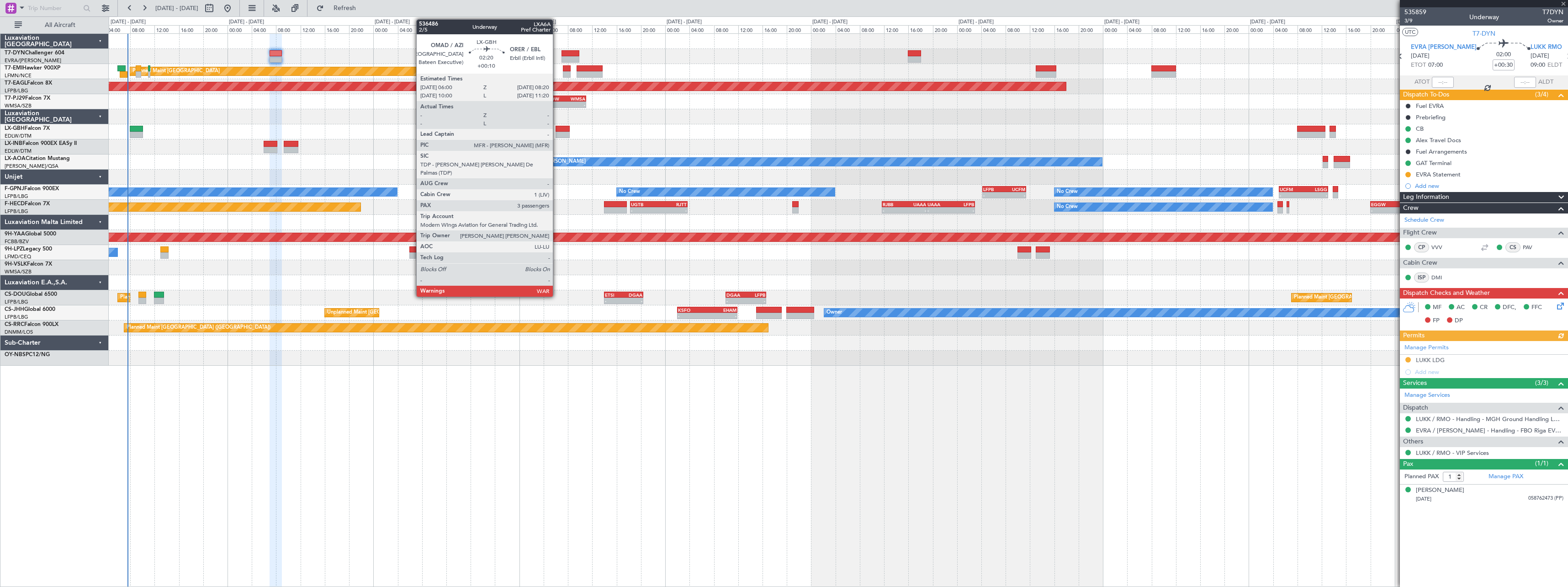
click at [557, 130] on div at bounding box center [562, 129] width 15 height 6
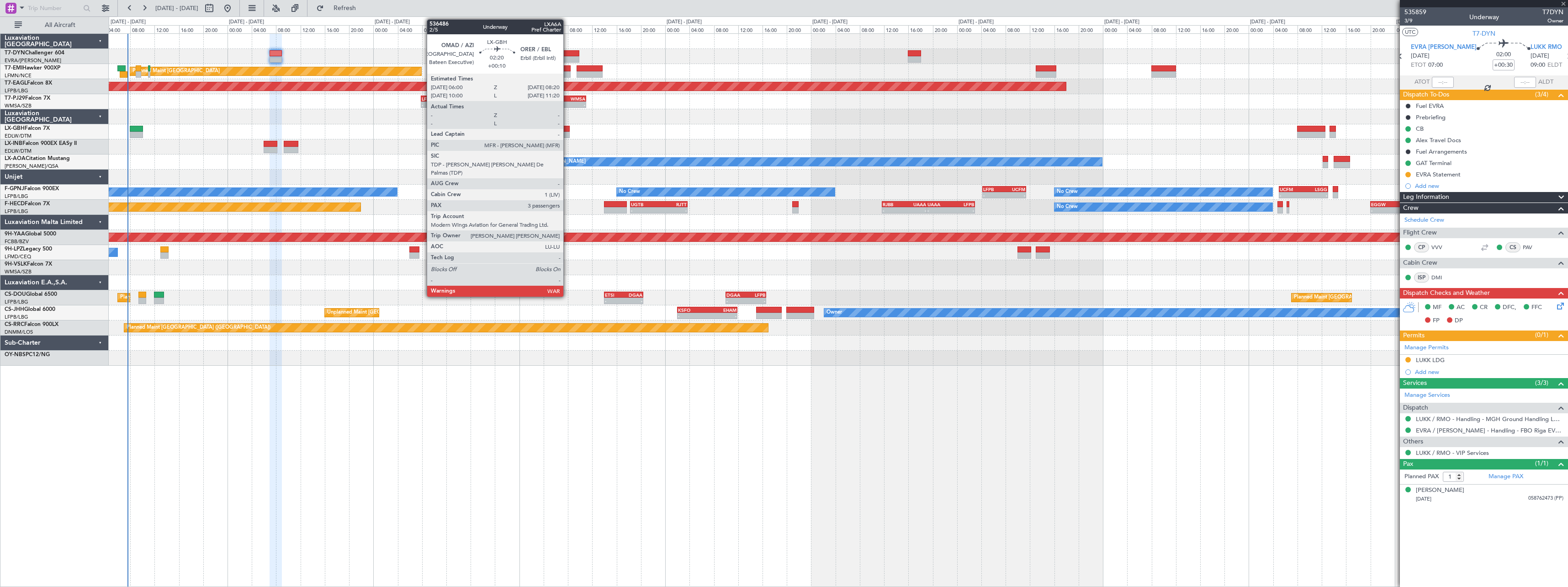
type input "+00:10"
type input "3"
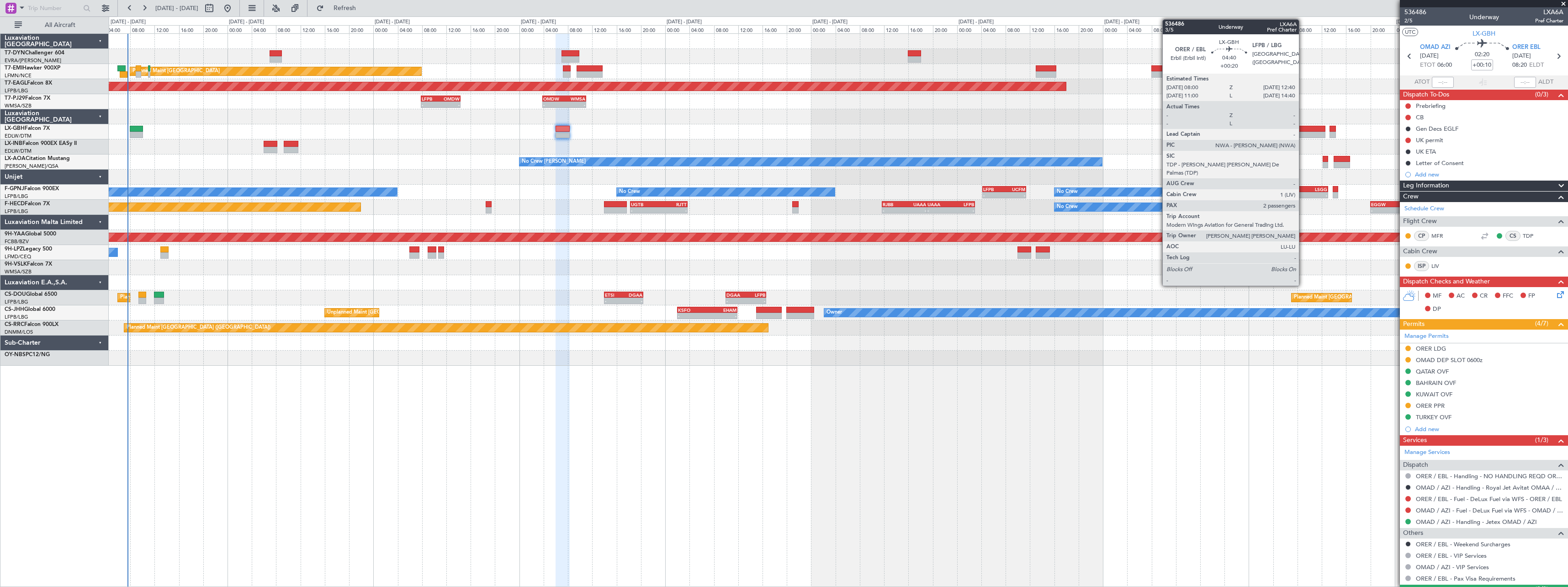
click at [1303, 128] on div at bounding box center [1312, 129] width 29 height 6
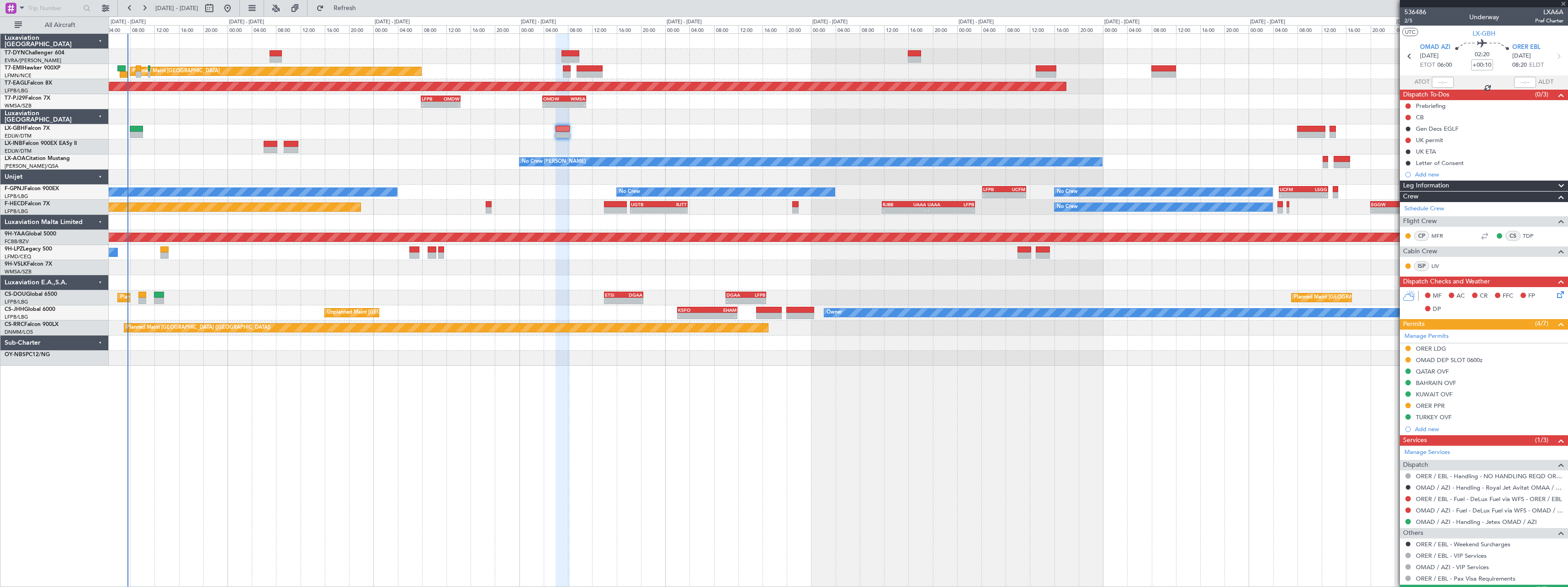
type input "+00:20"
type input "2"
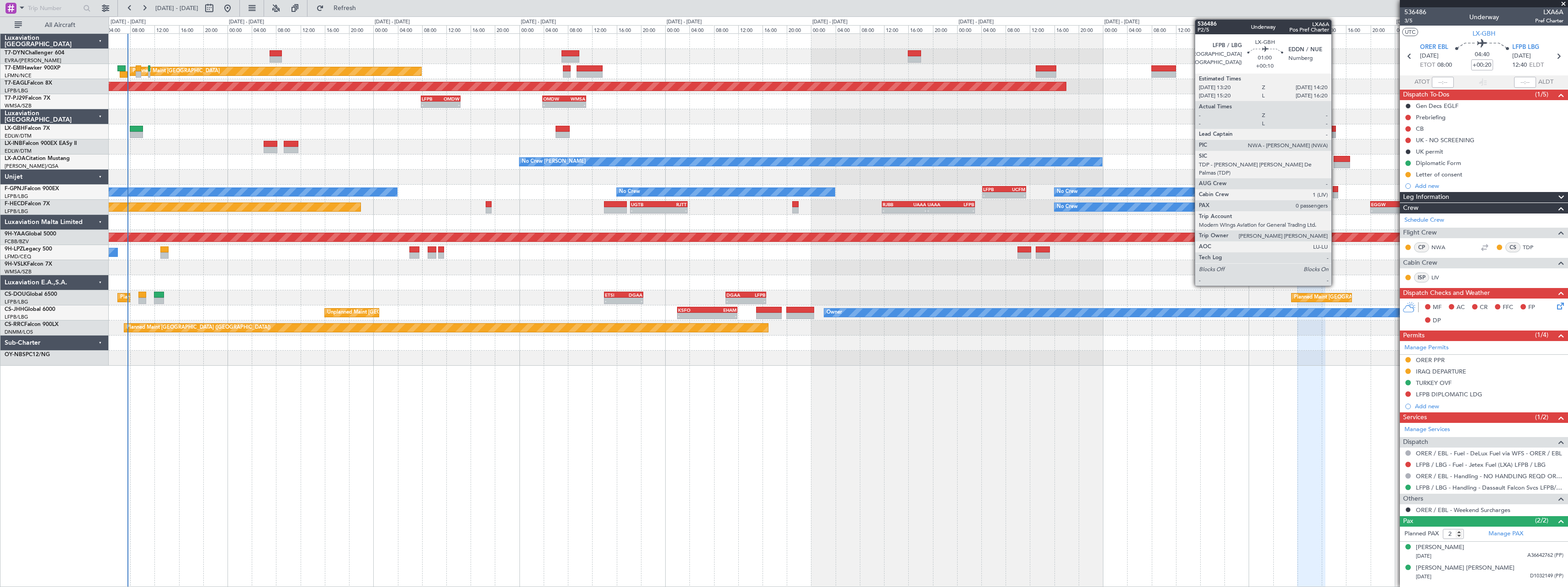
click at [1336, 128] on div at bounding box center [1333, 129] width 6 height 6
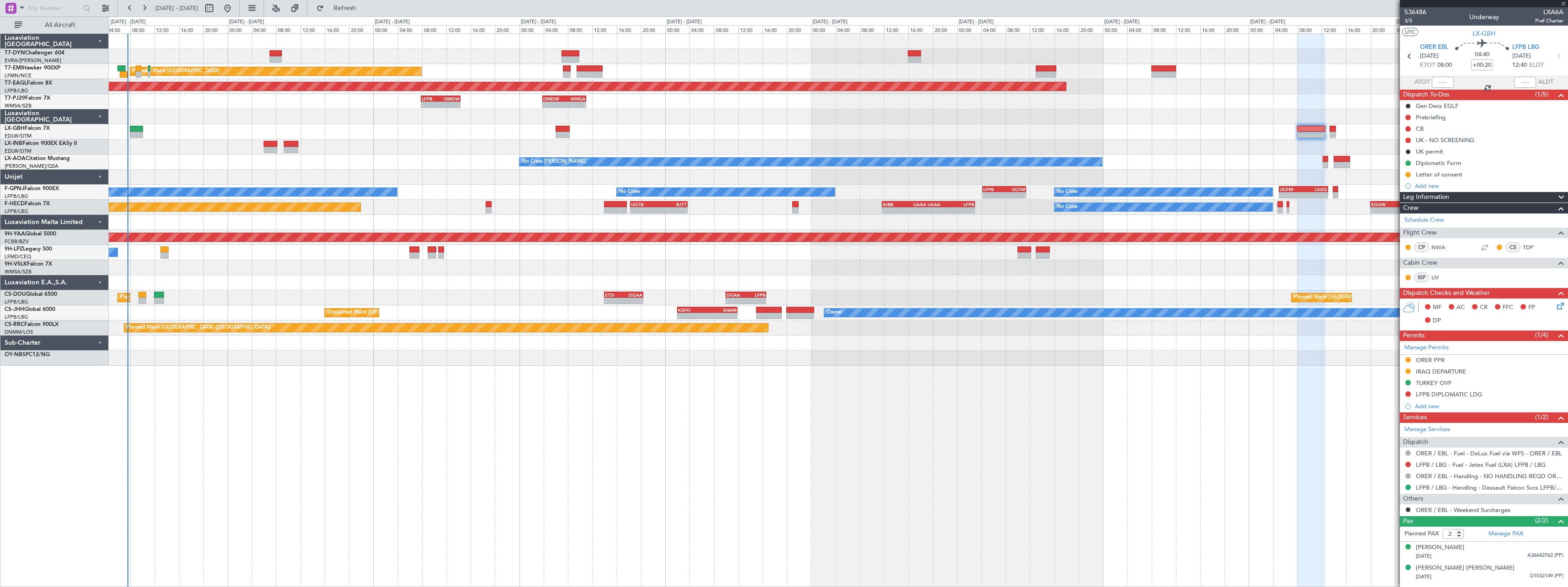
type input "+00:10"
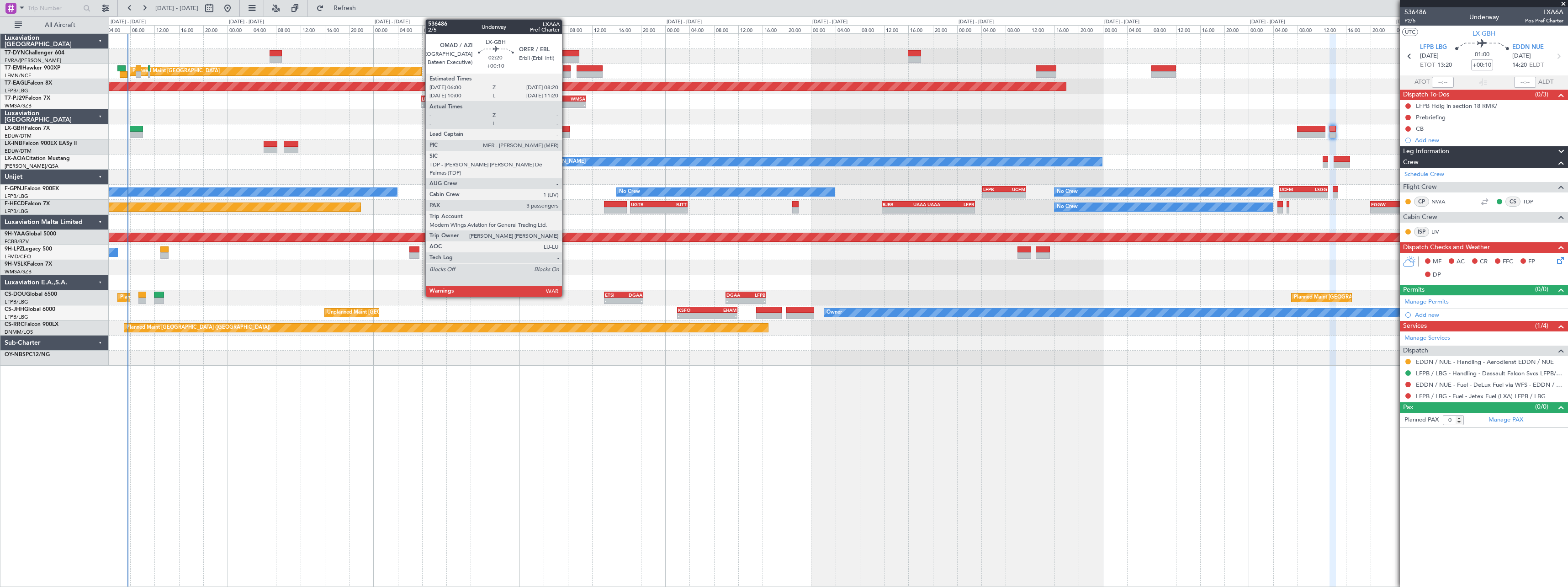
click at [566, 136] on div at bounding box center [562, 135] width 15 height 6
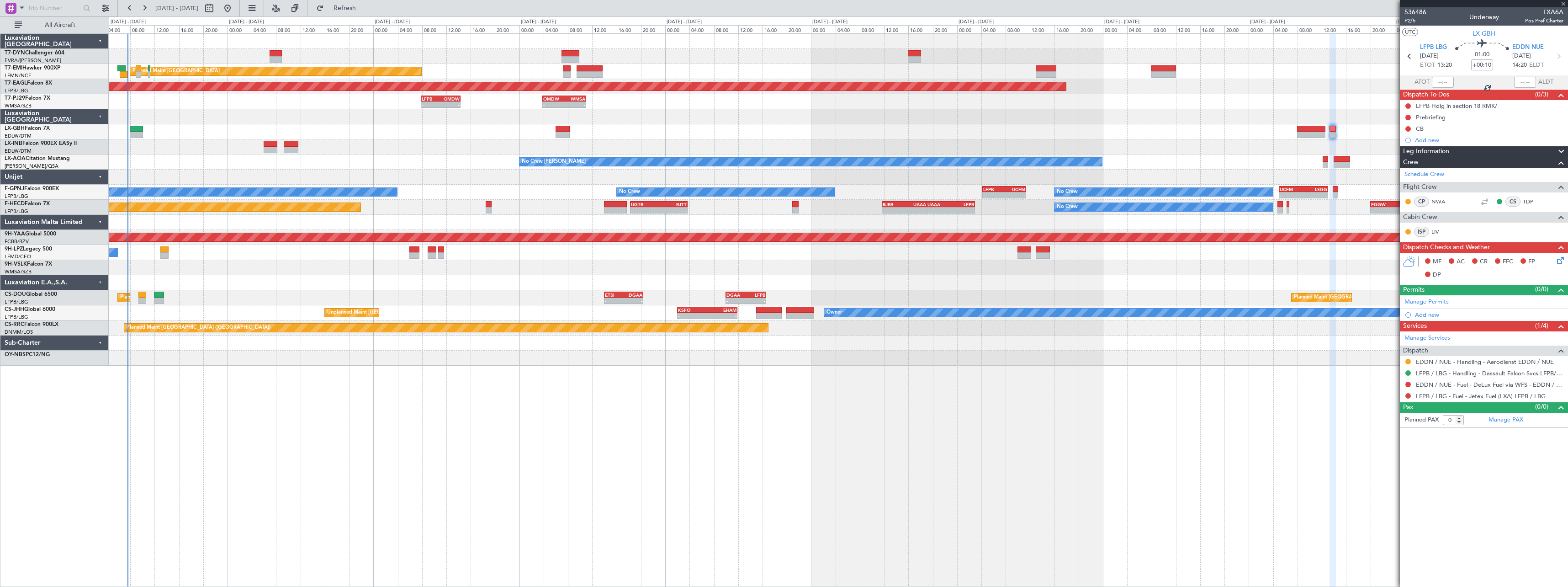
type input "3"
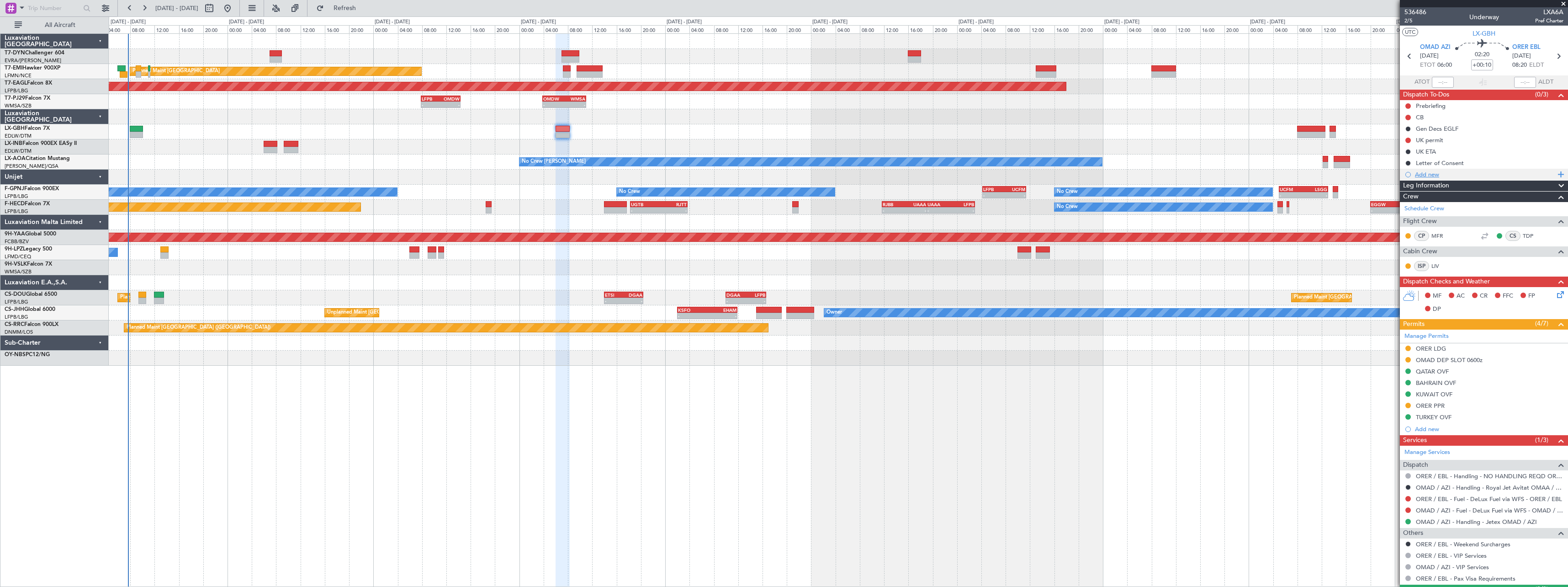
click at [1503, 175] on div "Add new" at bounding box center [1485, 174] width 140 height 8
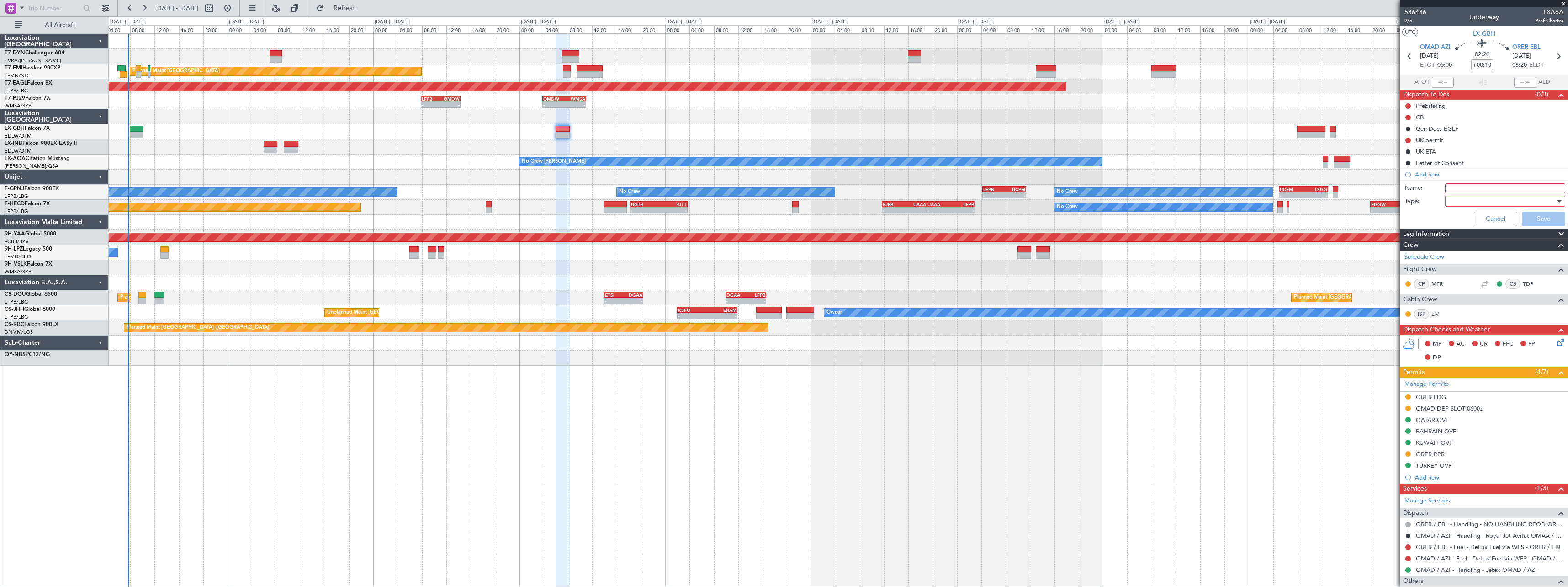
click at [1506, 184] on input "Name:" at bounding box center [1505, 189] width 120 height 10
type input "r"
type input "Risk Assessment"
click at [1499, 199] on div at bounding box center [1503, 201] width 107 height 14
click at [1472, 247] on span "Airport" at bounding box center [1501, 248] width 107 height 14
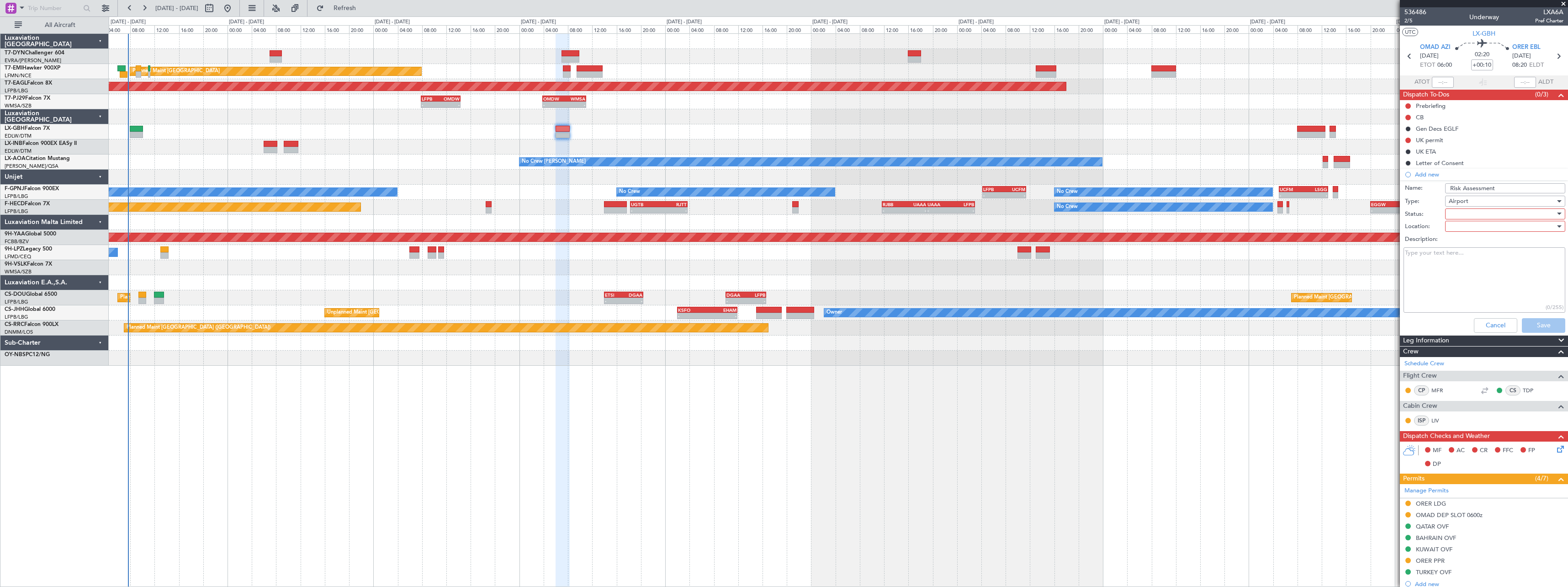
click at [1475, 213] on div at bounding box center [1503, 214] width 107 height 14
click at [1478, 242] on span "In Progress" at bounding box center [1501, 246] width 107 height 14
click at [1494, 231] on div at bounding box center [1503, 227] width 107 height 14
click at [1484, 244] on span "Arrival" at bounding box center [1501, 245] width 107 height 14
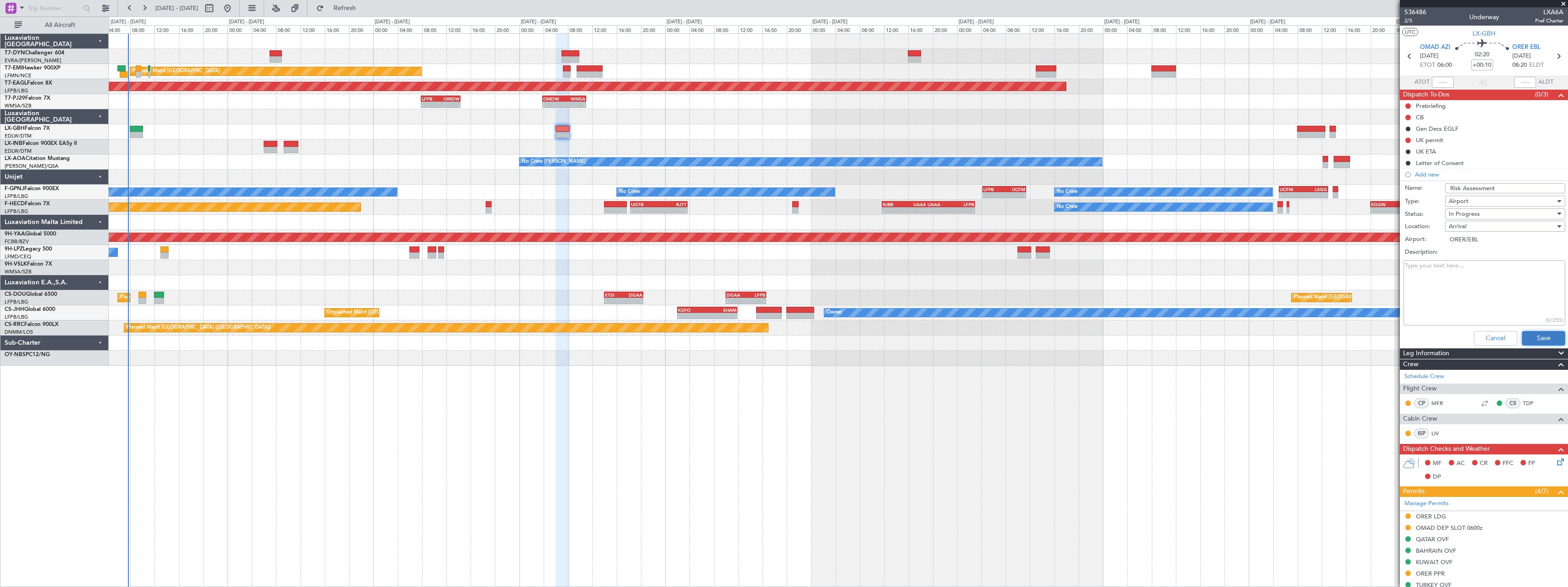
click at [1532, 335] on button "Save" at bounding box center [1544, 338] width 43 height 15
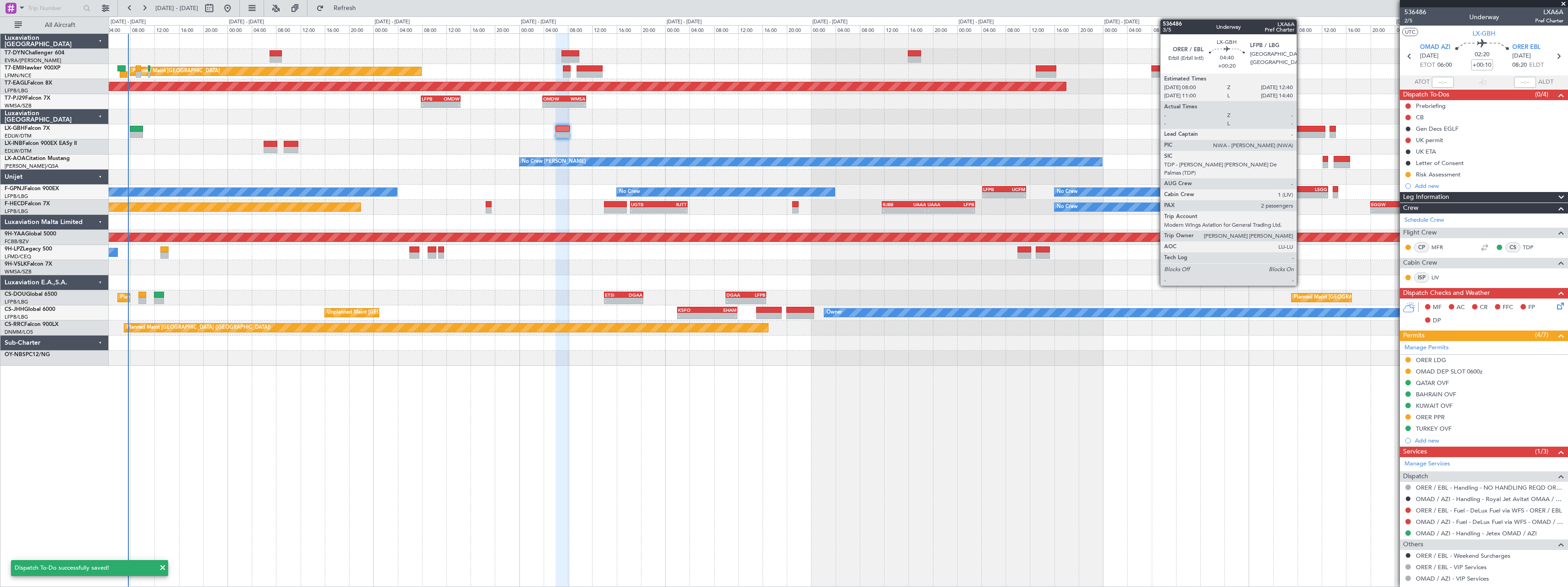
click at [1301, 131] on div at bounding box center [1312, 129] width 29 height 6
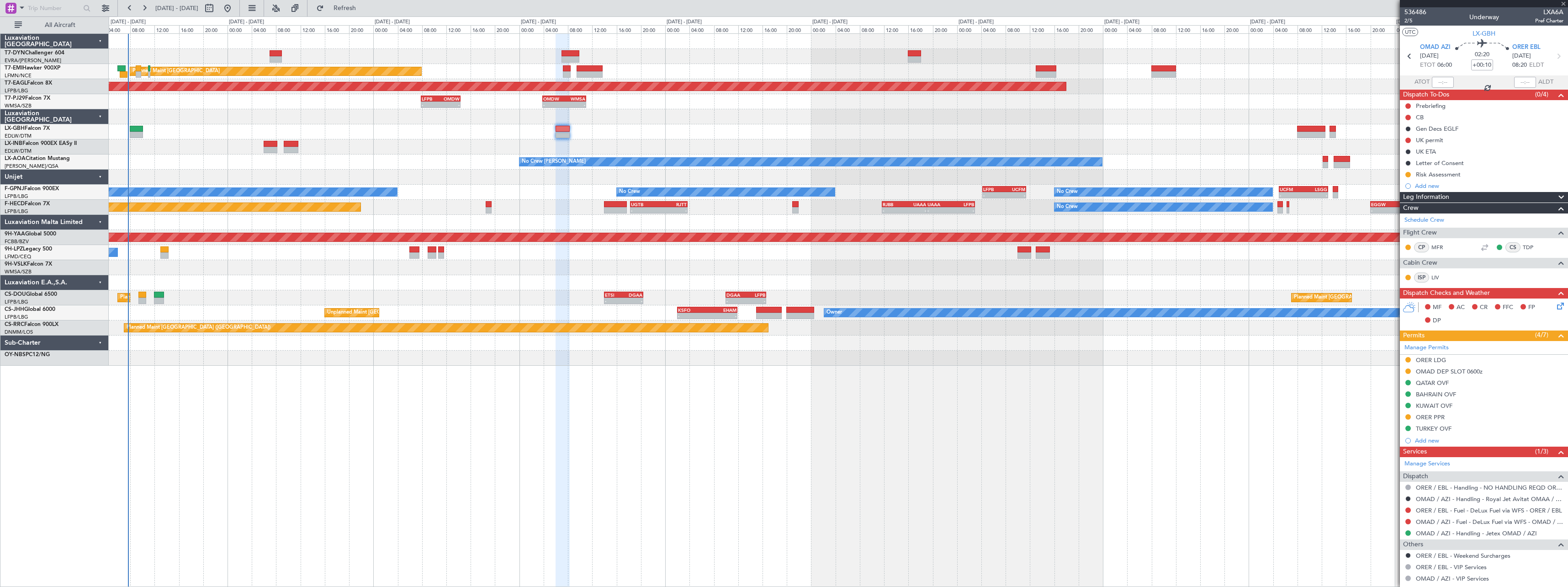
type input "+00:20"
type input "2"
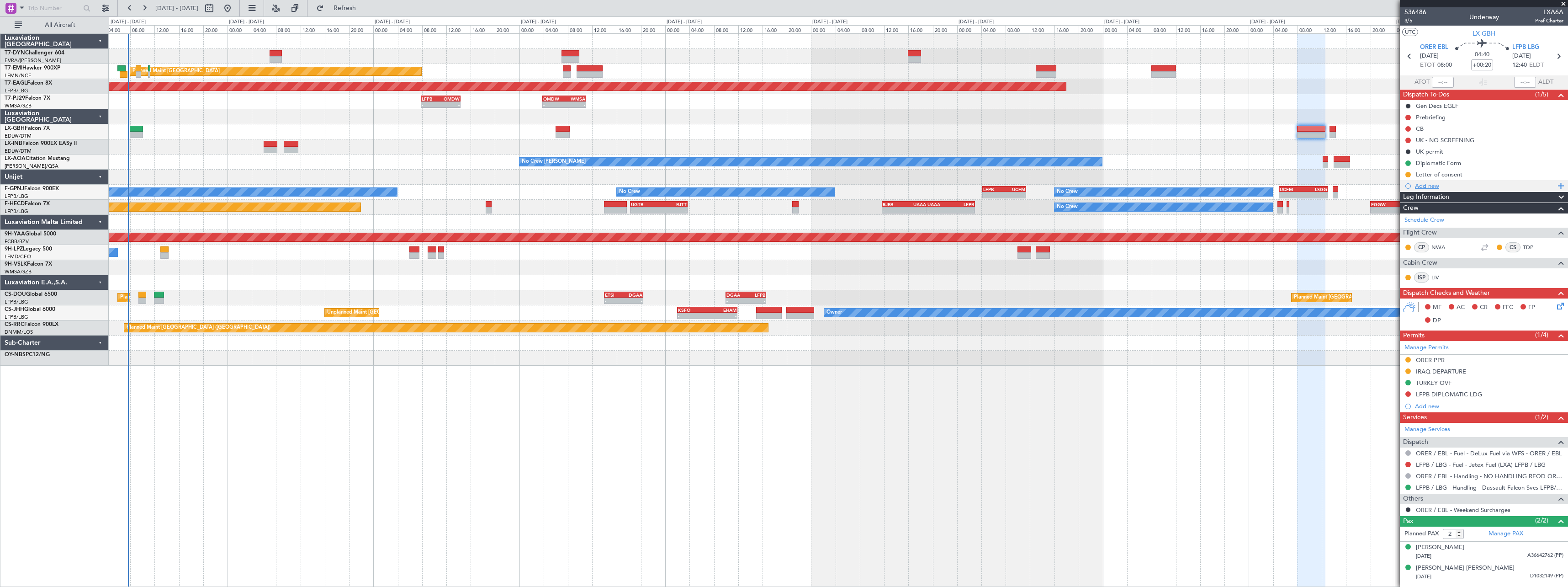
click at [1564, 186] on span at bounding box center [1559, 186] width 8 height 12
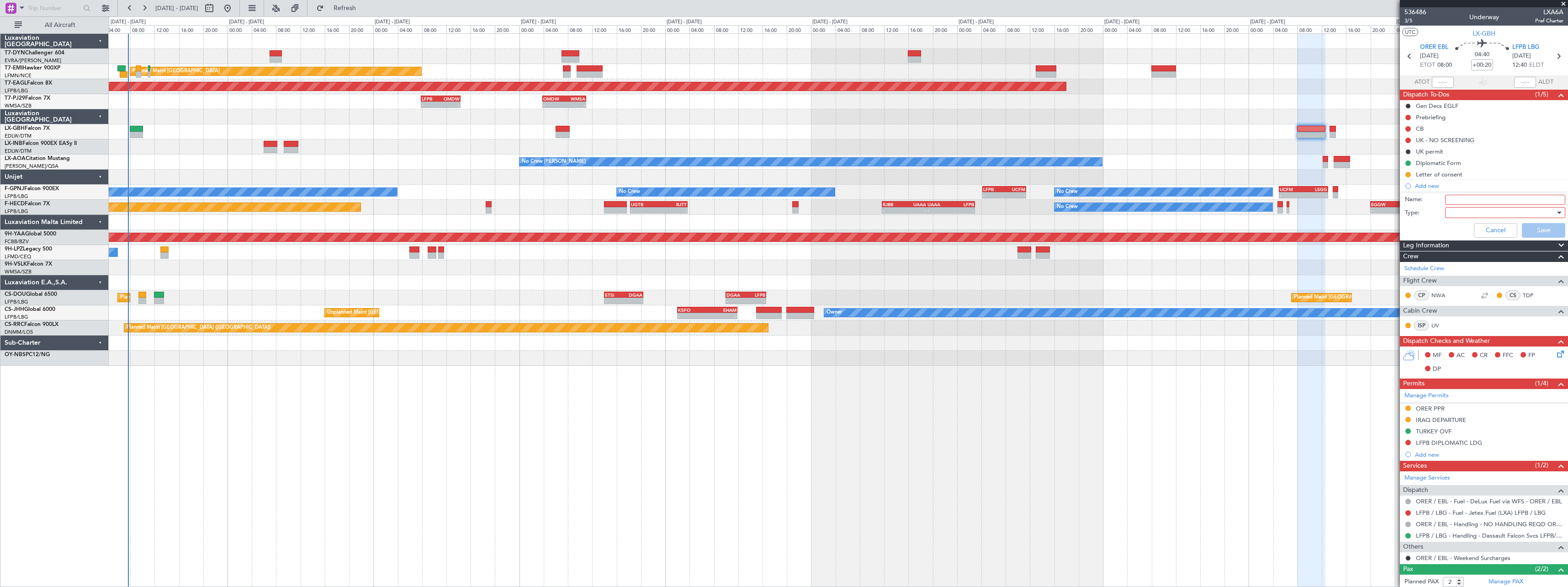
click at [1505, 203] on input "Name:" at bounding box center [1505, 200] width 120 height 10
type input "Risk Assessment"
click at [1476, 213] on div at bounding box center [1503, 213] width 107 height 14
click at [1482, 262] on span "Airport" at bounding box center [1501, 259] width 107 height 14
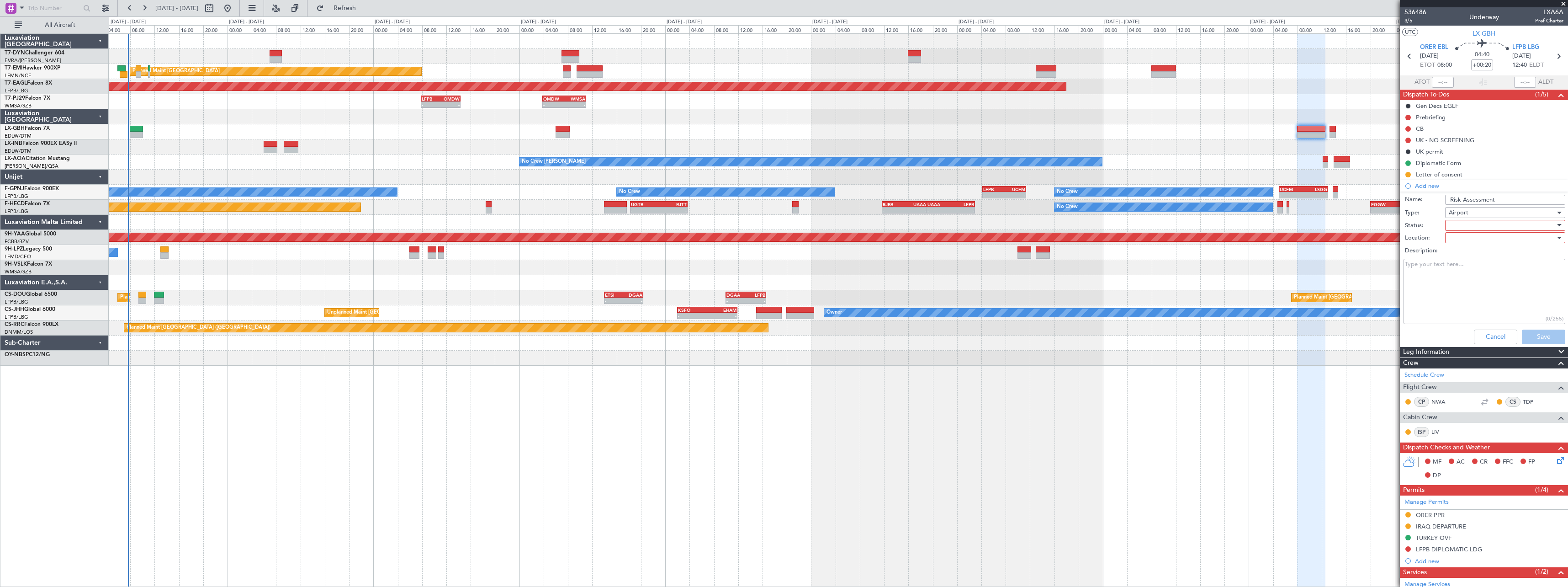
click at [1483, 226] on div at bounding box center [1503, 226] width 107 height 14
click at [1470, 260] on span "In Progress" at bounding box center [1501, 257] width 107 height 14
click at [1475, 241] on div at bounding box center [1503, 238] width 107 height 14
click at [1474, 267] on span "Departure" at bounding box center [1501, 271] width 107 height 14
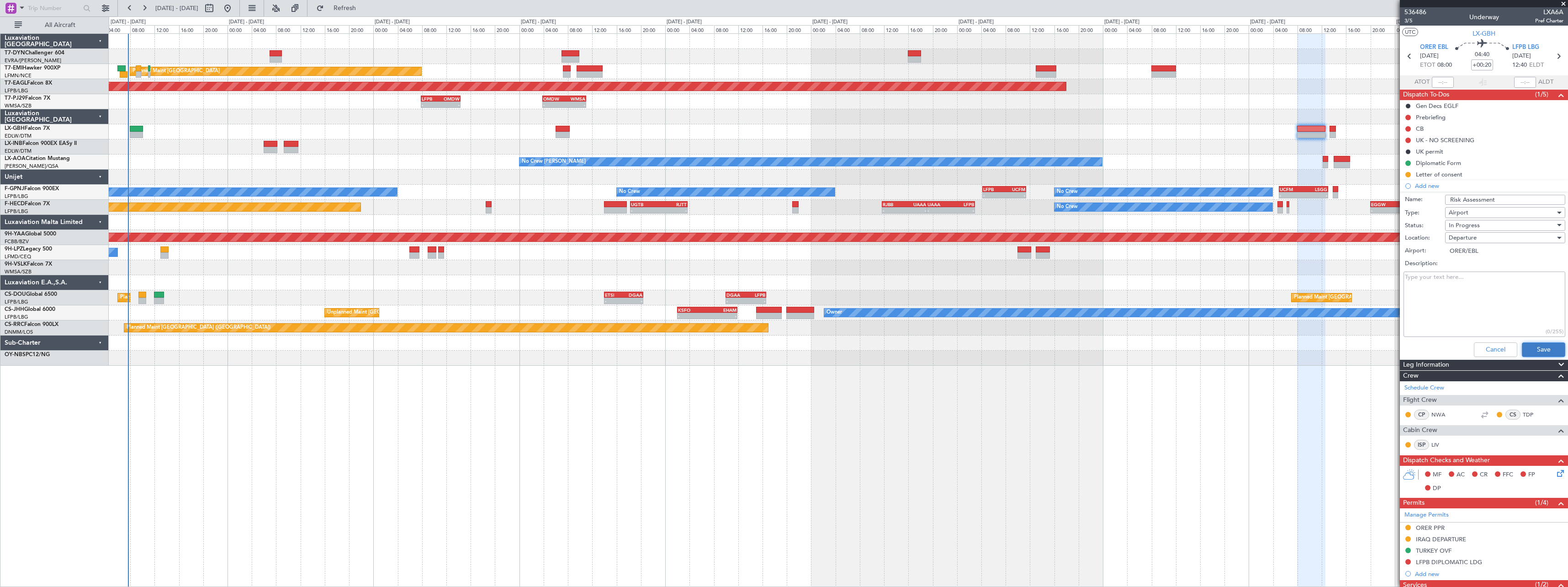
click at [1541, 350] on button "Save" at bounding box center [1544, 349] width 43 height 15
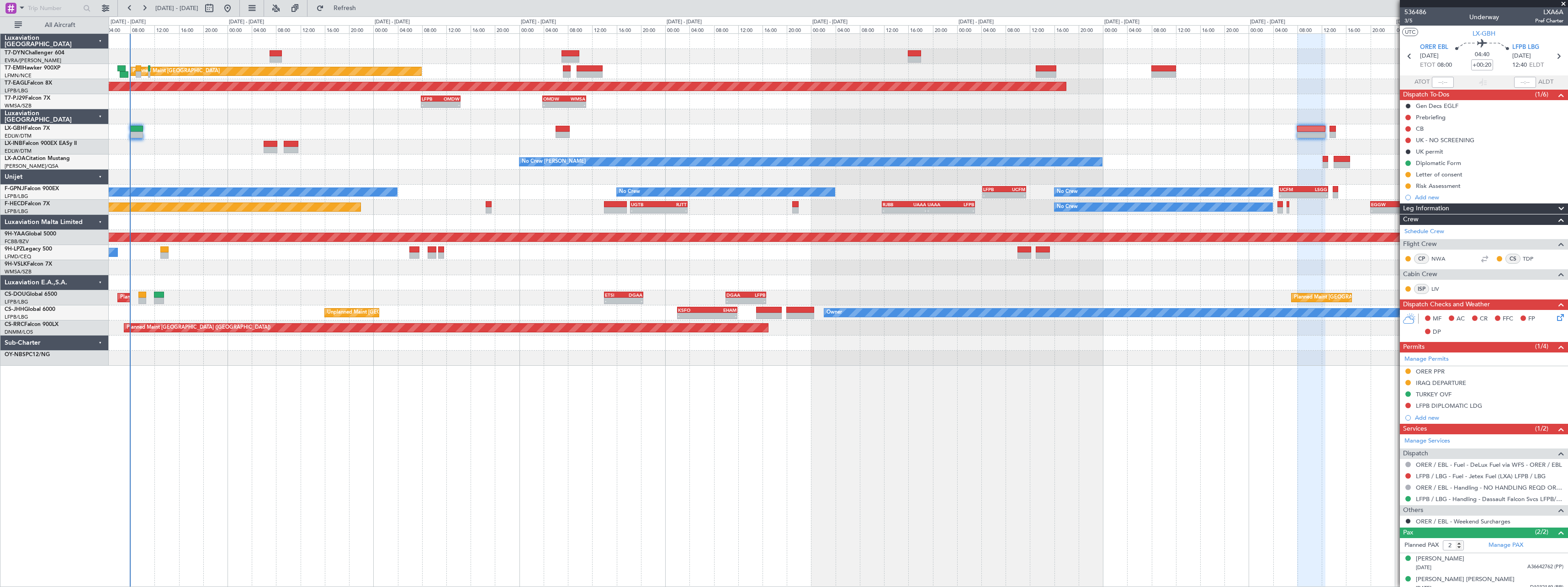
click at [259, 340] on div "Planned Maint [GEOGRAPHIC_DATA] Grounded [US_STATE] ([GEOGRAPHIC_DATA]) - - LFP…" at bounding box center [838, 199] width 1459 height 332
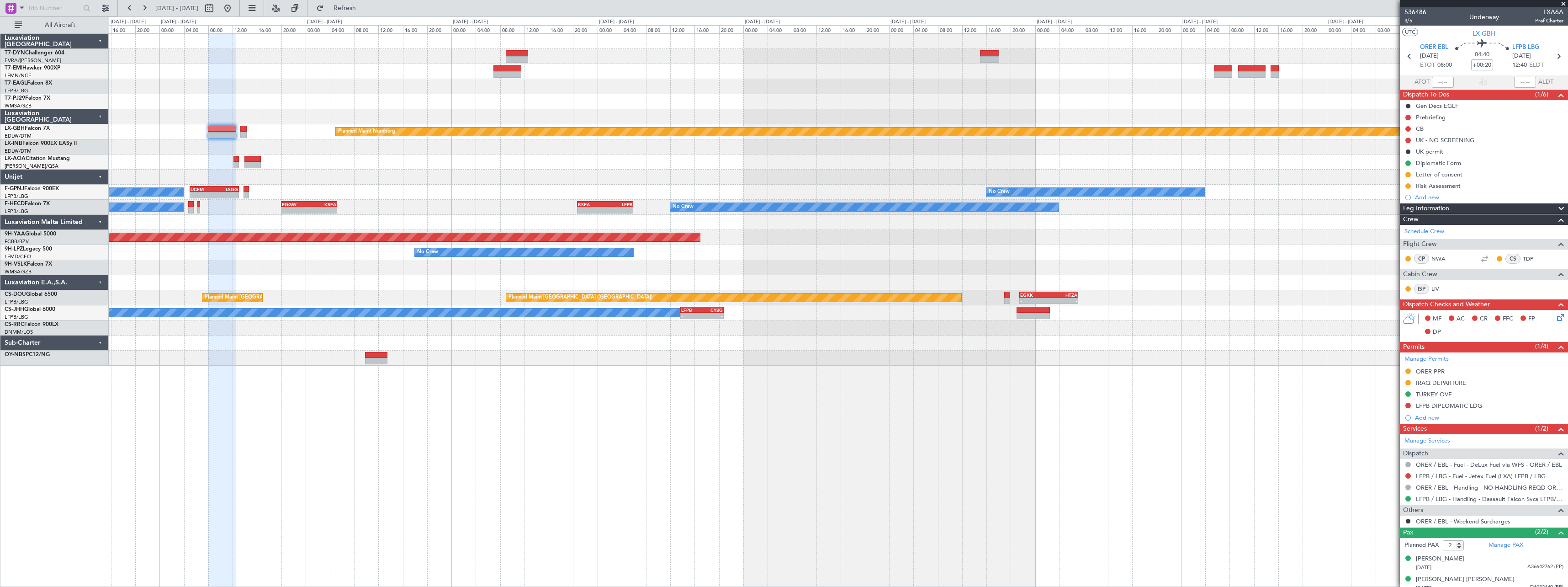
click at [350, 337] on div at bounding box center [838, 343] width 1459 height 15
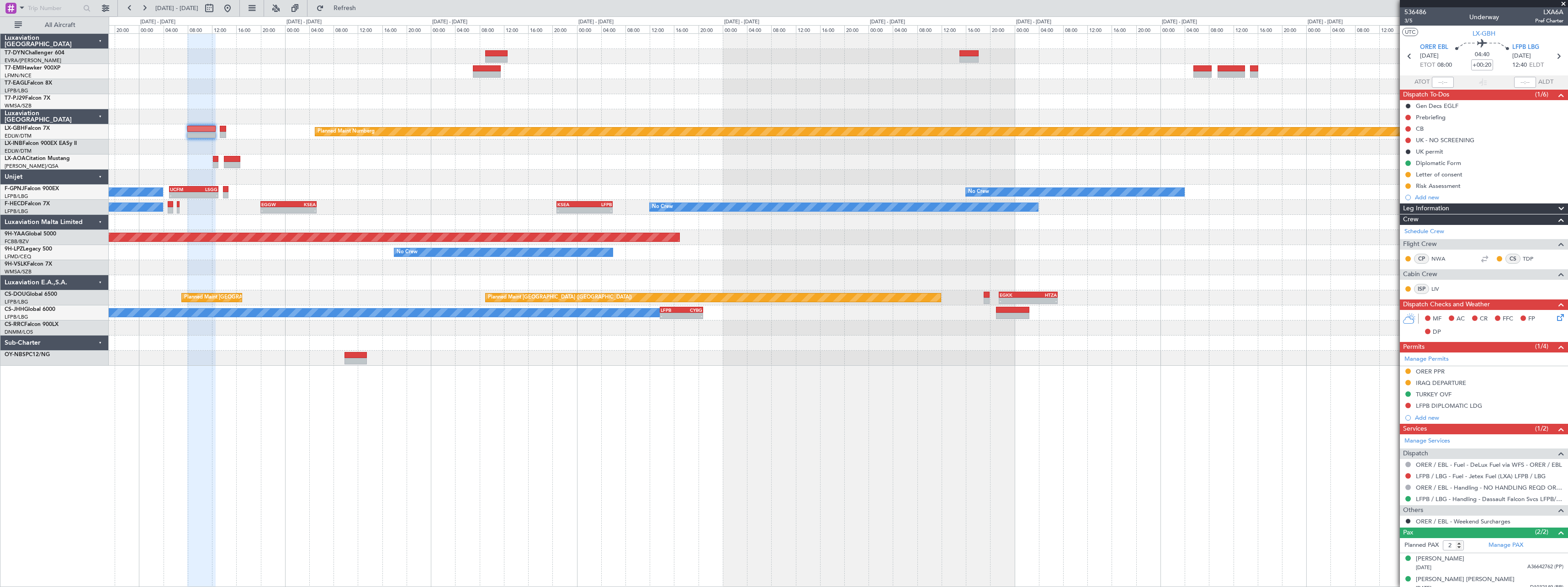
click at [490, 343] on div at bounding box center [838, 343] width 1459 height 15
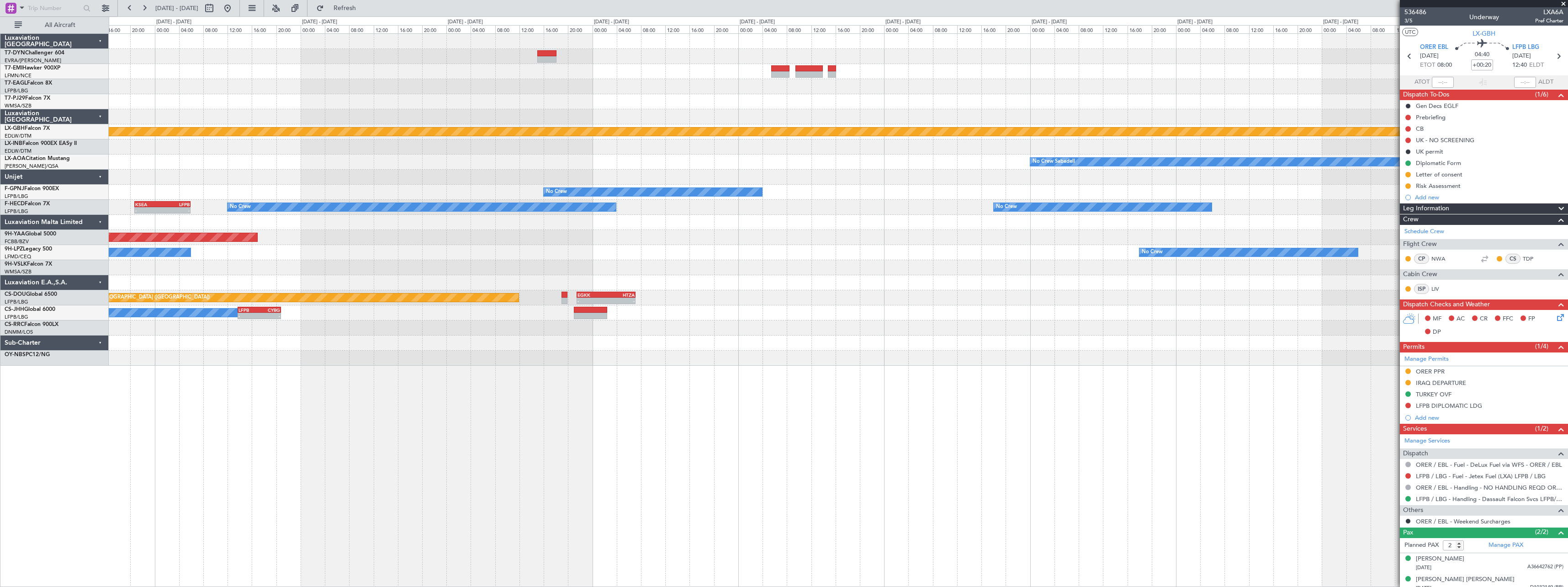
click at [607, 345] on div at bounding box center [838, 343] width 1459 height 15
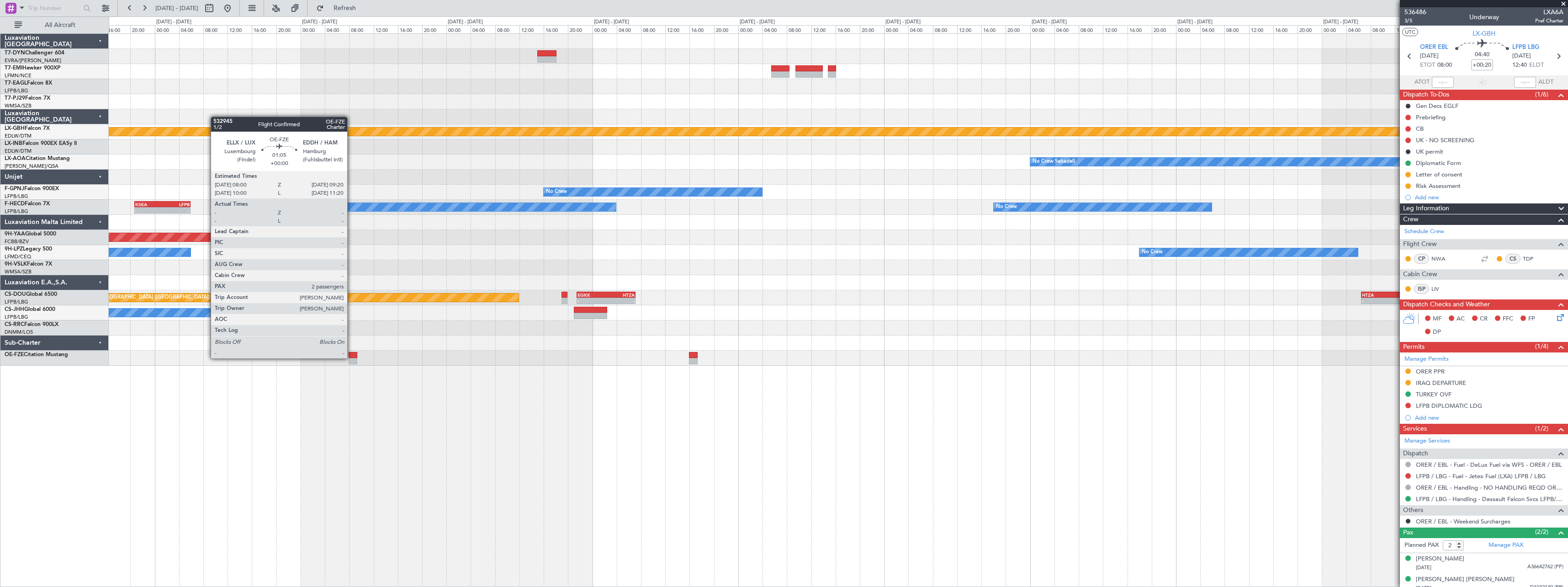
click at [352, 358] on div at bounding box center [352, 355] width 8 height 6
